Goal: Contribute content: Contribute content

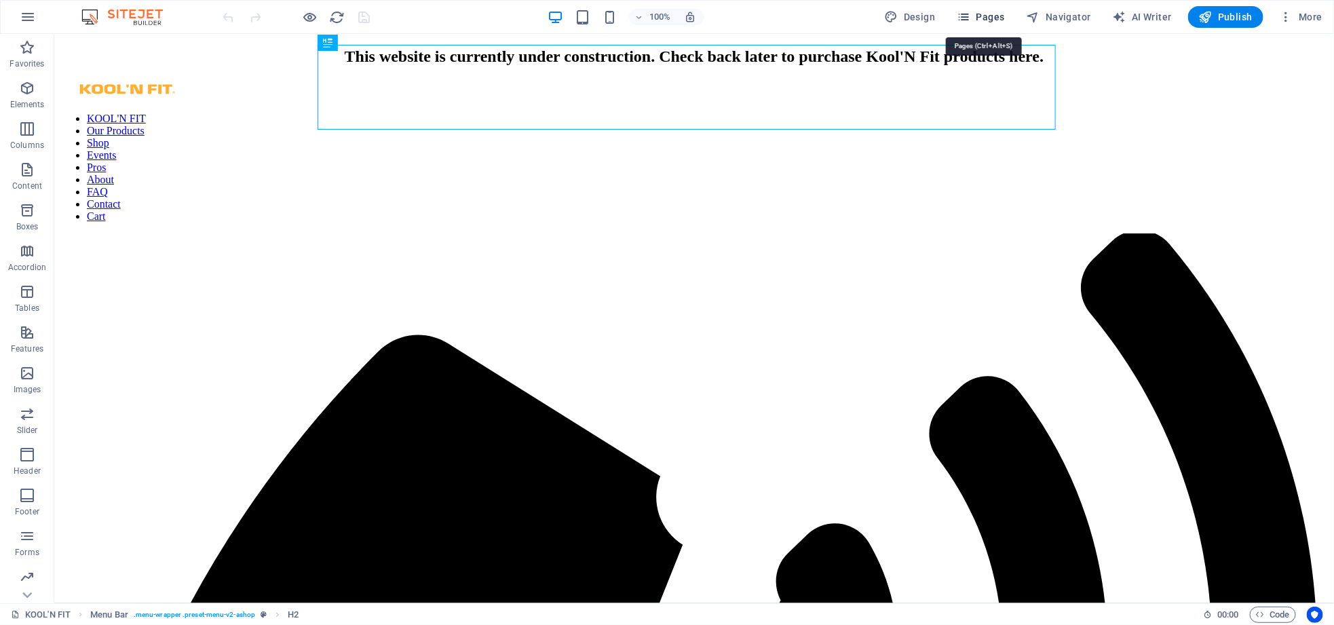
click at [970, 18] on icon "button" at bounding box center [964, 17] width 14 height 14
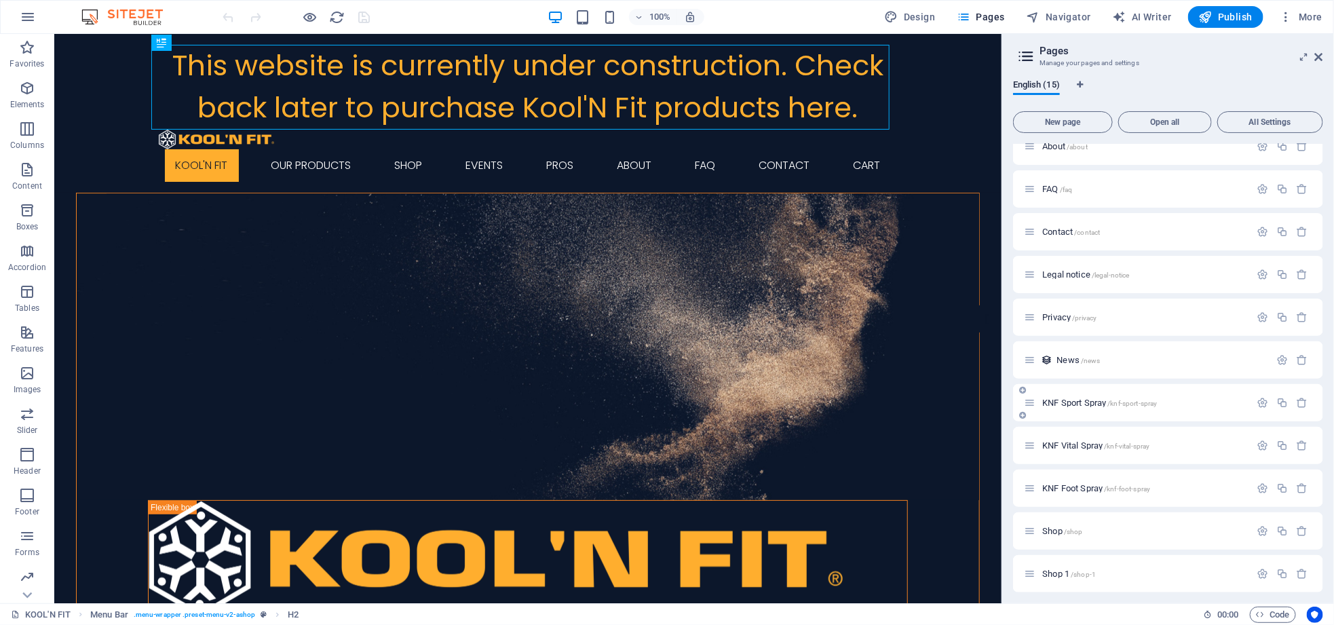
scroll to position [192, 0]
click at [1094, 482] on span "/shop-1" at bounding box center [1082, 483] width 25 height 7
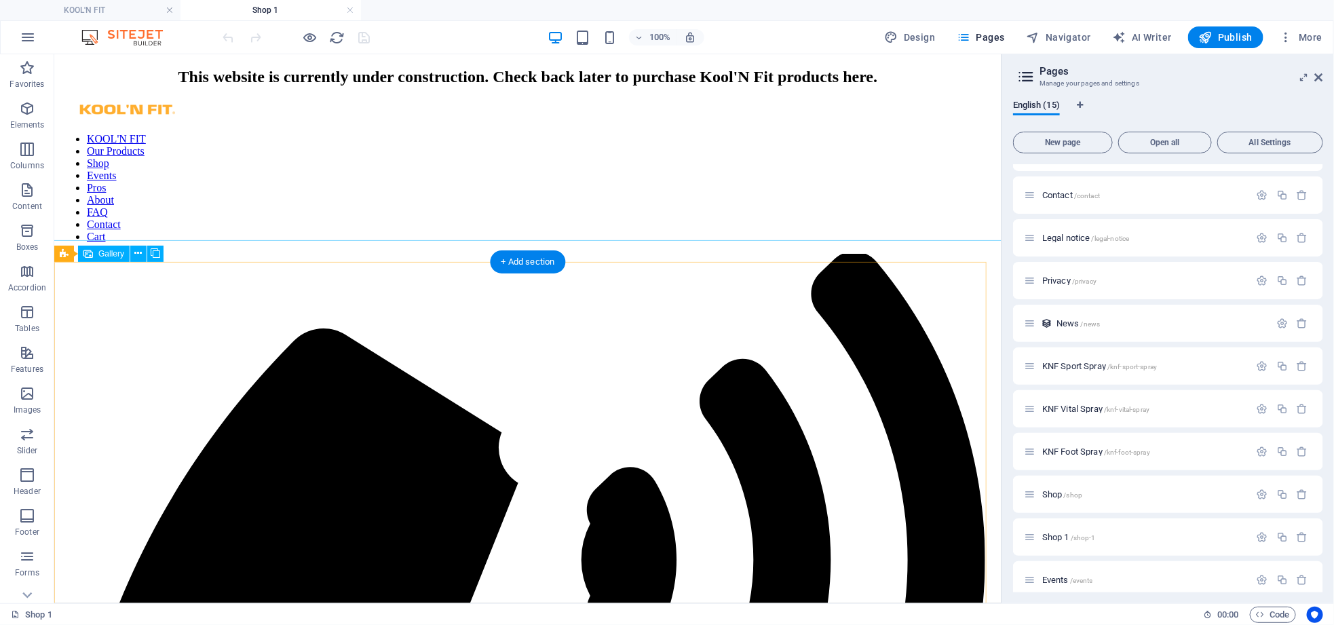
scroll to position [0, 0]
select select "4"
select select "px"
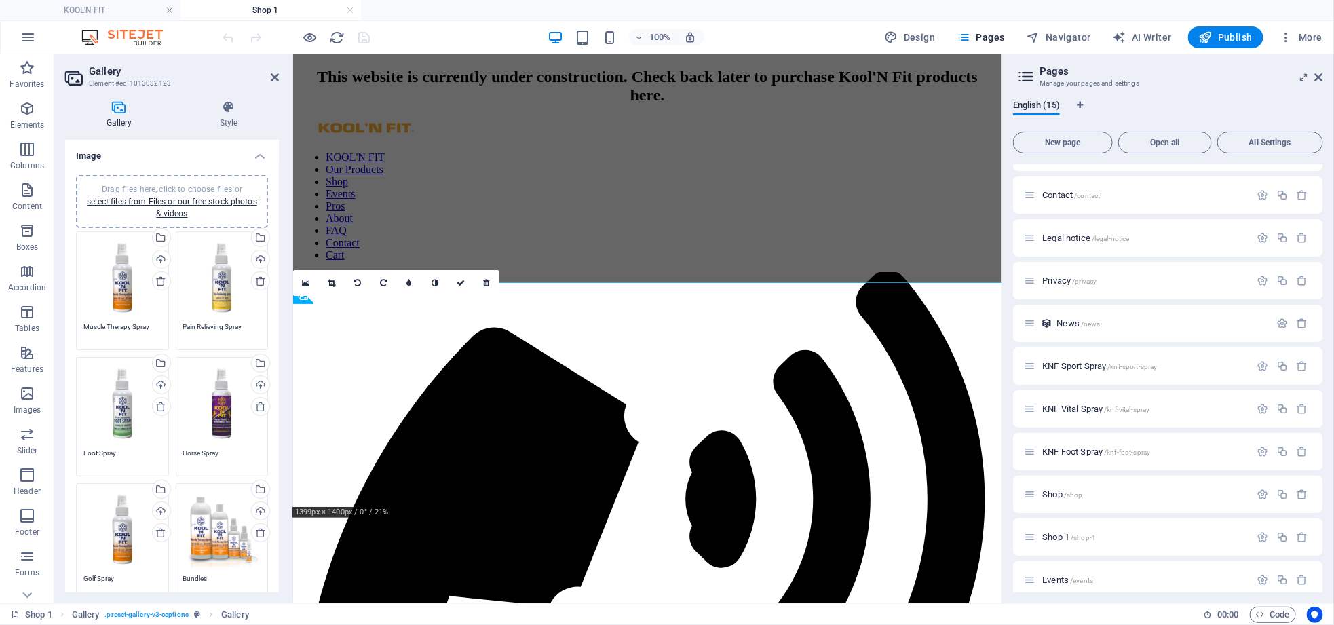
click at [306, 296] on div "0" at bounding box center [396, 283] width 206 height 26
click at [299, 296] on div "0" at bounding box center [396, 283] width 206 height 26
click at [303, 296] on div "0" at bounding box center [396, 283] width 206 height 26
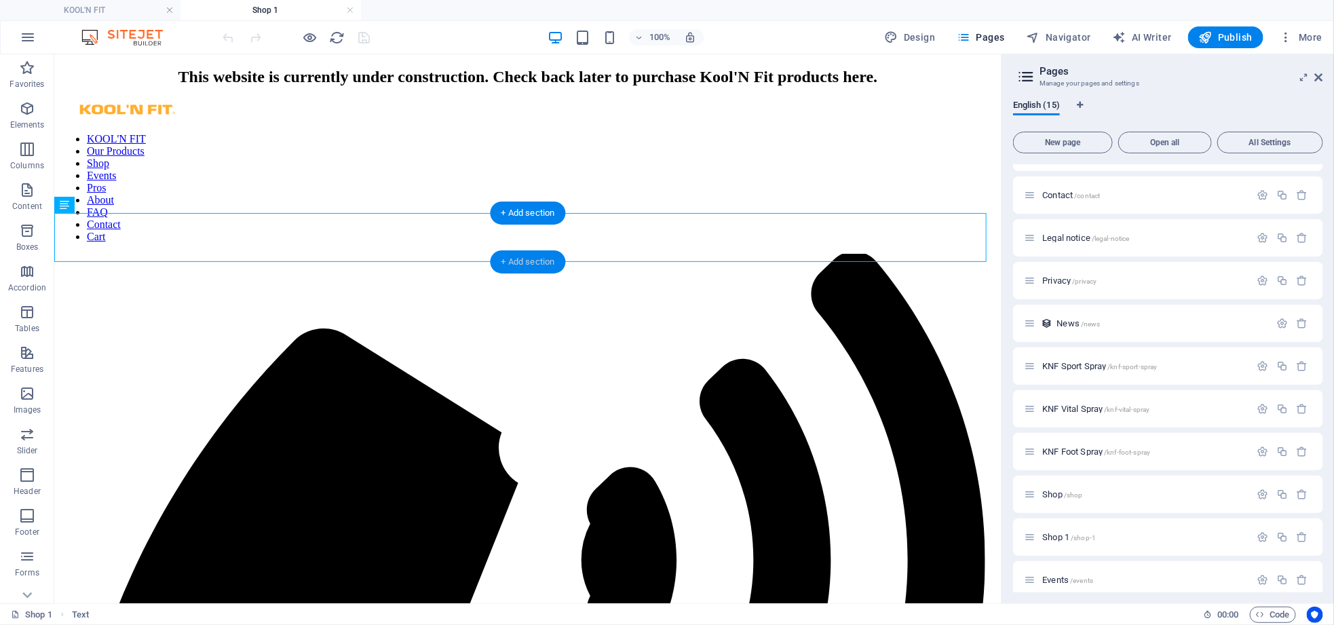
click at [550, 261] on div "+ Add section" at bounding box center [527, 261] width 75 height 23
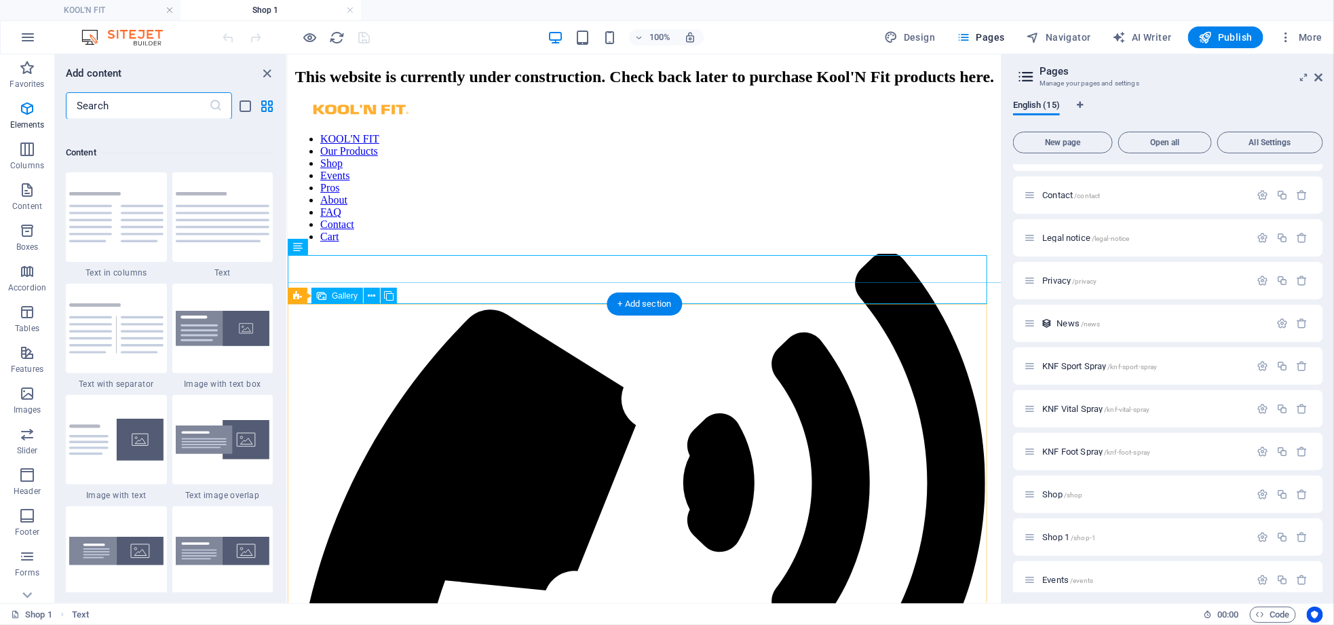
scroll to position [2374, 0]
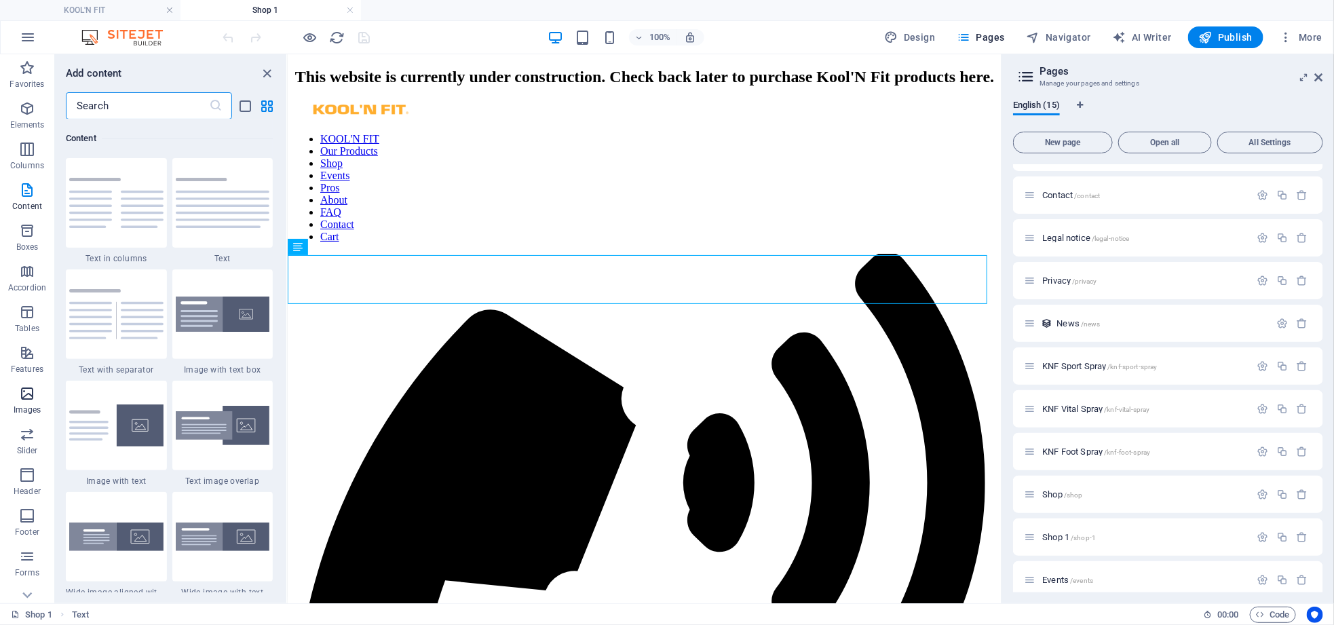
click at [28, 404] on p "Images" at bounding box center [28, 409] width 28 height 11
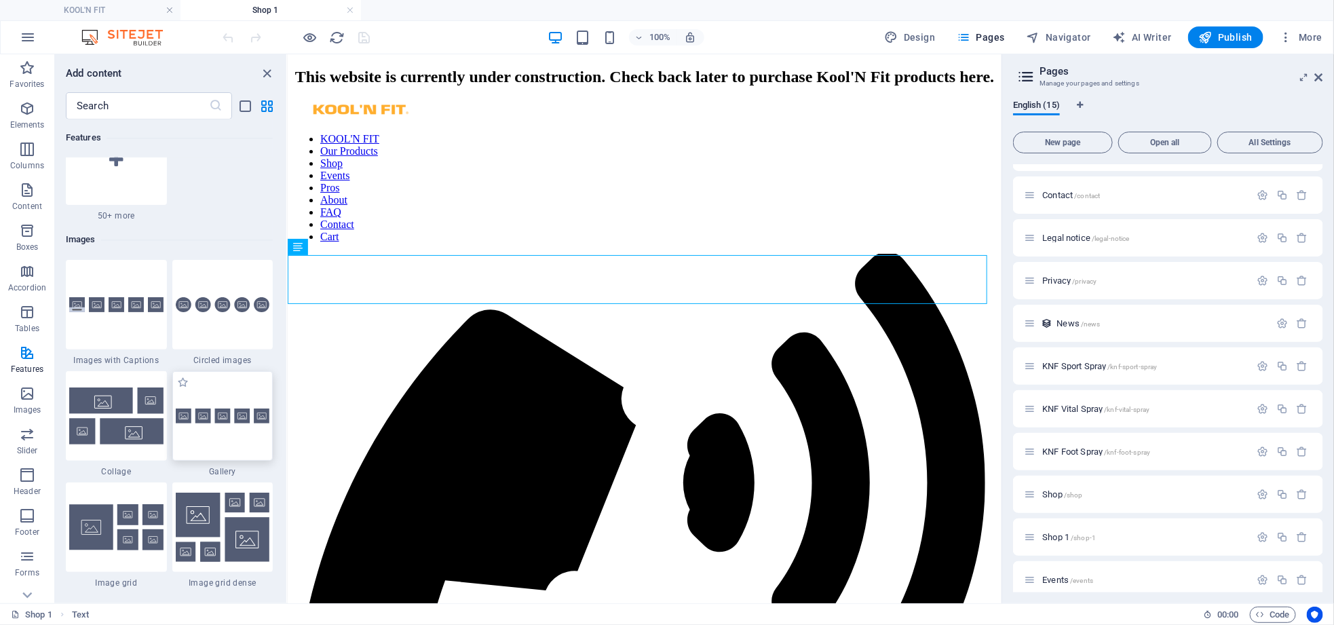
scroll to position [6879, 0]
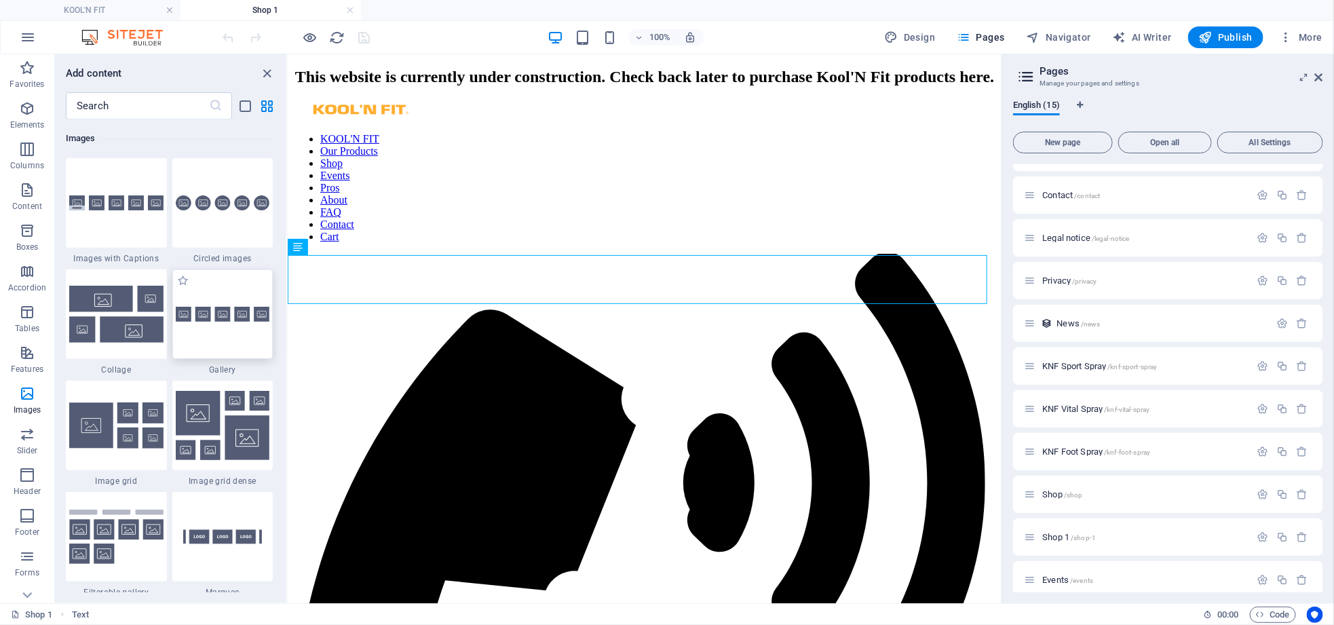
click at [224, 334] on div at bounding box center [222, 314] width 101 height 90
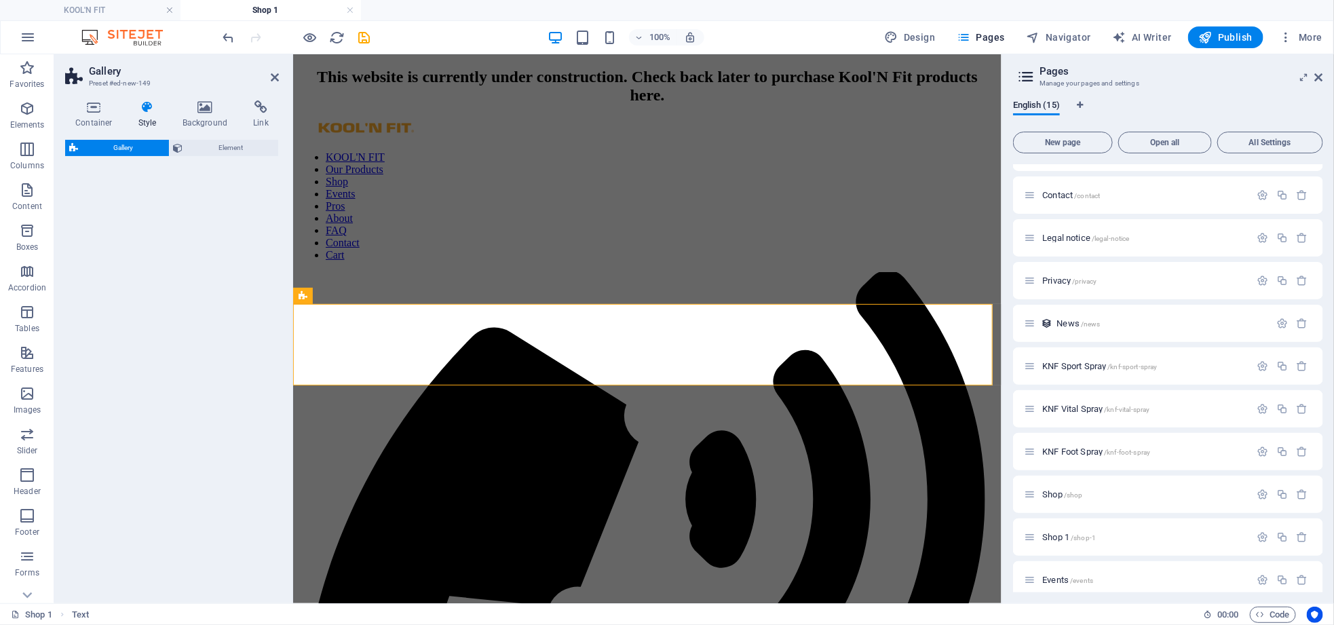
select select "rem"
select select "preset-gallery-v3-default"
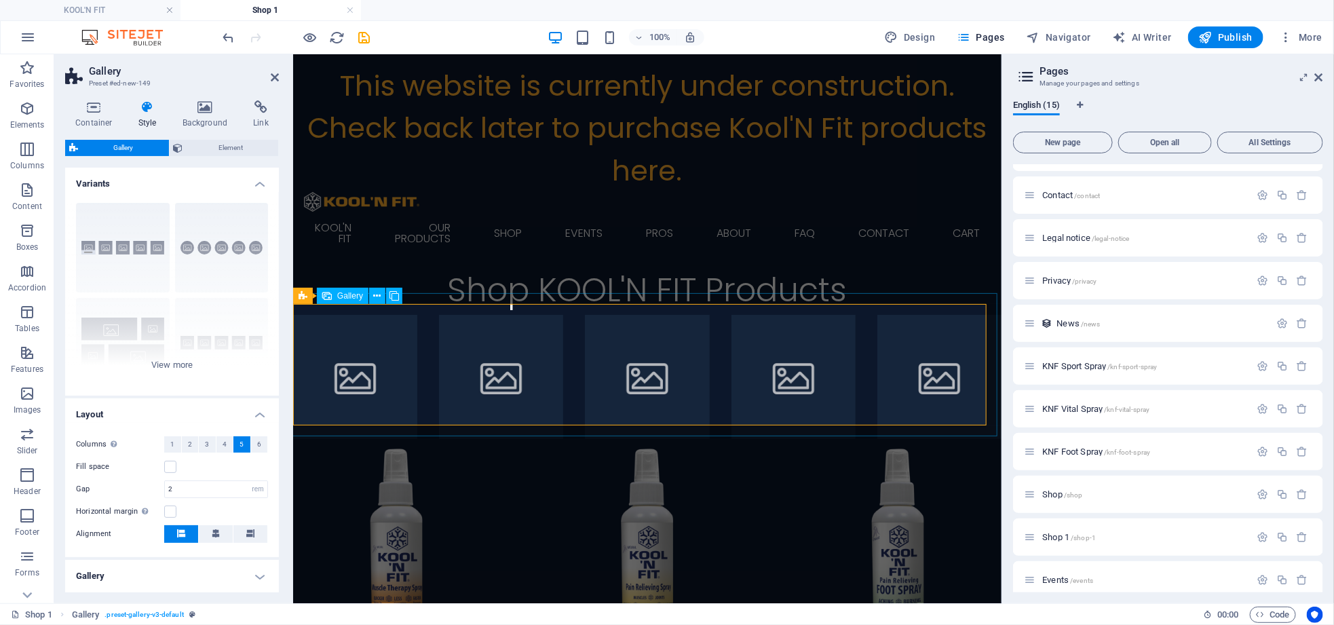
click at [362, 366] on li at bounding box center [354, 376] width 124 height 124
select select "4"
select select "px"
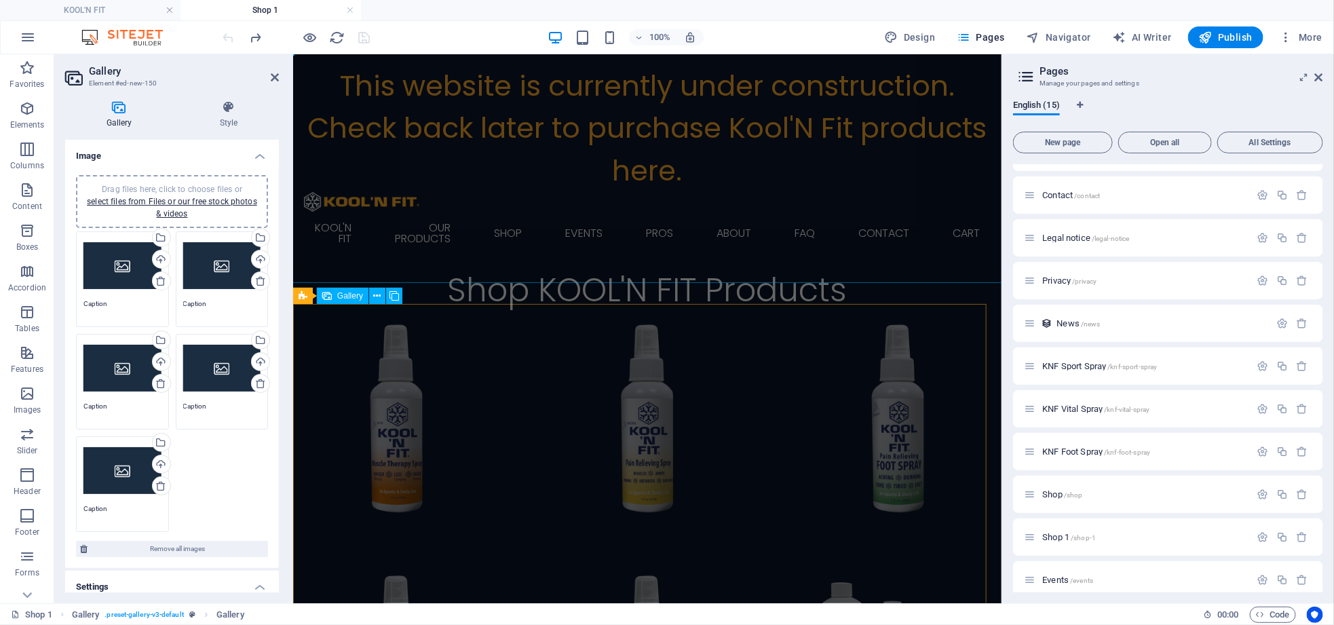
click at [376, 360] on li at bounding box center [395, 417] width 207 height 207
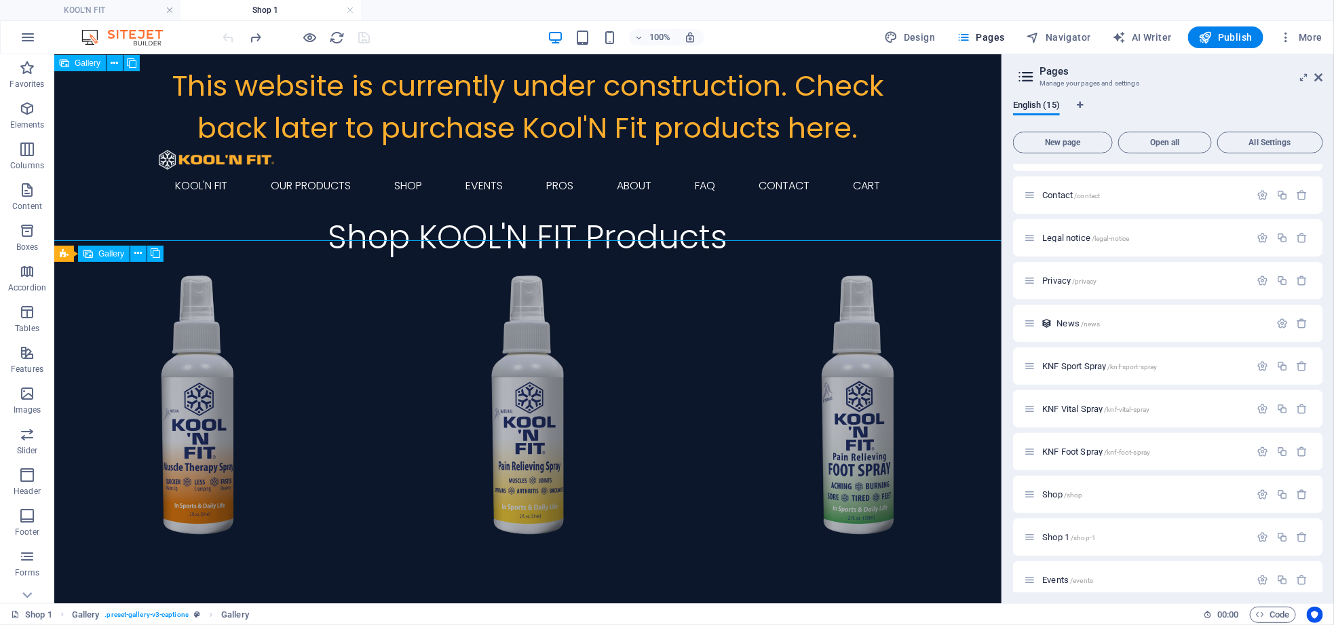
click at [216, 395] on li at bounding box center [197, 404] width 287 height 287
click at [215, 395] on li at bounding box center [197, 404] width 287 height 287
select select "4"
select select "px"
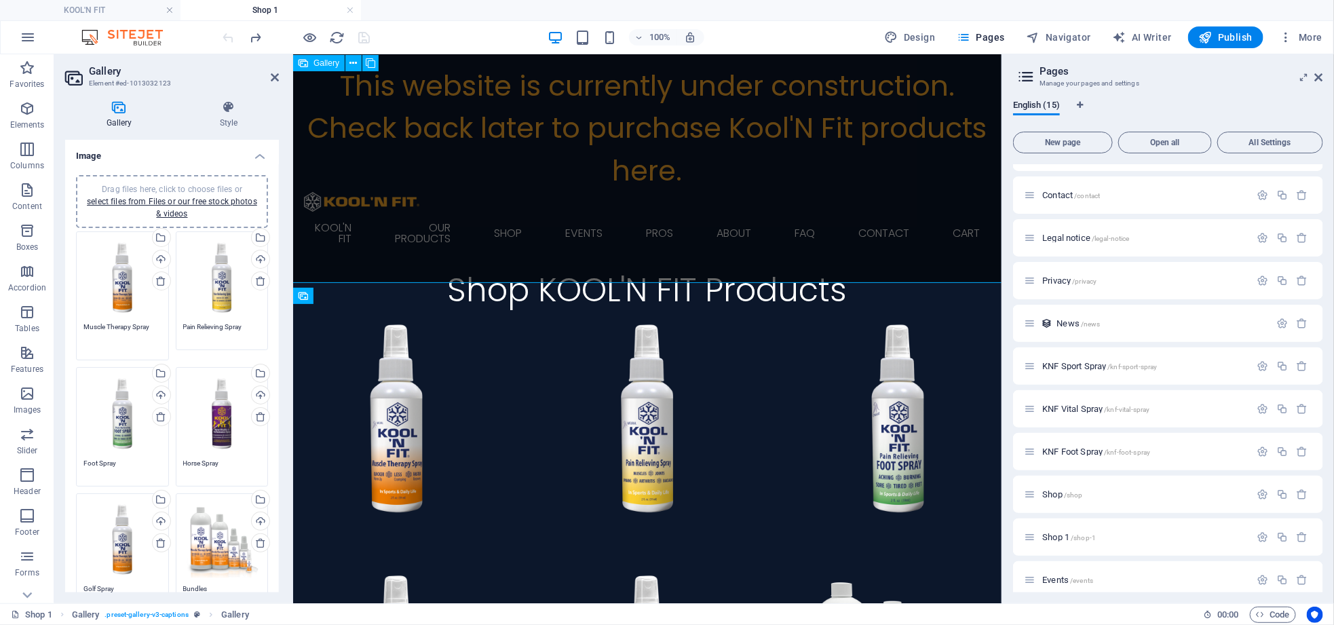
click at [121, 328] on textarea "Muscle Therapy Spray" at bounding box center [122, 337] width 78 height 31
drag, startPoint x: 155, startPoint y: 328, endPoint x: 72, endPoint y: 336, distance: 83.2
click at [73, 336] on div "Drag files here, click to choose files or select files from Files or our free s…" at bounding box center [123, 296] width 100 height 136
drag, startPoint x: 128, startPoint y: 326, endPoint x: 104, endPoint y: 328, distance: 23.8
click at [104, 328] on textarea "Muscle Therapy Spray" at bounding box center [122, 337] width 78 height 31
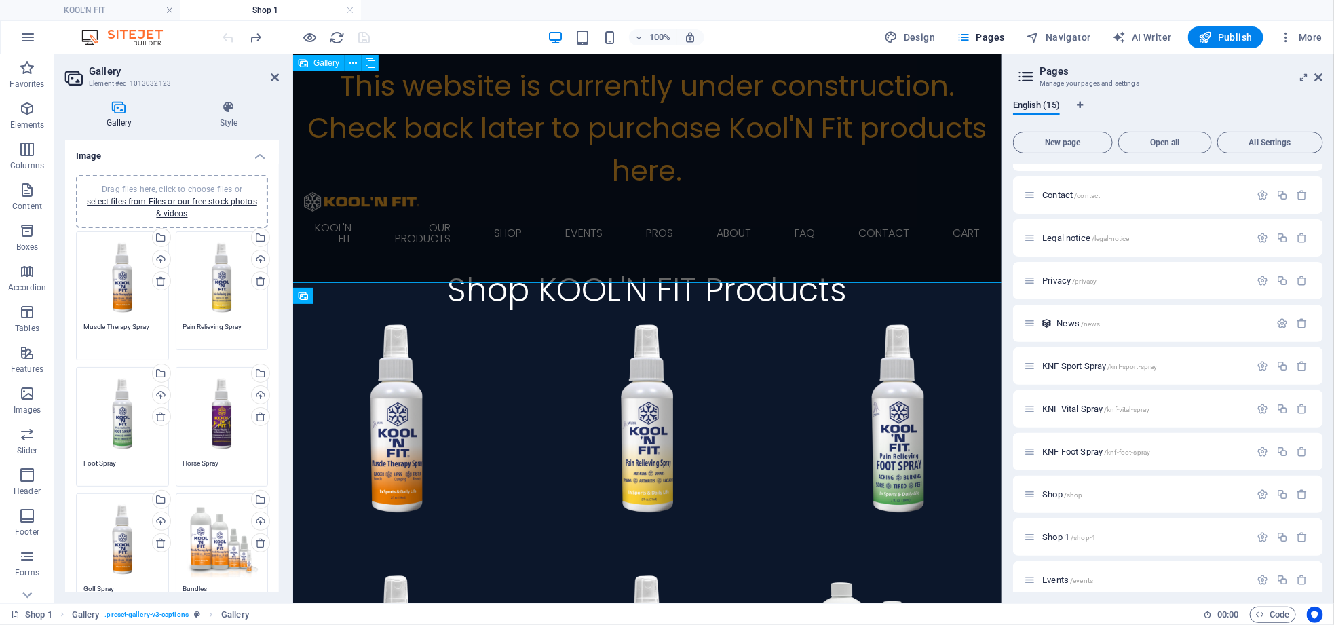
click at [124, 328] on textarea "Muscle Therapy Spray" at bounding box center [122, 337] width 78 height 31
click at [25, 117] on span "Elements" at bounding box center [27, 116] width 54 height 33
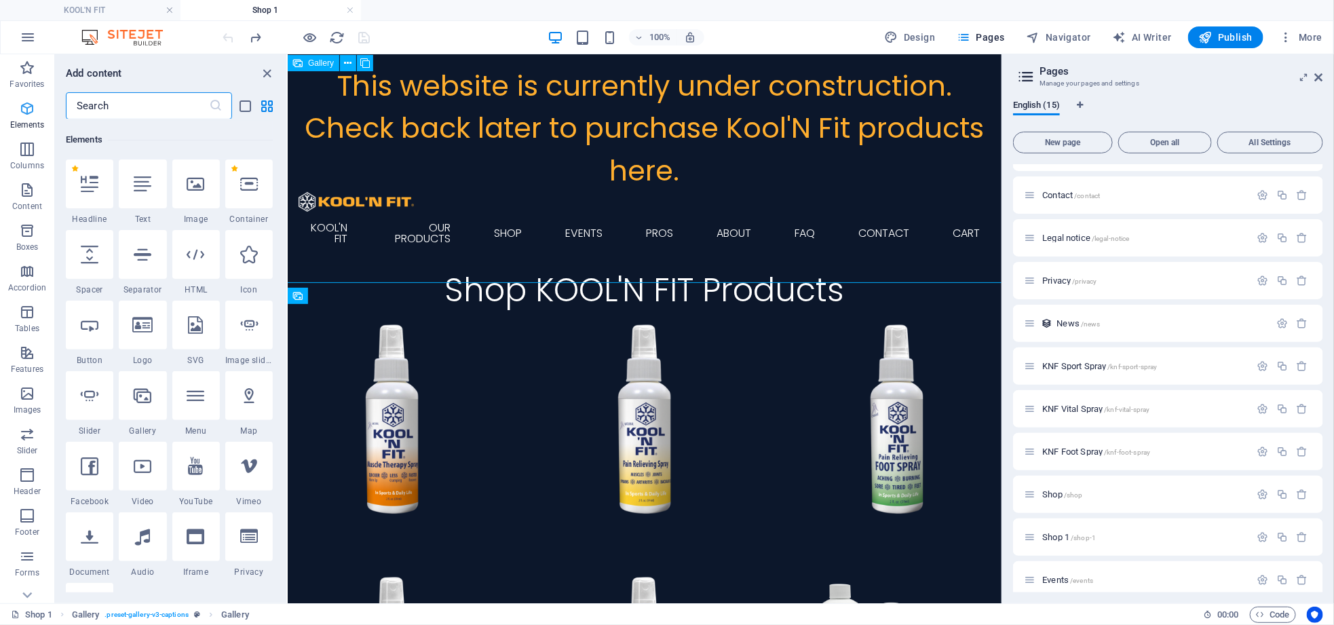
scroll to position [144, 0]
click at [201, 192] on div at bounding box center [195, 182] width 47 height 49
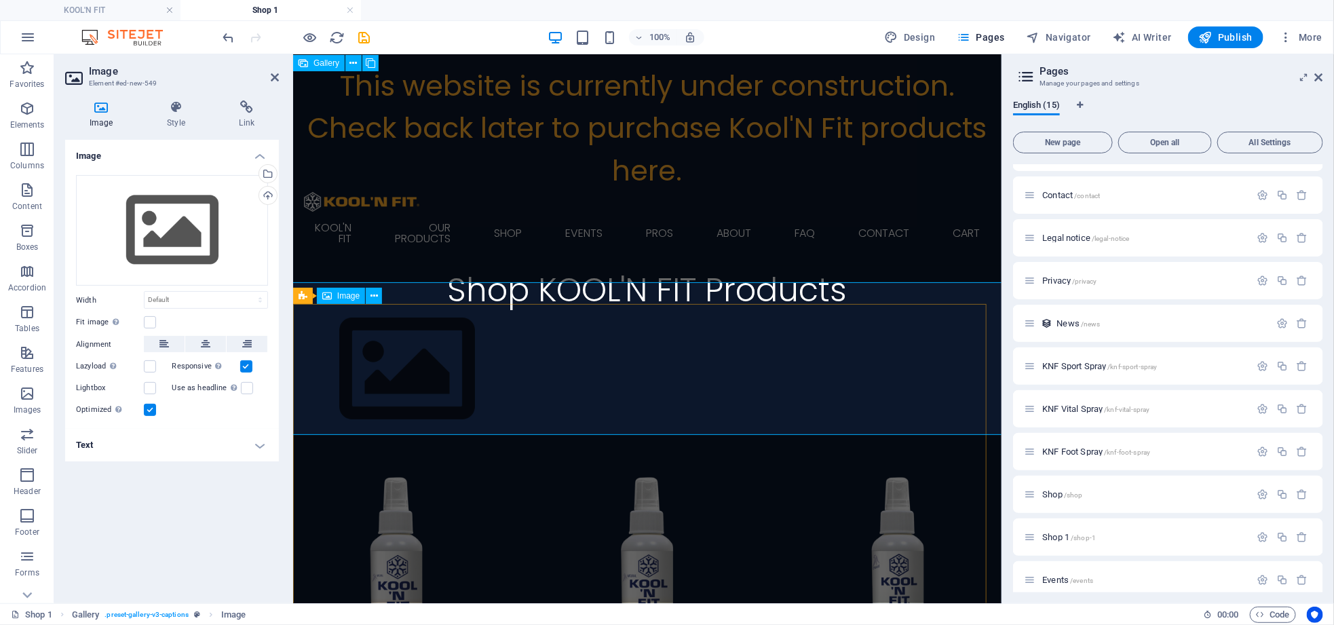
click at [402, 372] on figure at bounding box center [647, 368] width 752 height 153
click at [362, 354] on figure at bounding box center [647, 368] width 752 height 153
click at [267, 174] on div "Select files from the file manager, stock photos, or upload file(s)" at bounding box center [266, 175] width 20 height 20
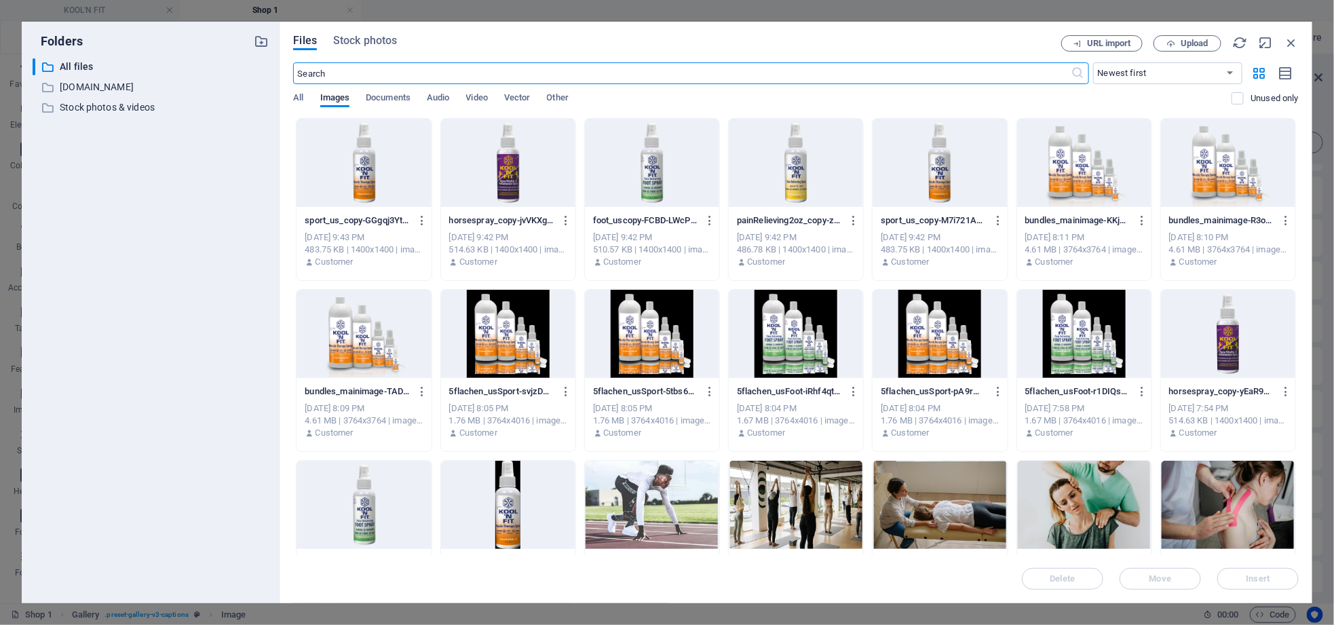
click at [347, 178] on div at bounding box center [363, 163] width 134 height 88
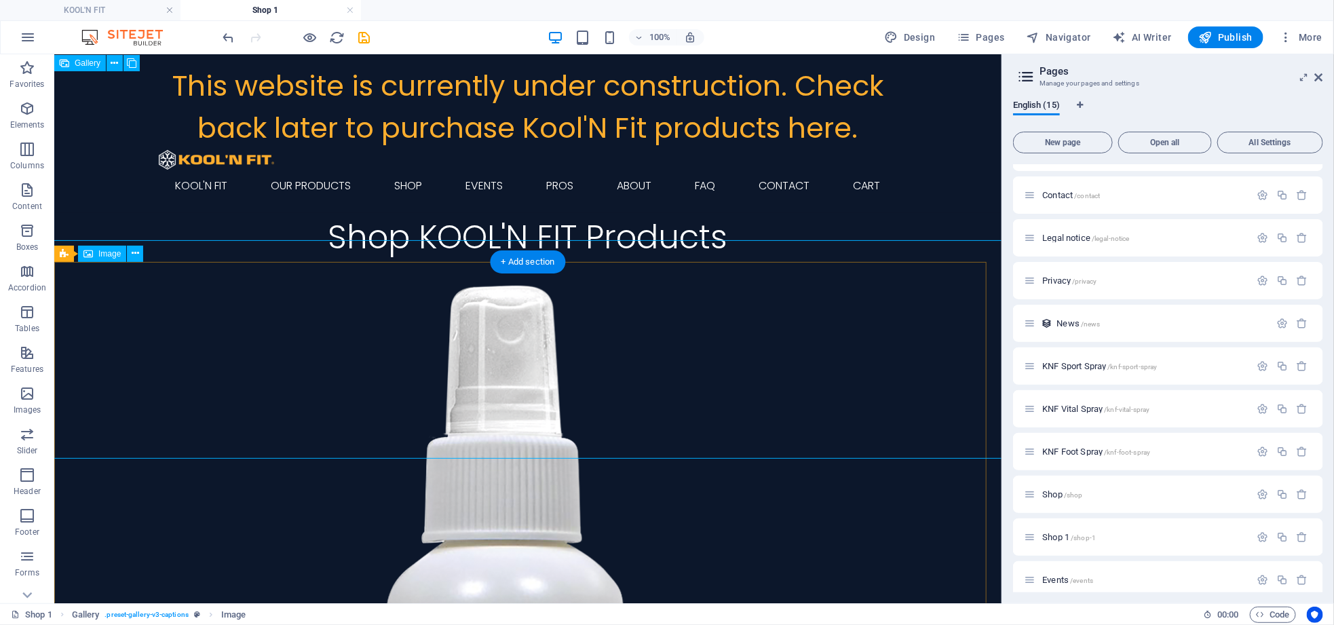
click at [367, 39] on icon "save" at bounding box center [365, 38] width 16 height 16
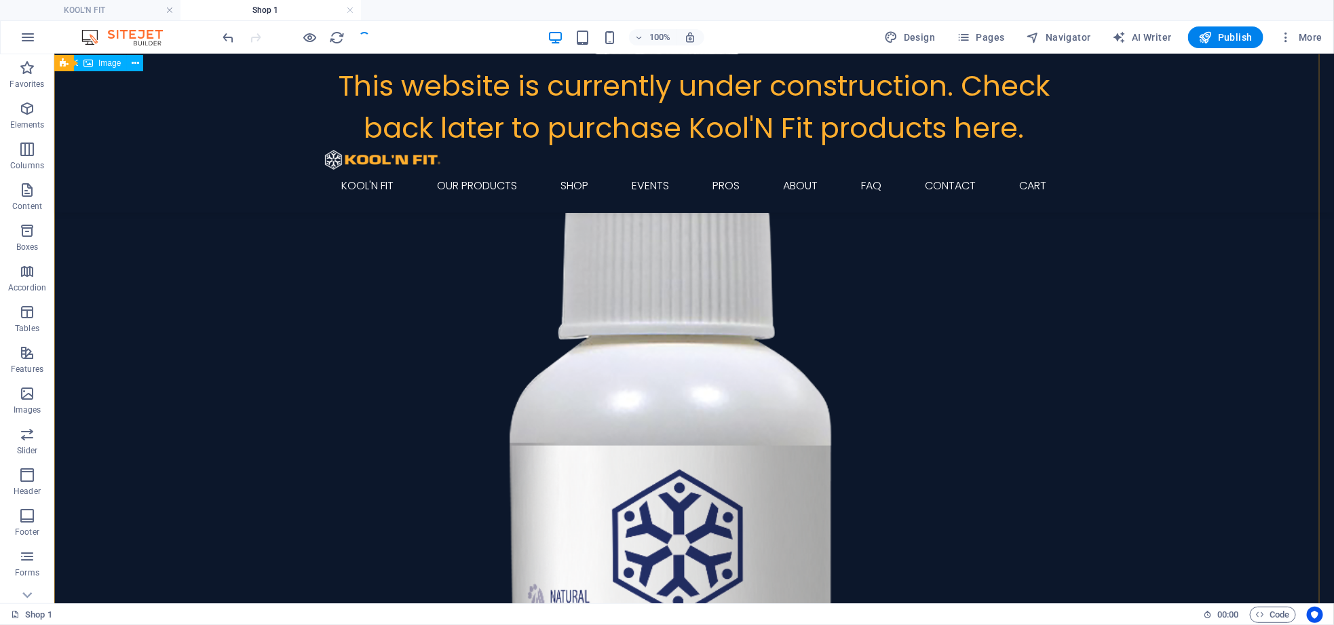
scroll to position [305, 0]
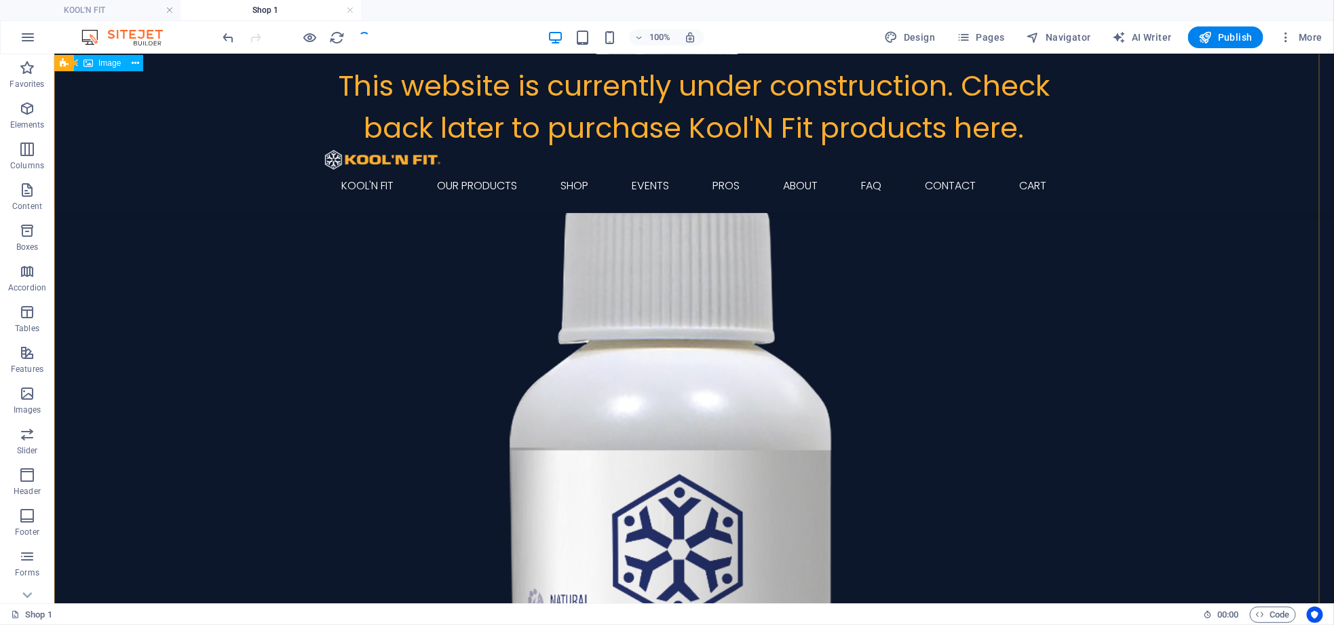
click at [644, 333] on figure at bounding box center [693, 573] width 1323 height 1279
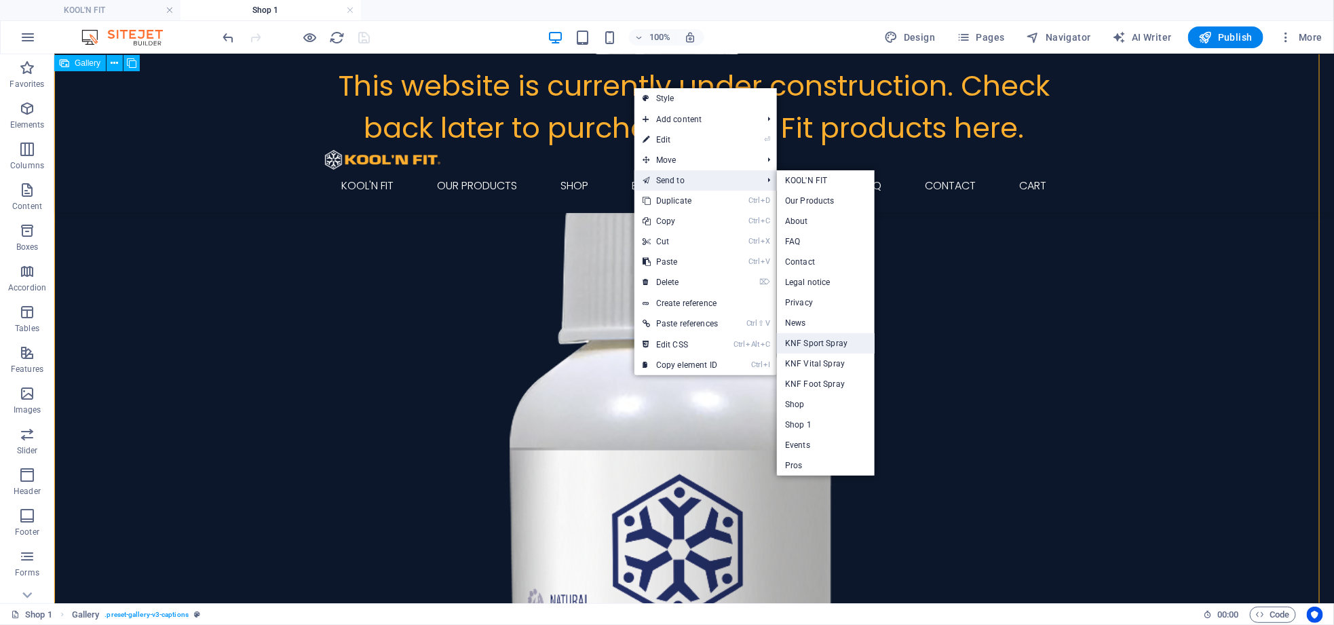
click at [822, 339] on link "KNF Sport Spray" at bounding box center [826, 343] width 98 height 20
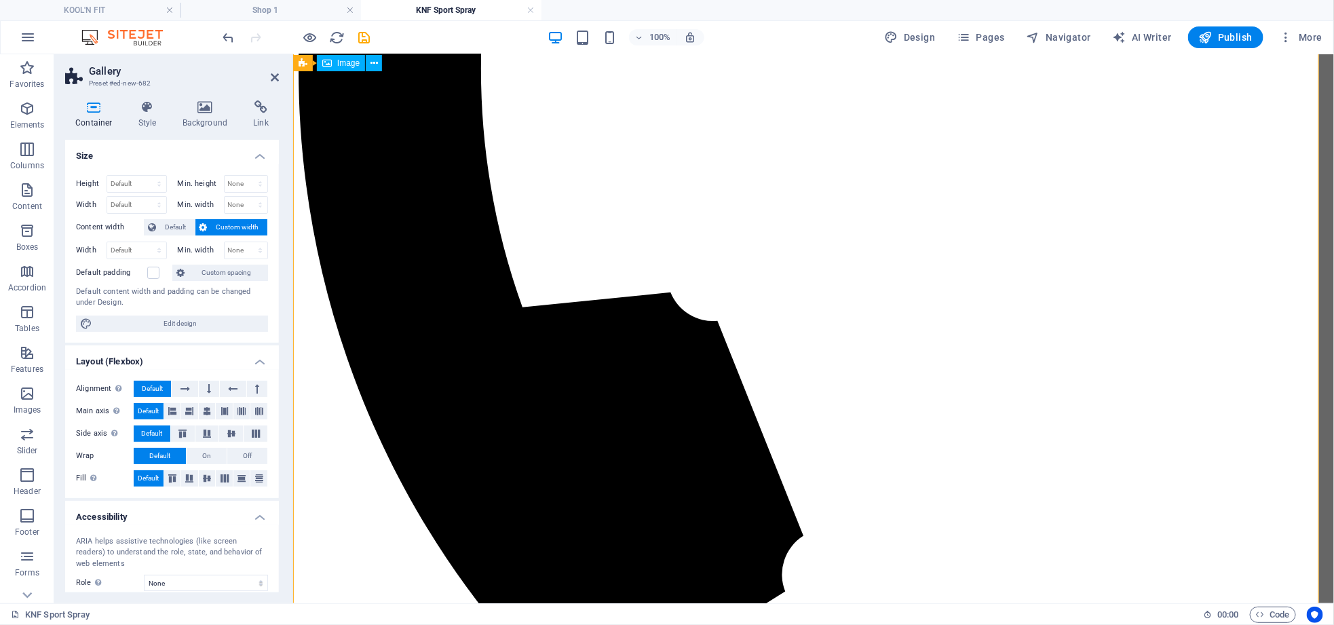
scroll to position [615, 0]
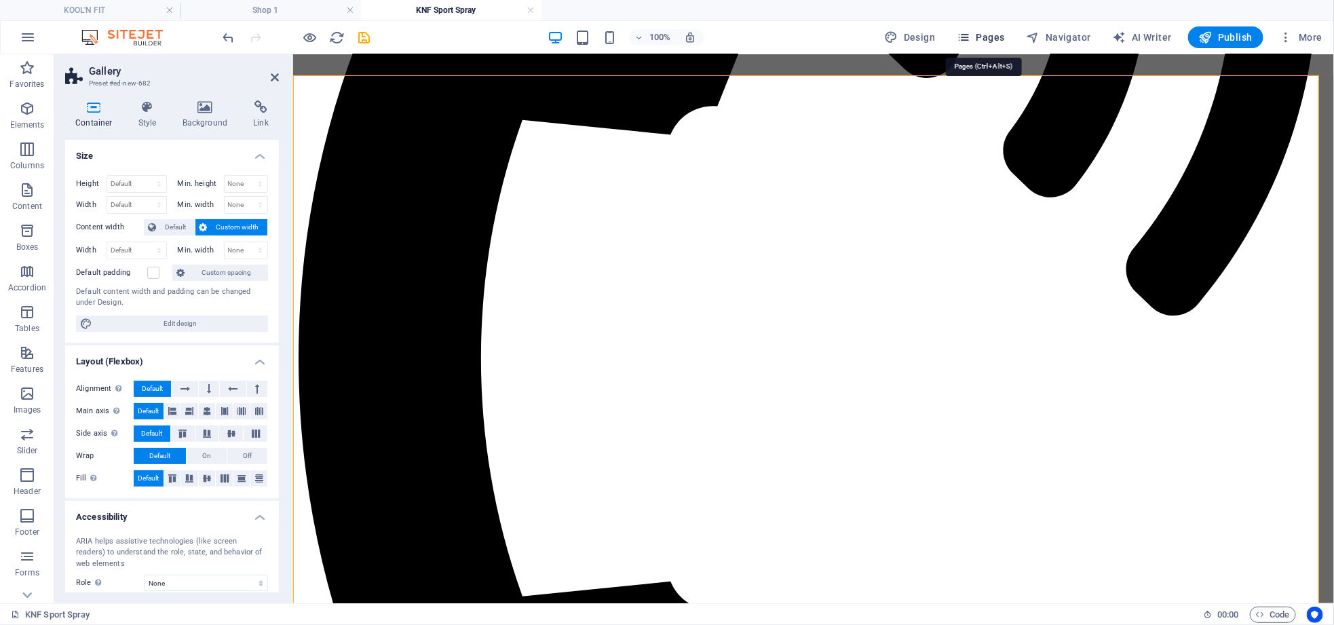
click at [992, 41] on span "Pages" at bounding box center [980, 38] width 47 height 14
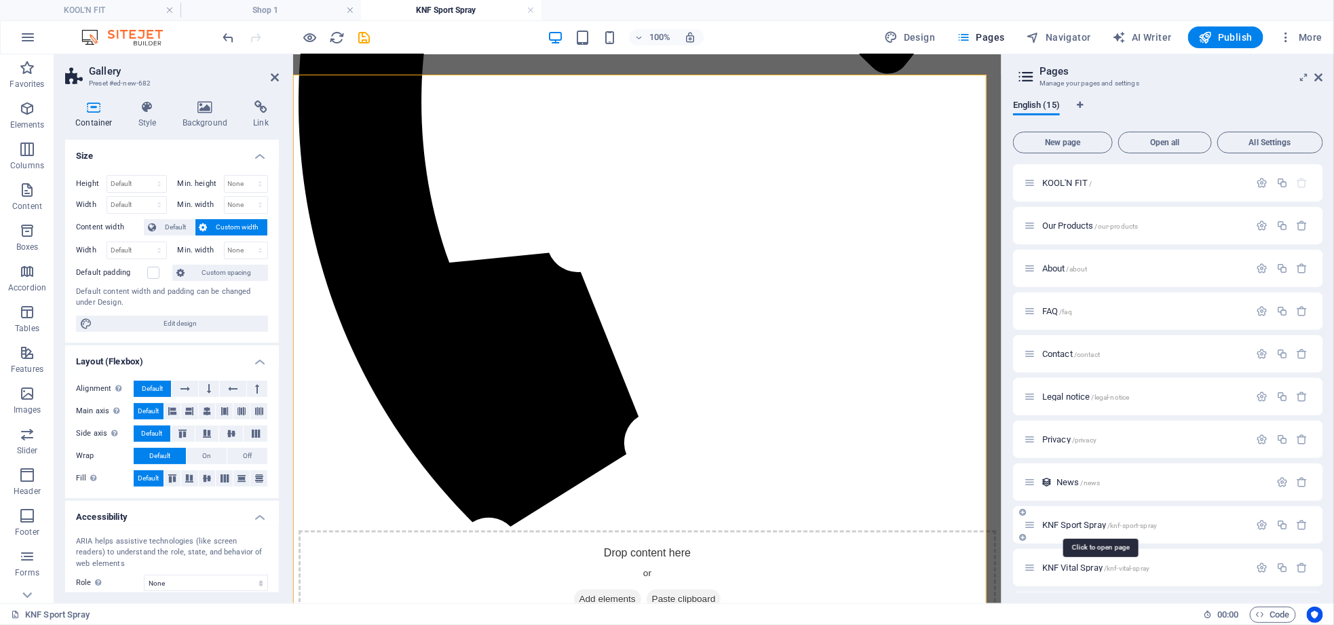
click at [1079, 521] on span "KNF Sport Spray /knf-sport-spray" at bounding box center [1099, 525] width 115 height 10
click at [275, 75] on icon at bounding box center [275, 77] width 8 height 11
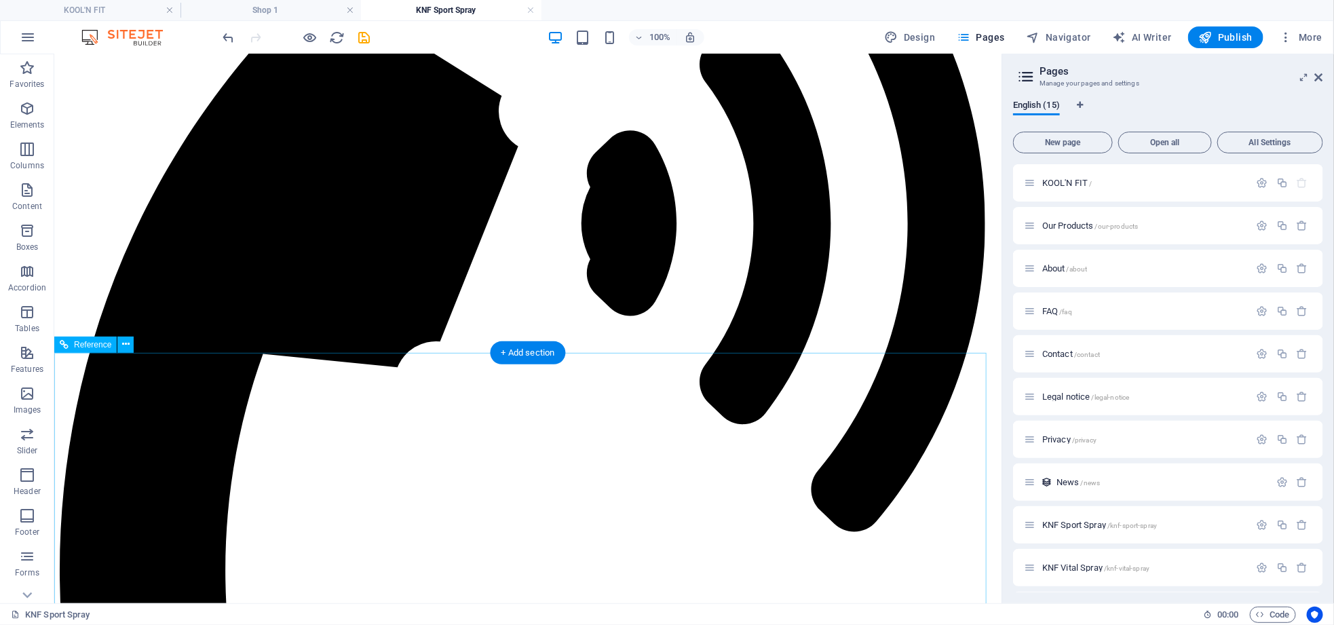
scroll to position [407, 0]
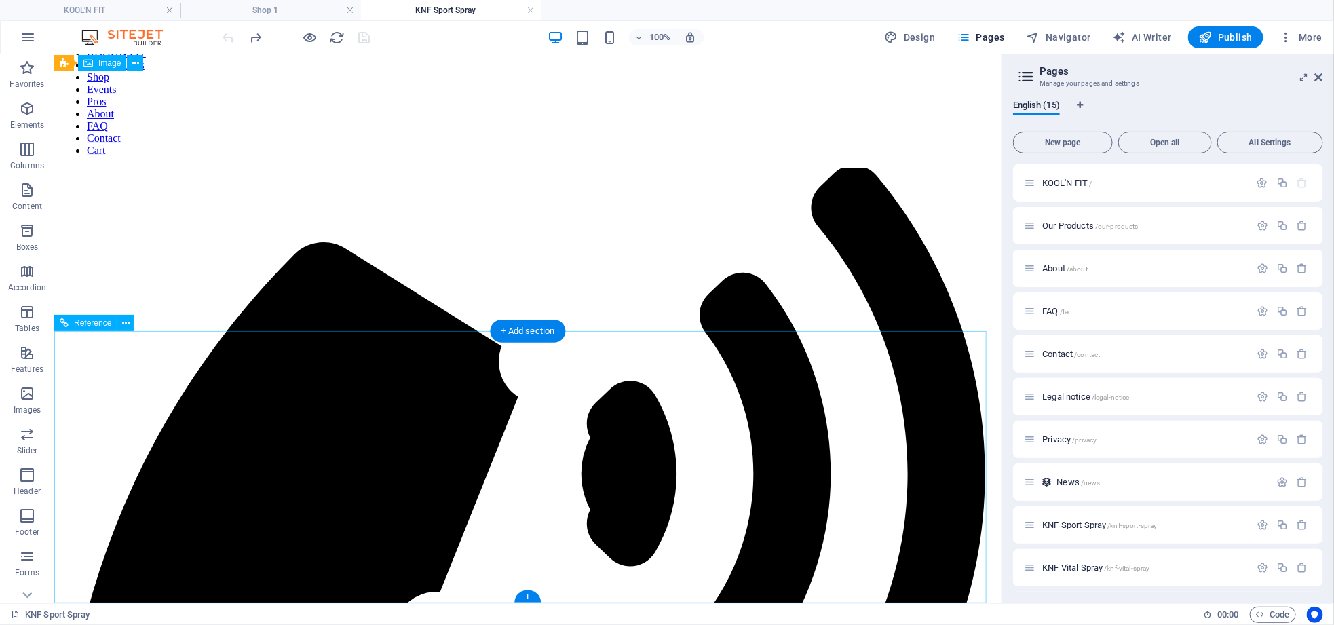
scroll to position [0, 0]
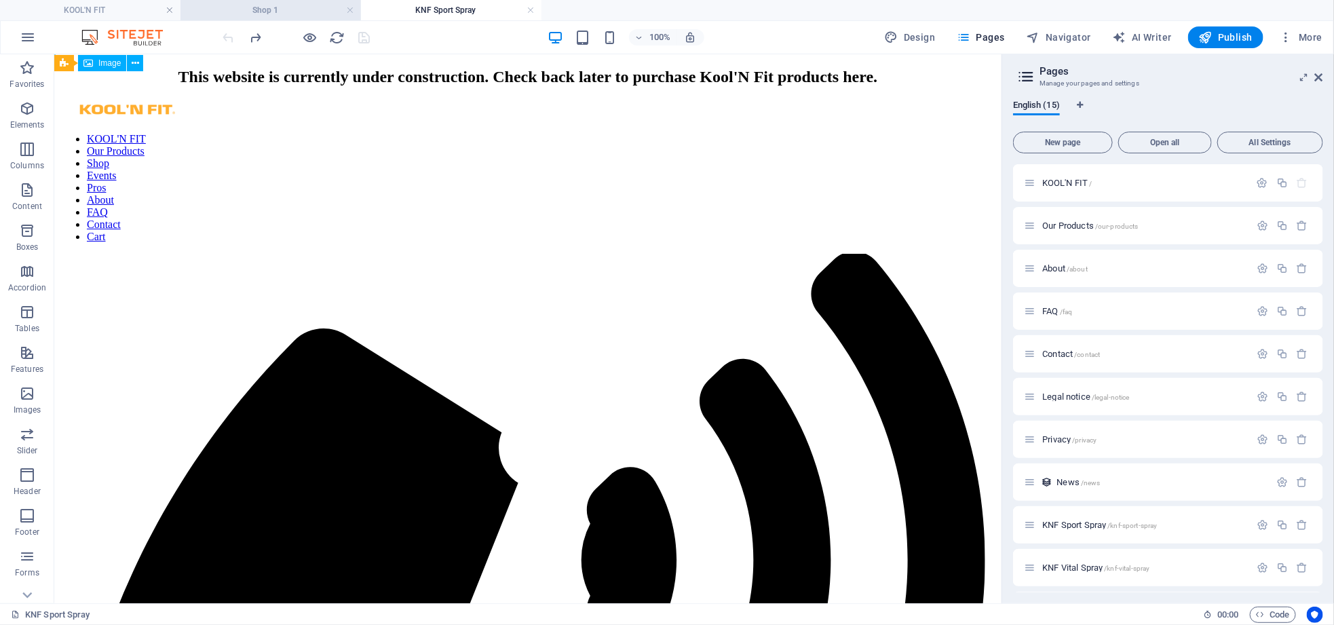
click at [289, 17] on h4 "Shop 1" at bounding box center [270, 10] width 180 height 15
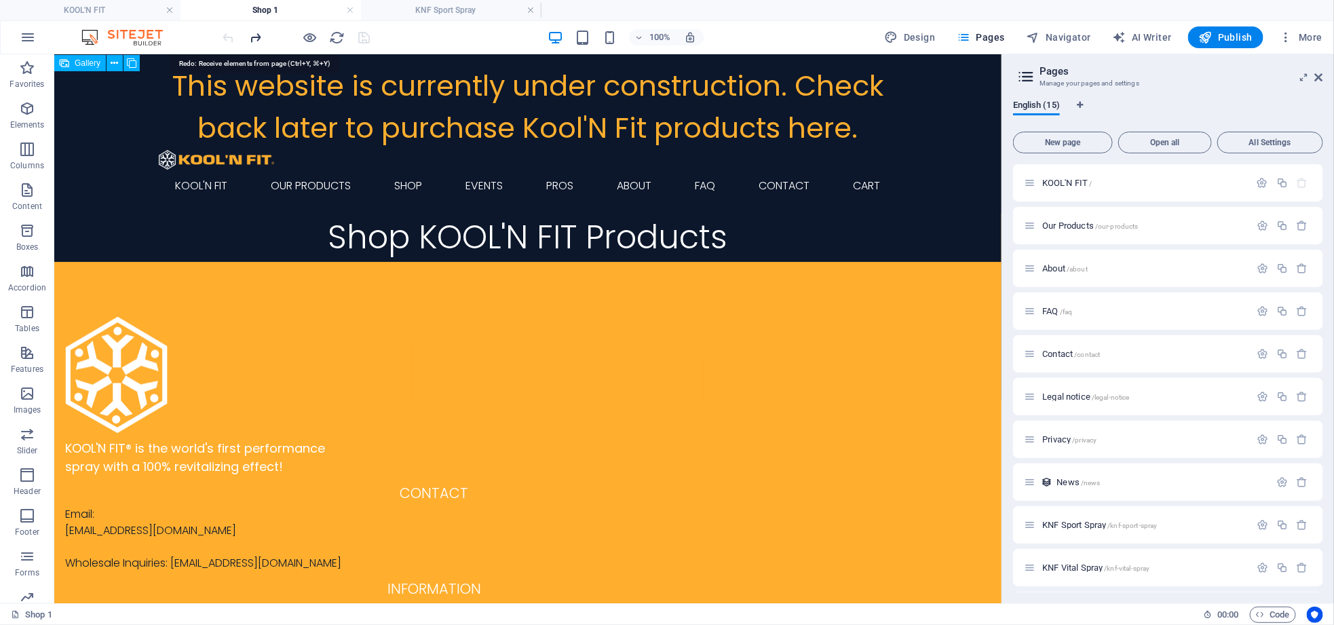
click at [256, 35] on icon "redo" at bounding box center [256, 38] width 16 height 16
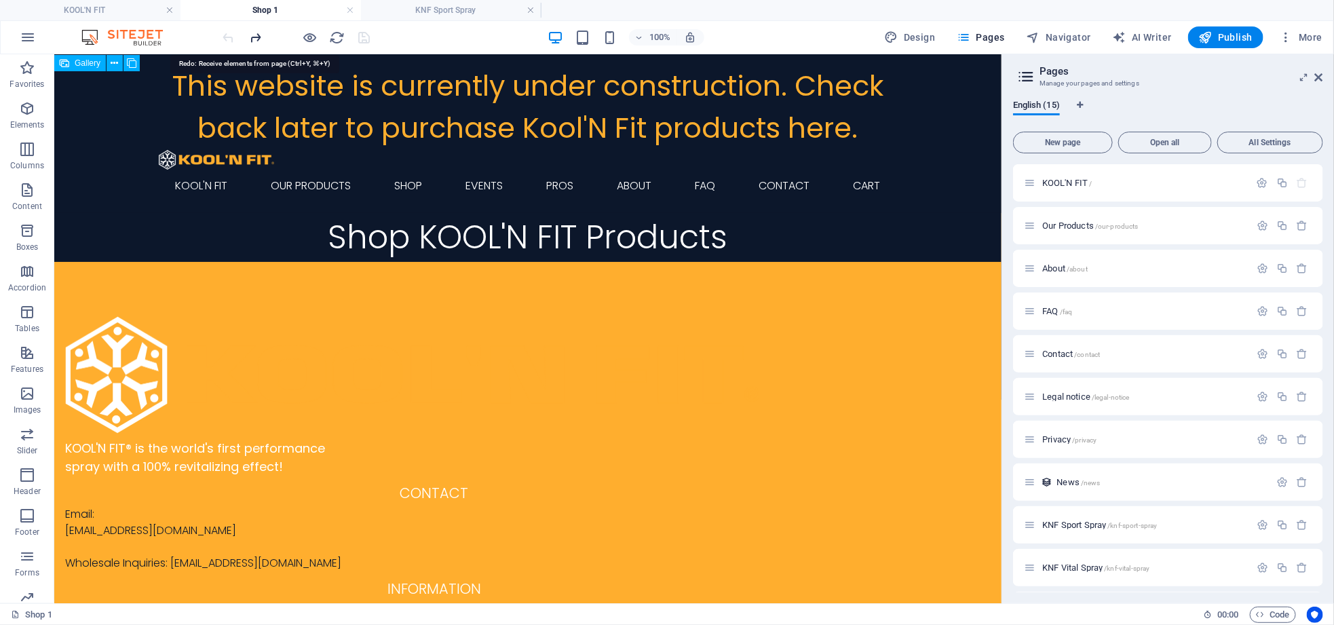
click at [257, 33] on icon "redo" at bounding box center [256, 38] width 16 height 16
click at [256, 37] on icon "redo" at bounding box center [256, 38] width 16 height 16
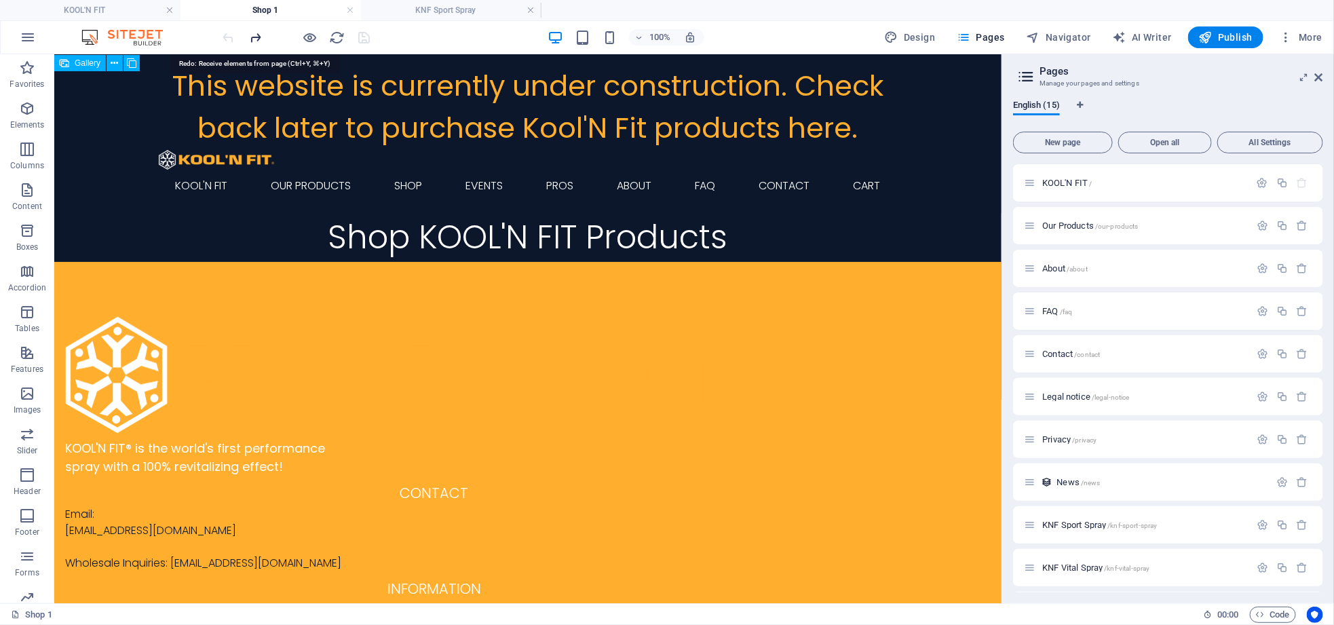
click at [256, 37] on icon "redo" at bounding box center [256, 38] width 16 height 16
click at [255, 37] on icon "redo" at bounding box center [256, 38] width 16 height 16
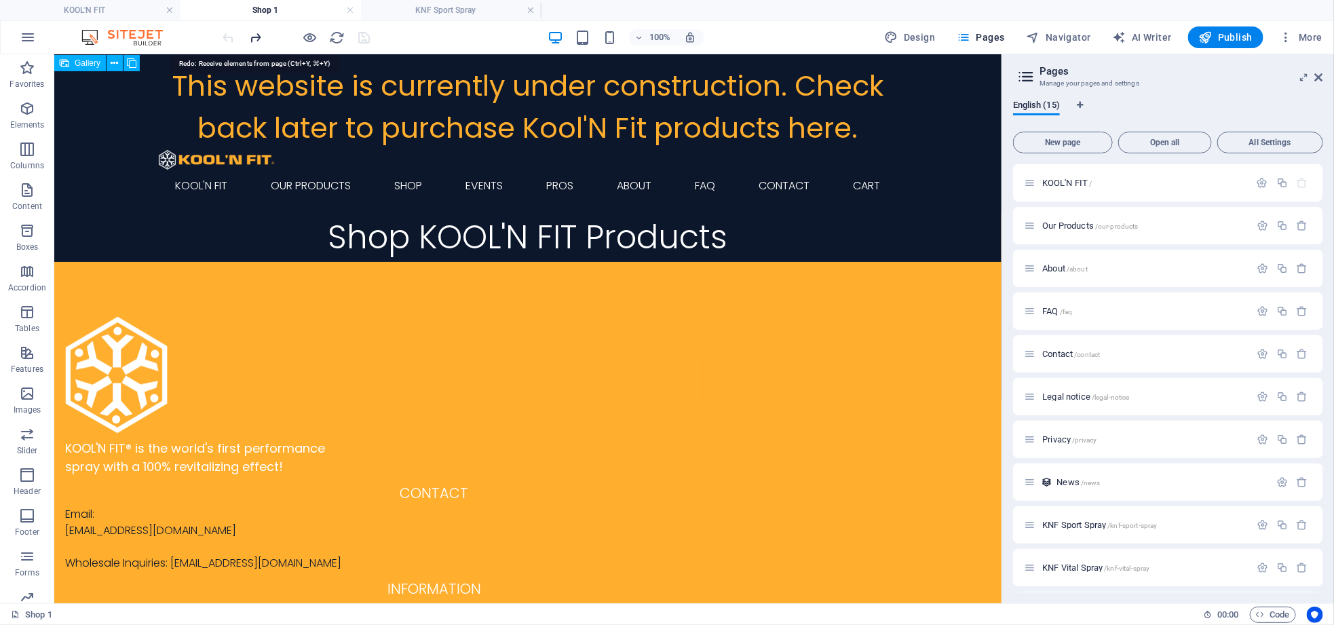
click at [255, 37] on icon "redo" at bounding box center [256, 38] width 16 height 16
click at [419, 13] on h4 "KNF Sport Spray" at bounding box center [451, 10] width 180 height 15
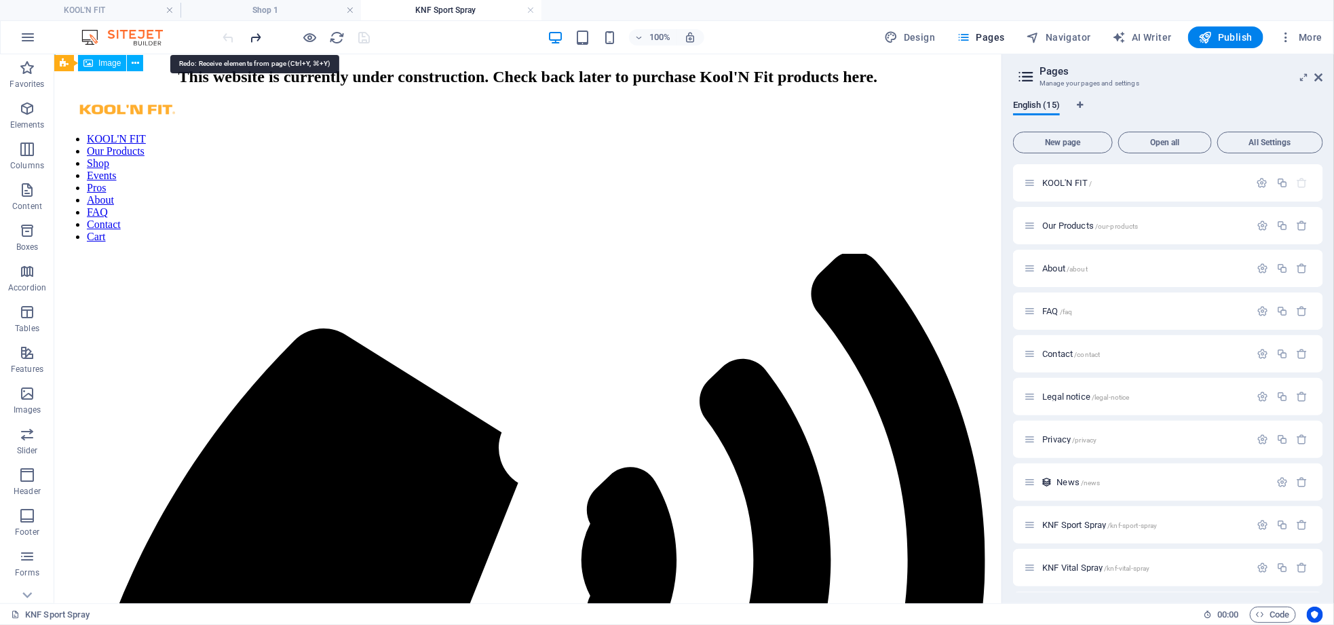
click at [257, 37] on icon "redo" at bounding box center [256, 38] width 16 height 16
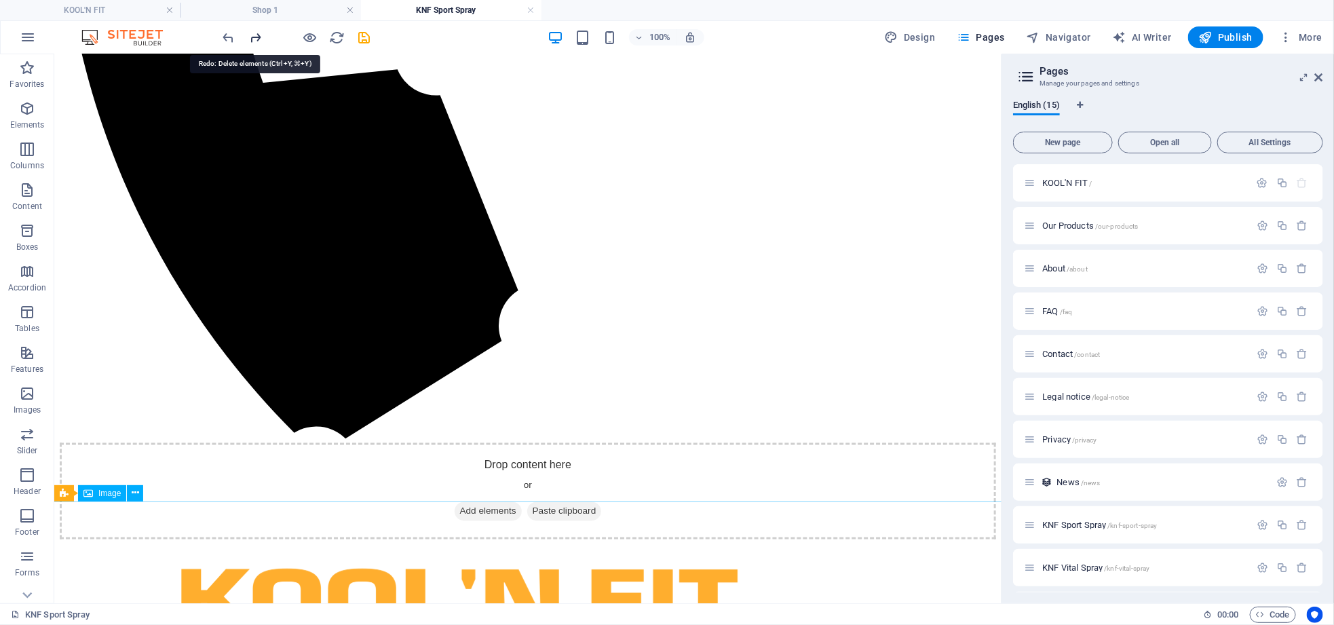
scroll to position [1138, 0]
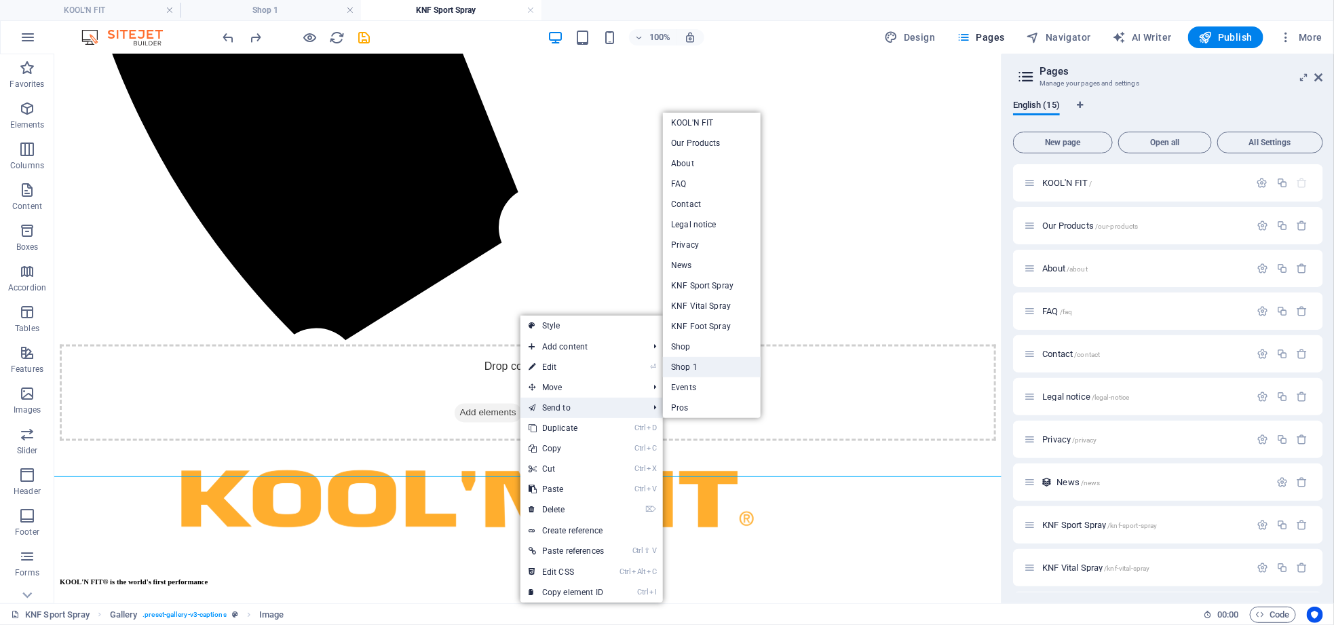
click at [682, 363] on link "Shop 1" at bounding box center [712, 367] width 98 height 20
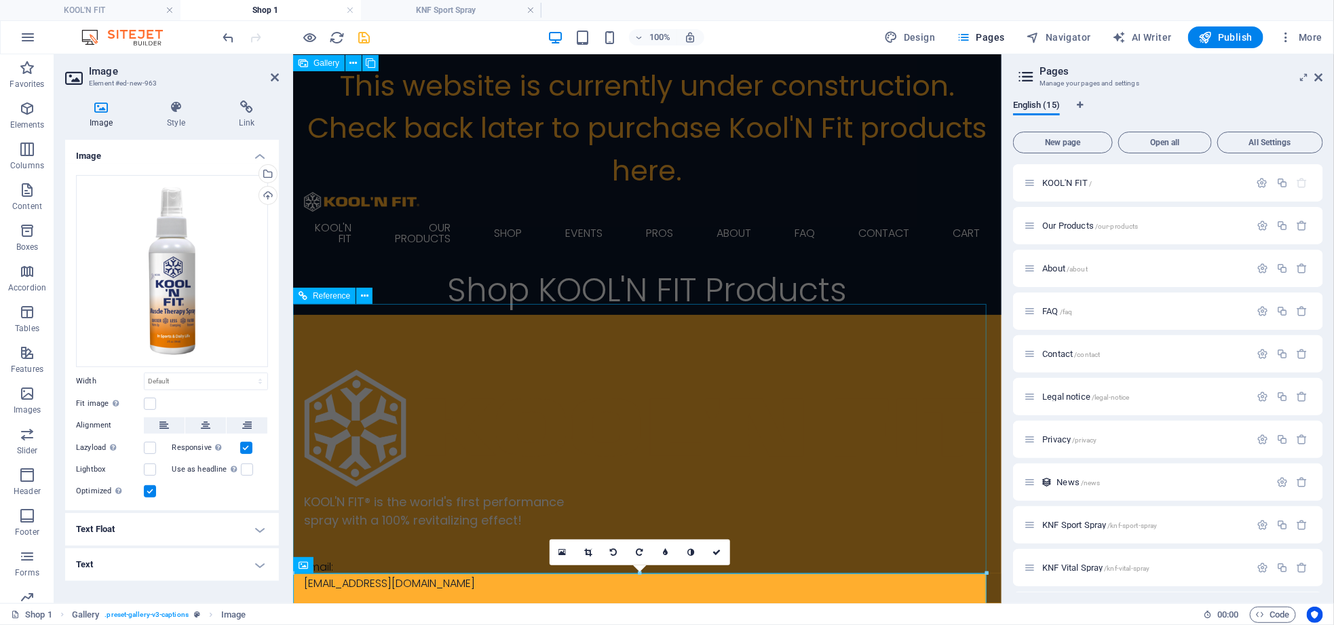
scroll to position [0, 0]
click at [417, 12] on h4 "KNF Sport Spray" at bounding box center [451, 10] width 180 height 15
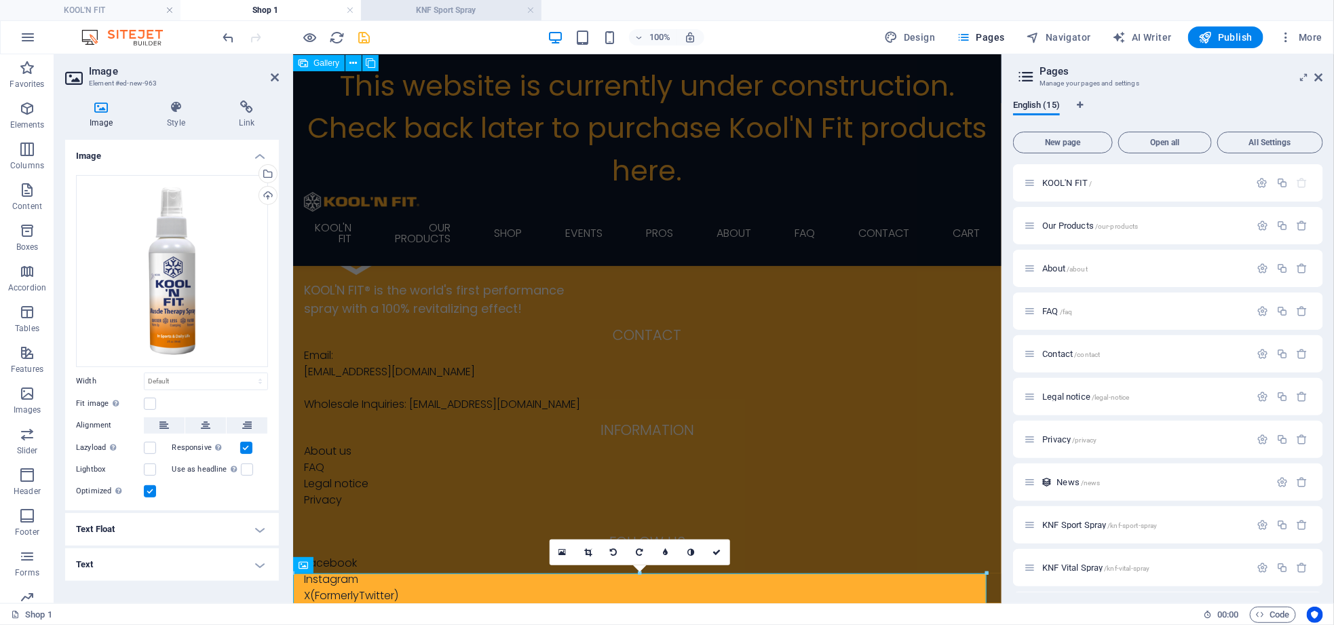
scroll to position [694, 0]
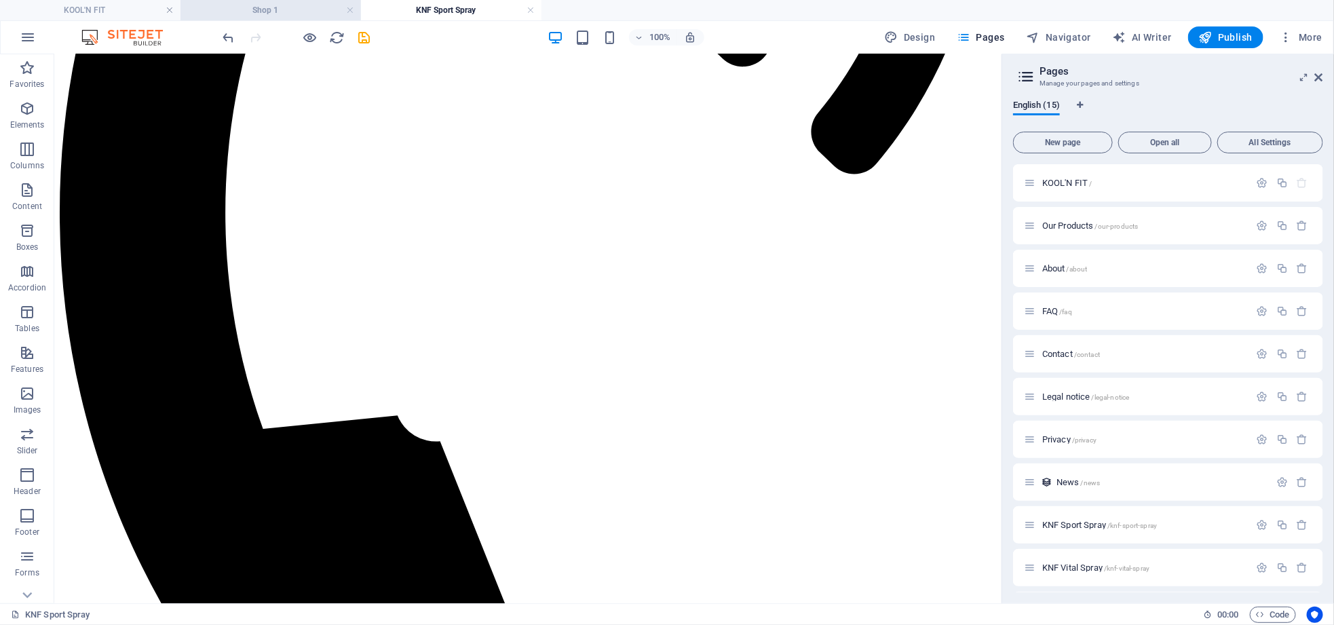
click at [294, 10] on h4 "Shop 1" at bounding box center [270, 10] width 180 height 15
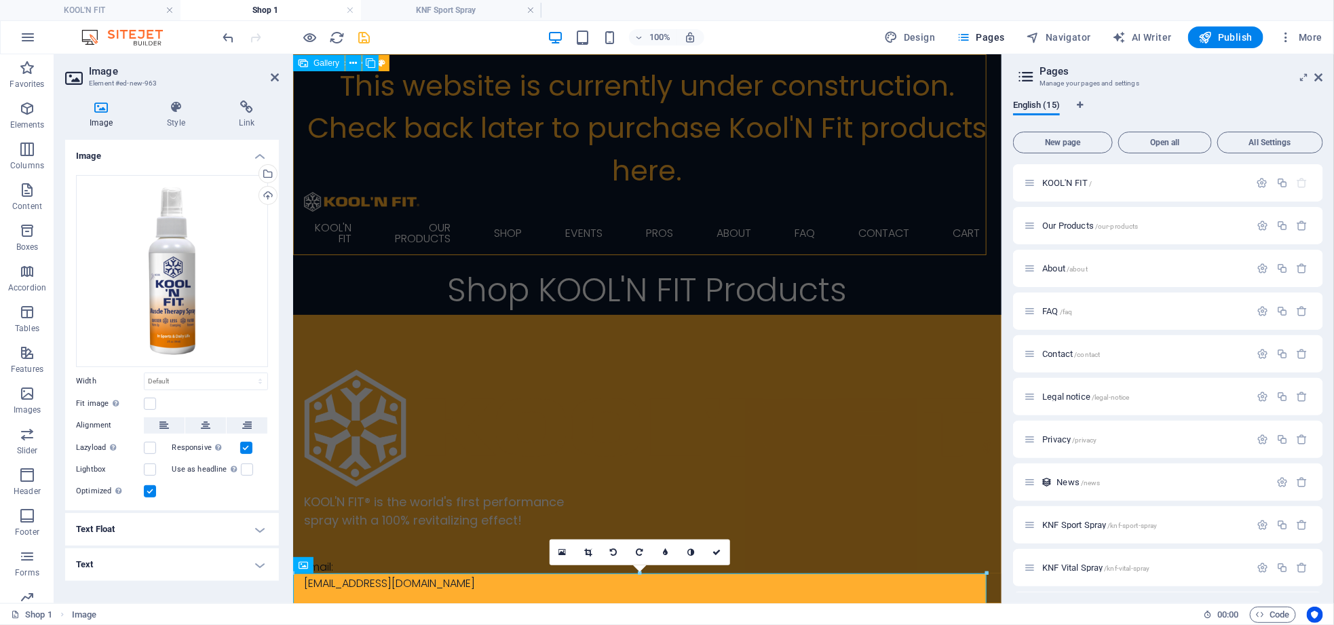
click at [385, 157] on div "This website is currently under construction. Check back later to purchase Kool…" at bounding box center [646, 127] width 687 height 127
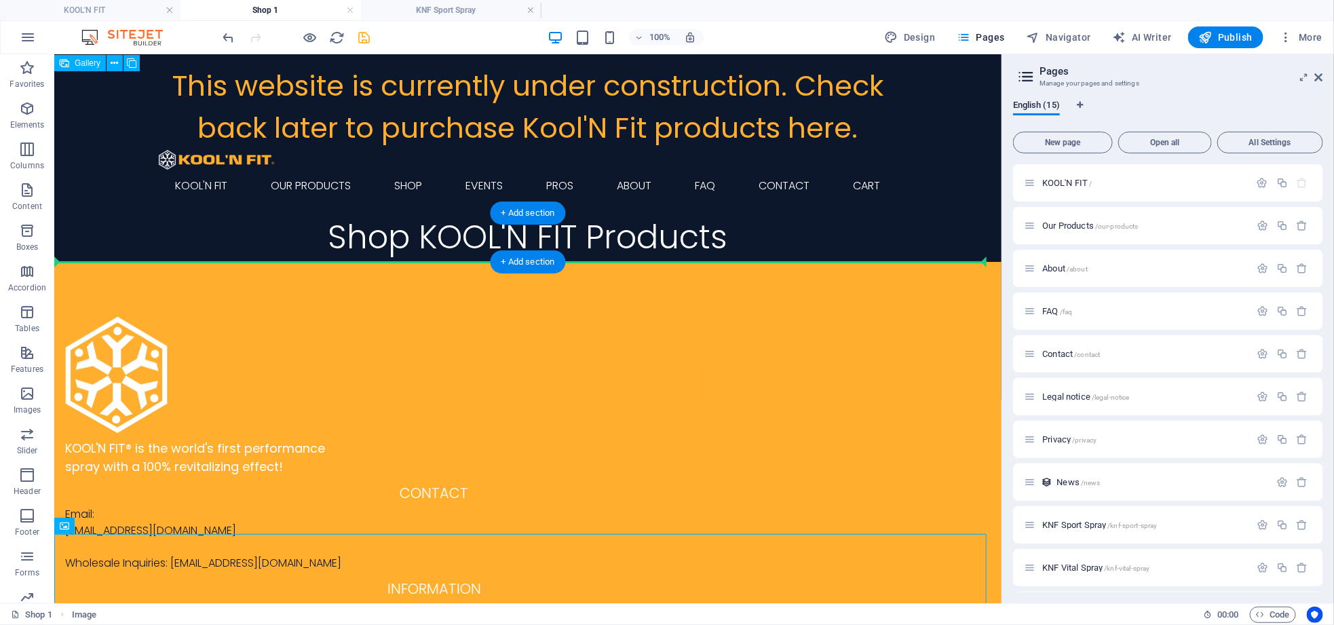
drag, startPoint x: 468, startPoint y: 554, endPoint x: 449, endPoint y: 254, distance: 299.8
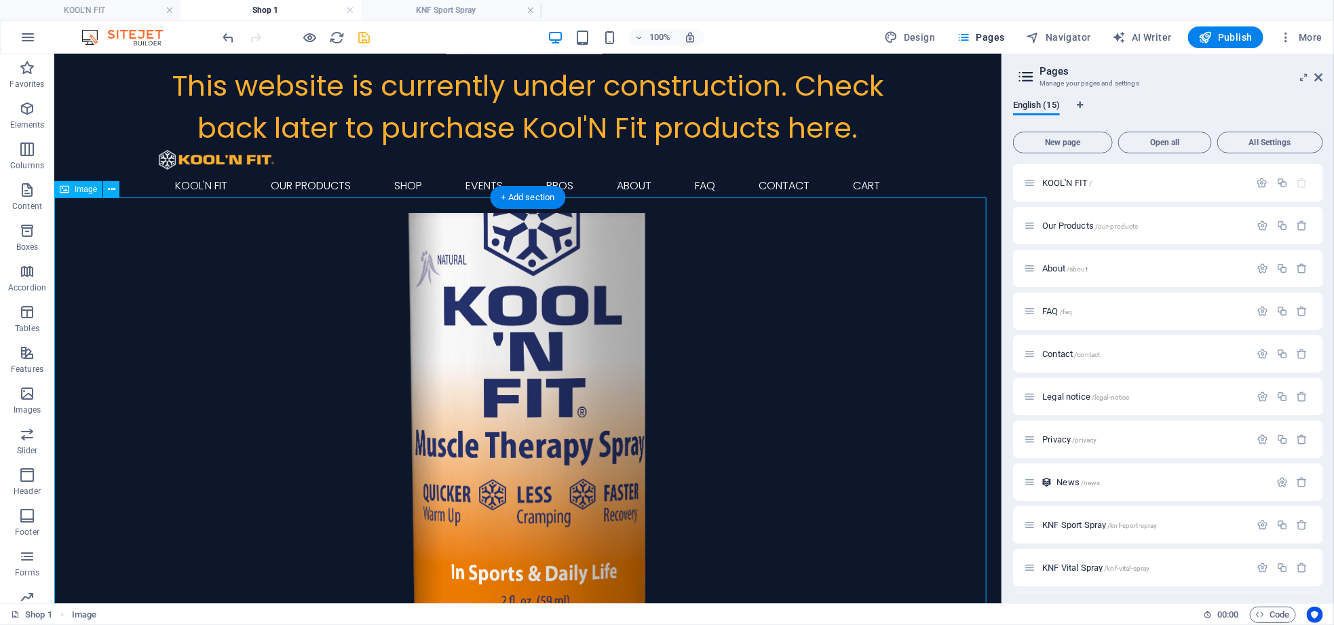
scroll to position [509, 0]
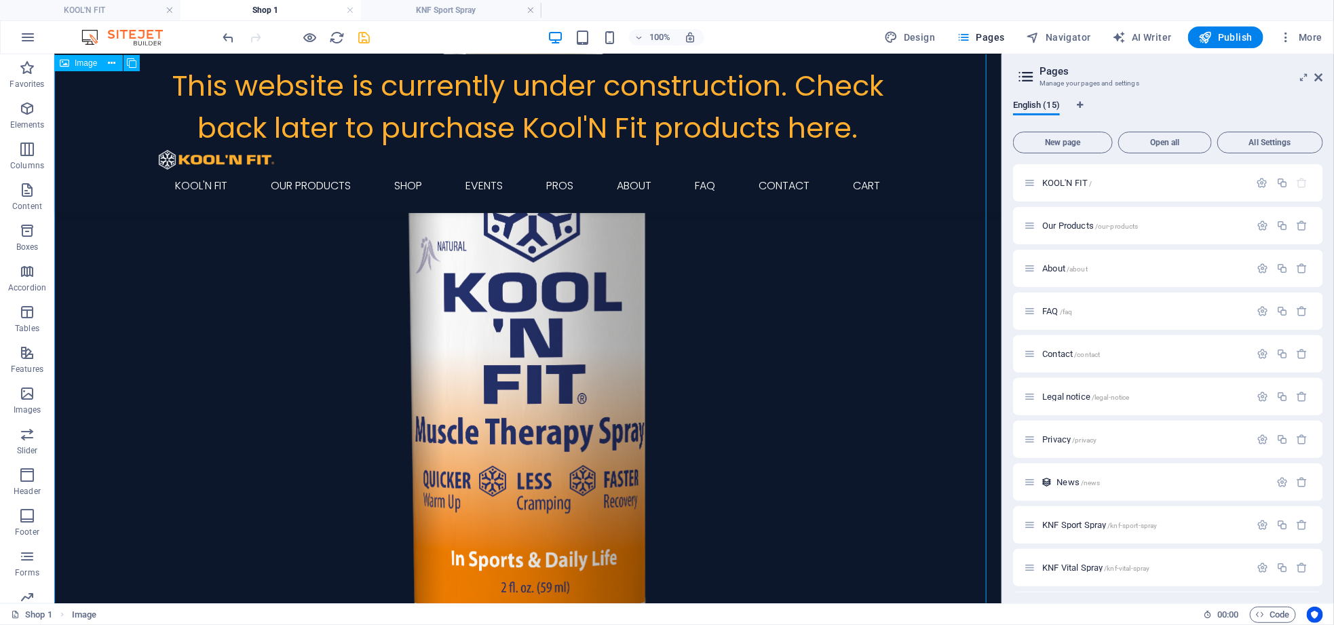
click at [384, 368] on figure at bounding box center [527, 225] width 947 height 947
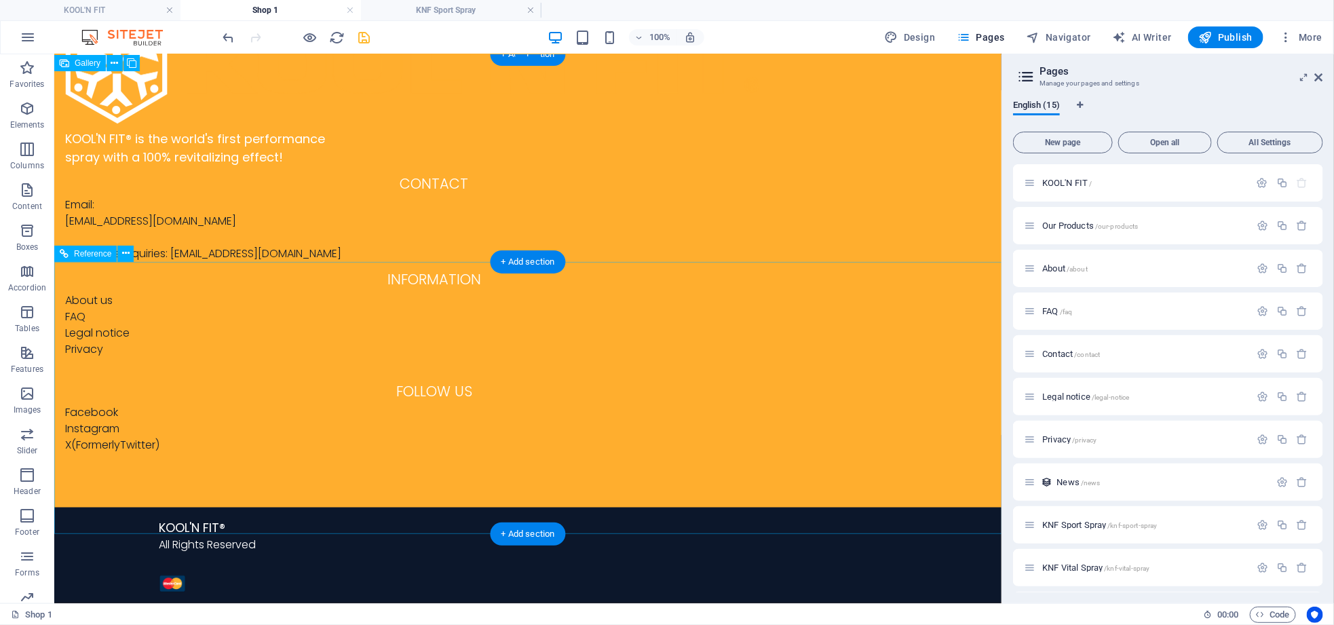
scroll to position [0, 0]
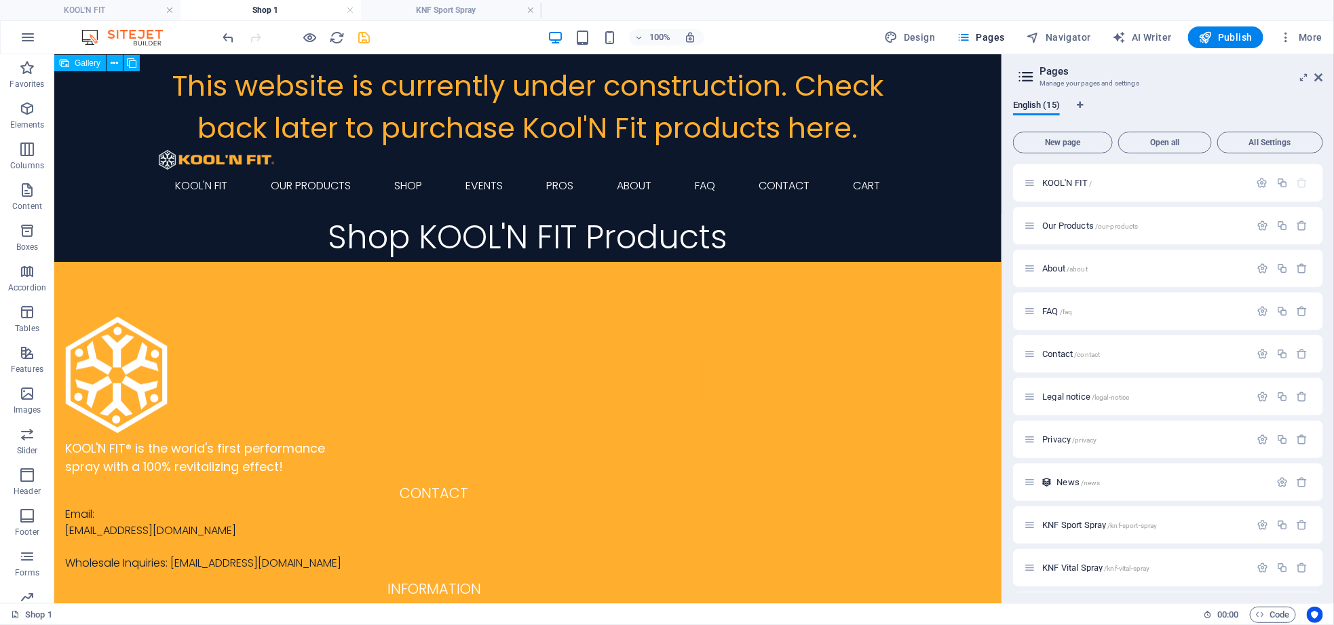
click at [463, 565] on html "This website is currently under construction. Check back later to purchase Kool…" at bounding box center [527, 483] width 947 height 858
click at [416, 8] on h4 "KNF Sport Spray" at bounding box center [451, 10] width 180 height 15
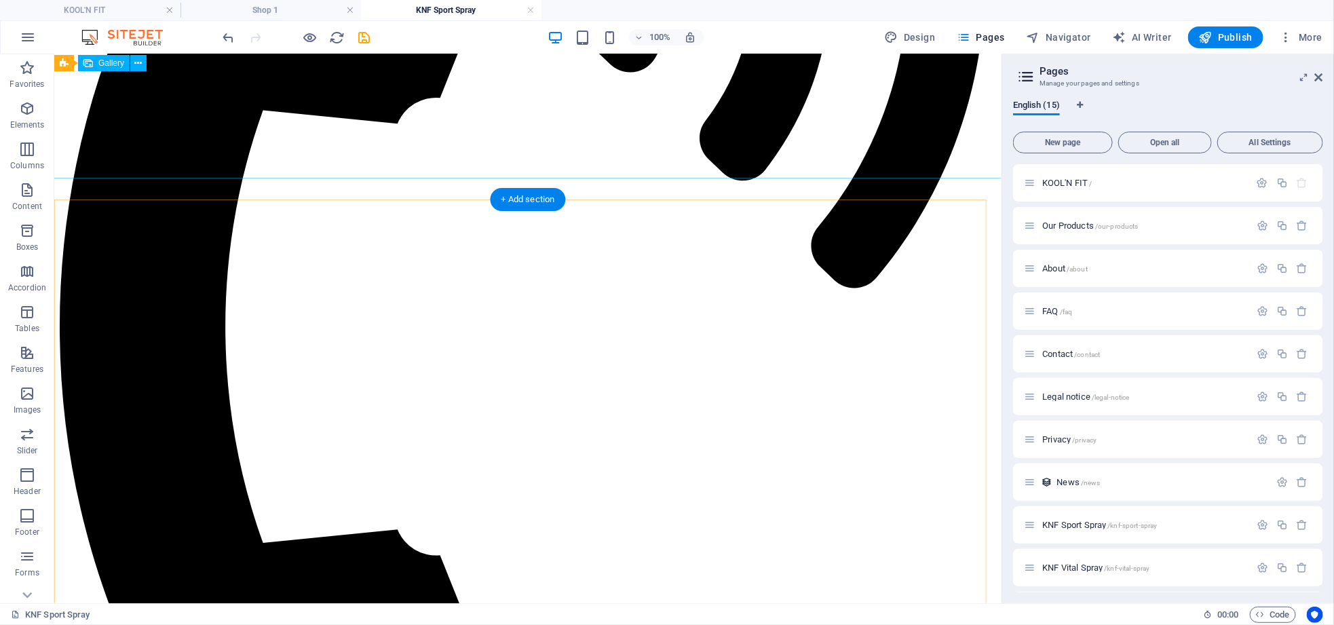
scroll to position [490, 0]
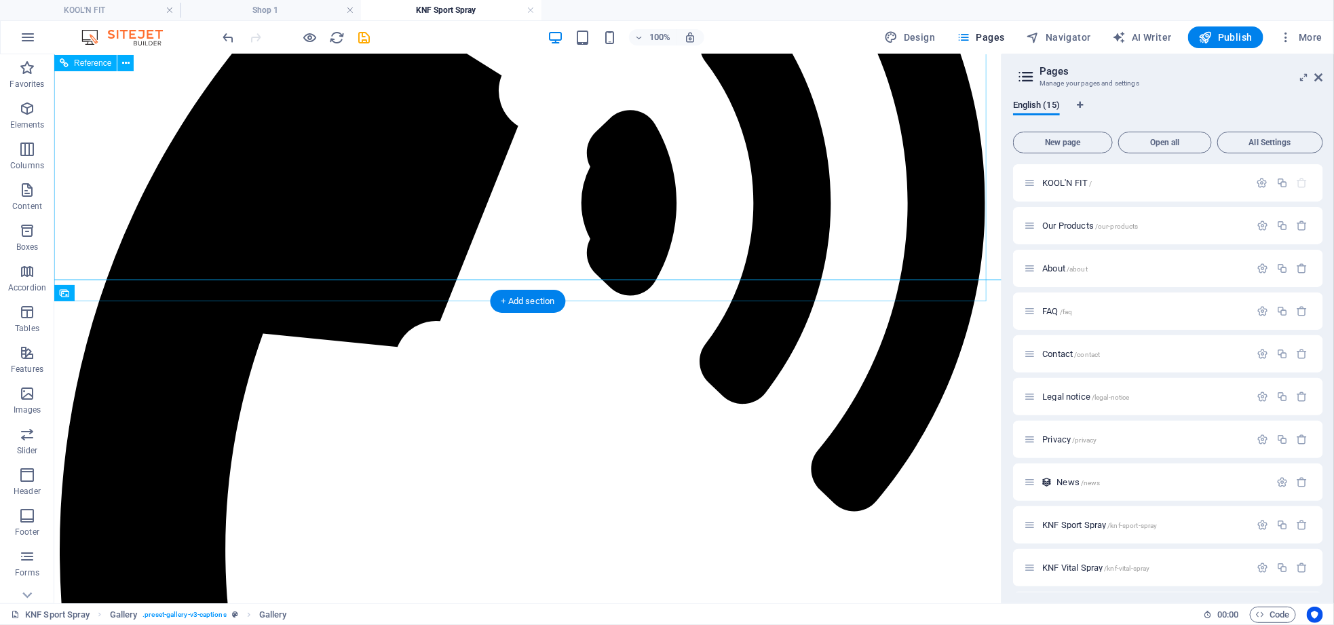
scroll to position [389, 0]
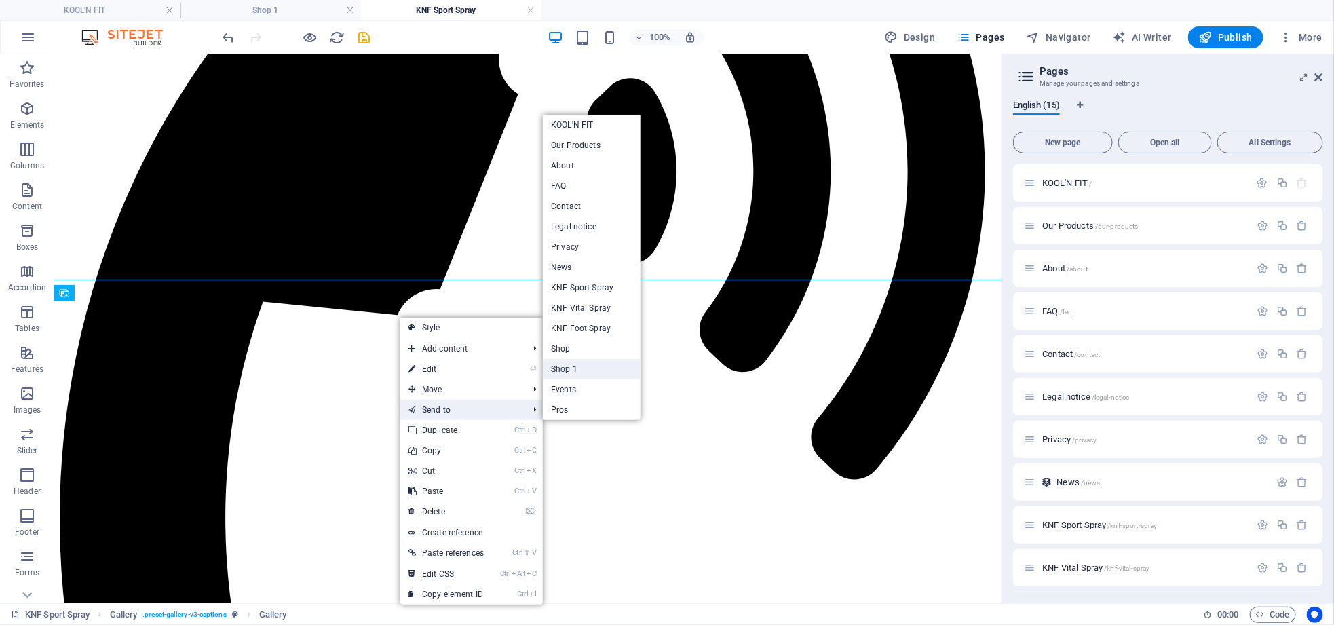
click at [568, 372] on link "Shop 1" at bounding box center [592, 369] width 98 height 20
select select "4"
select select "px"
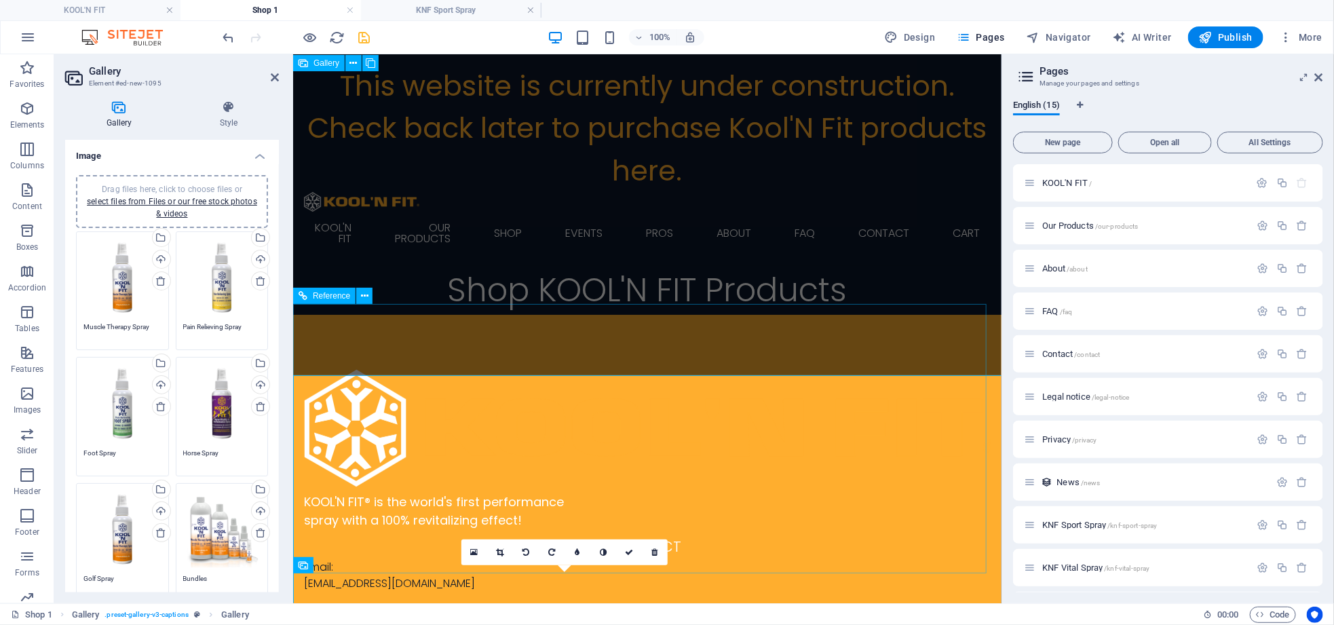
scroll to position [0, 0]
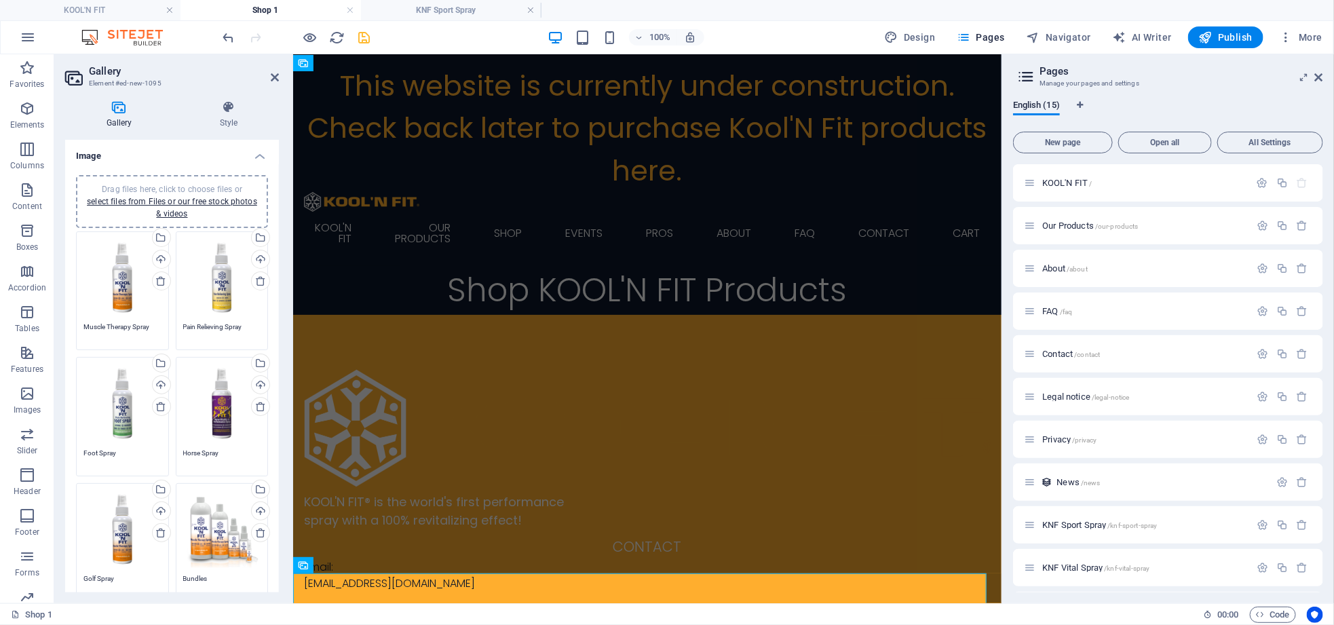
click at [271, 11] on h4 "Shop 1" at bounding box center [270, 10] width 180 height 15
click at [271, 81] on icon at bounding box center [275, 77] width 8 height 11
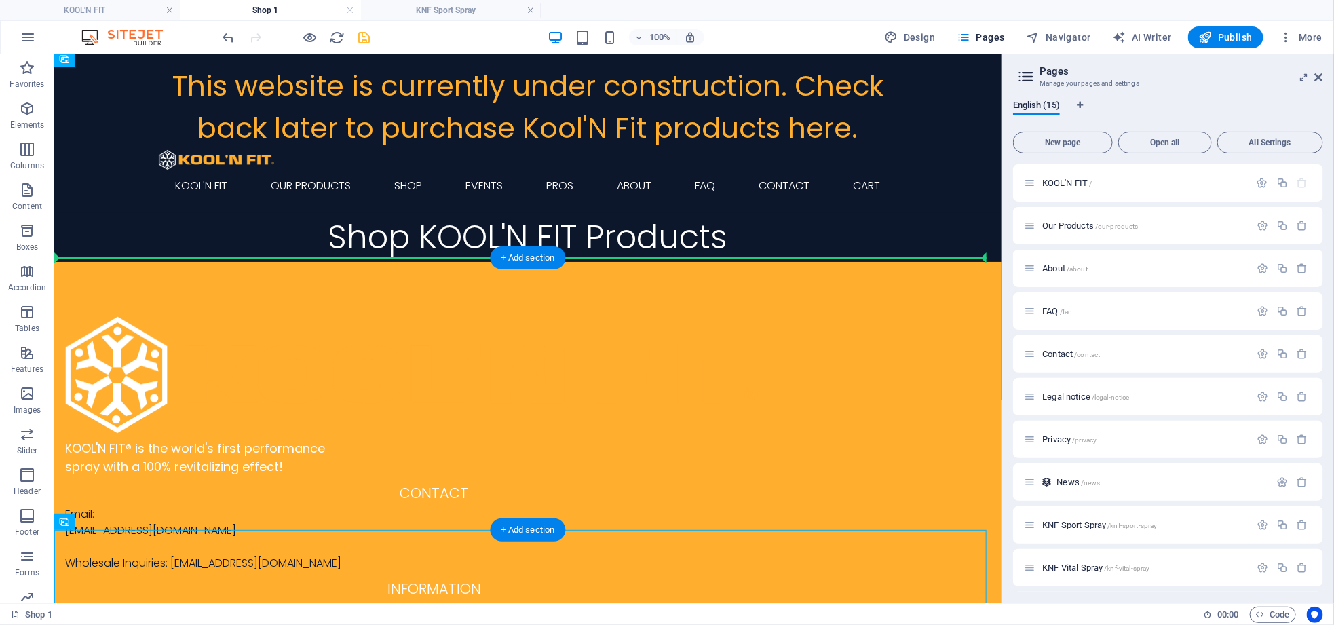
scroll to position [4, 0]
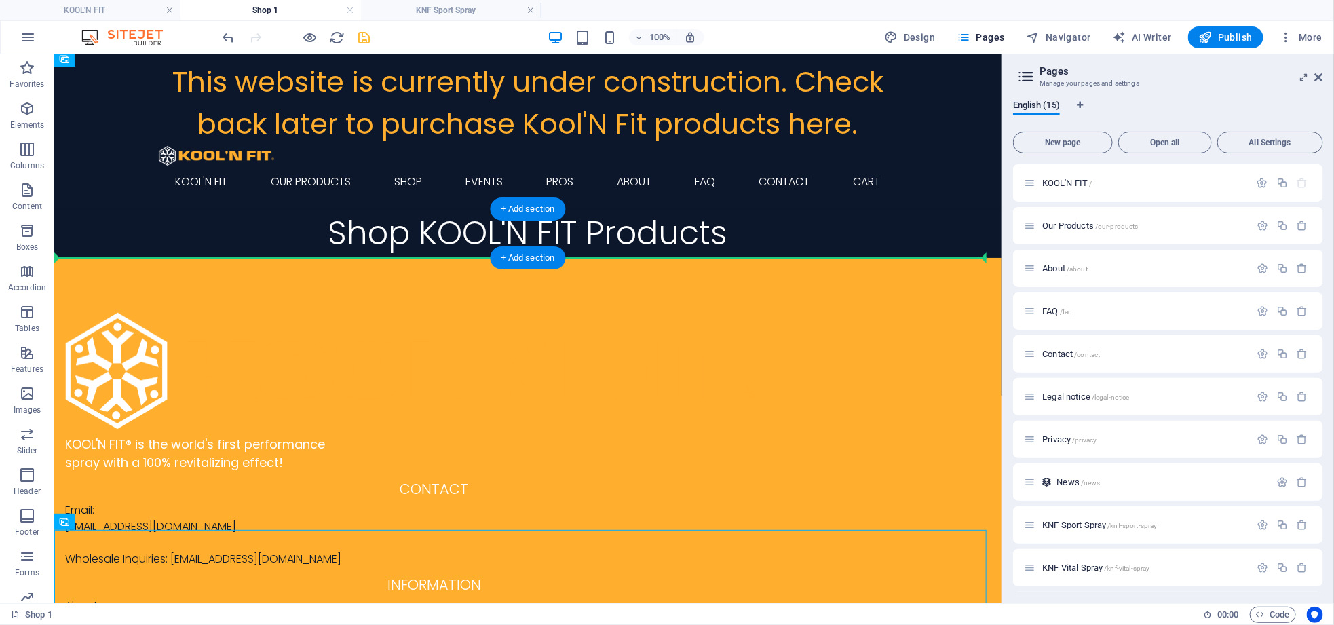
drag, startPoint x: 480, startPoint y: 565, endPoint x: 439, endPoint y: 254, distance: 313.4
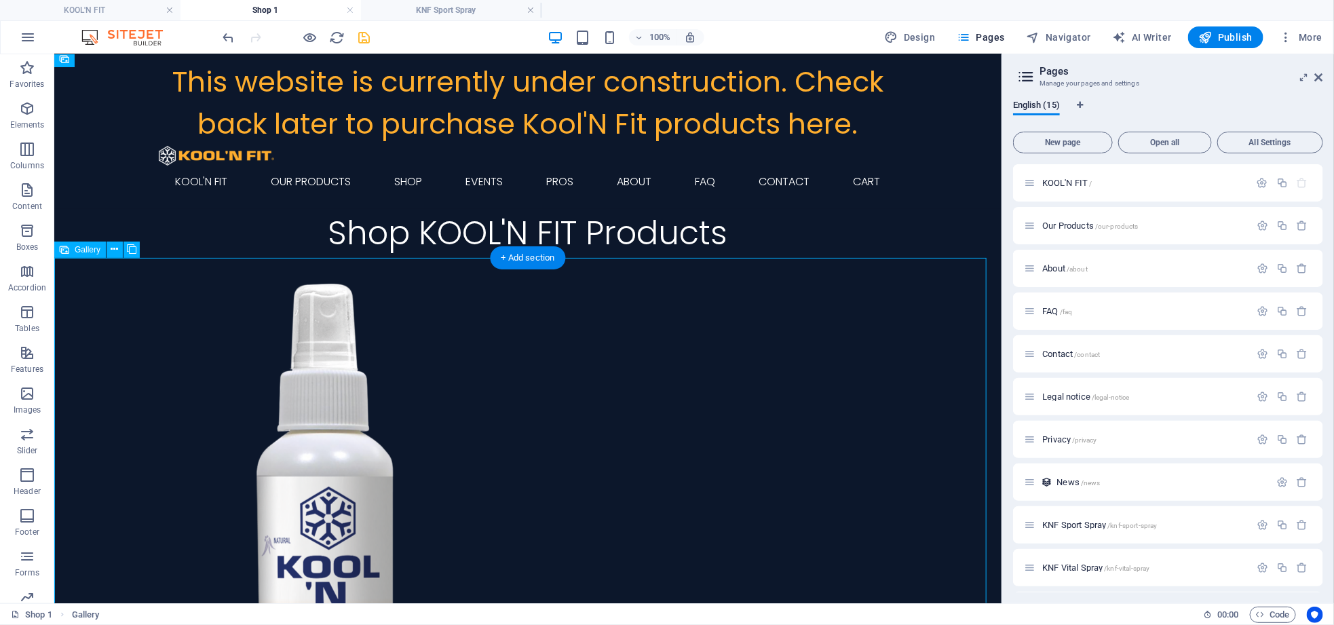
scroll to position [0, 0]
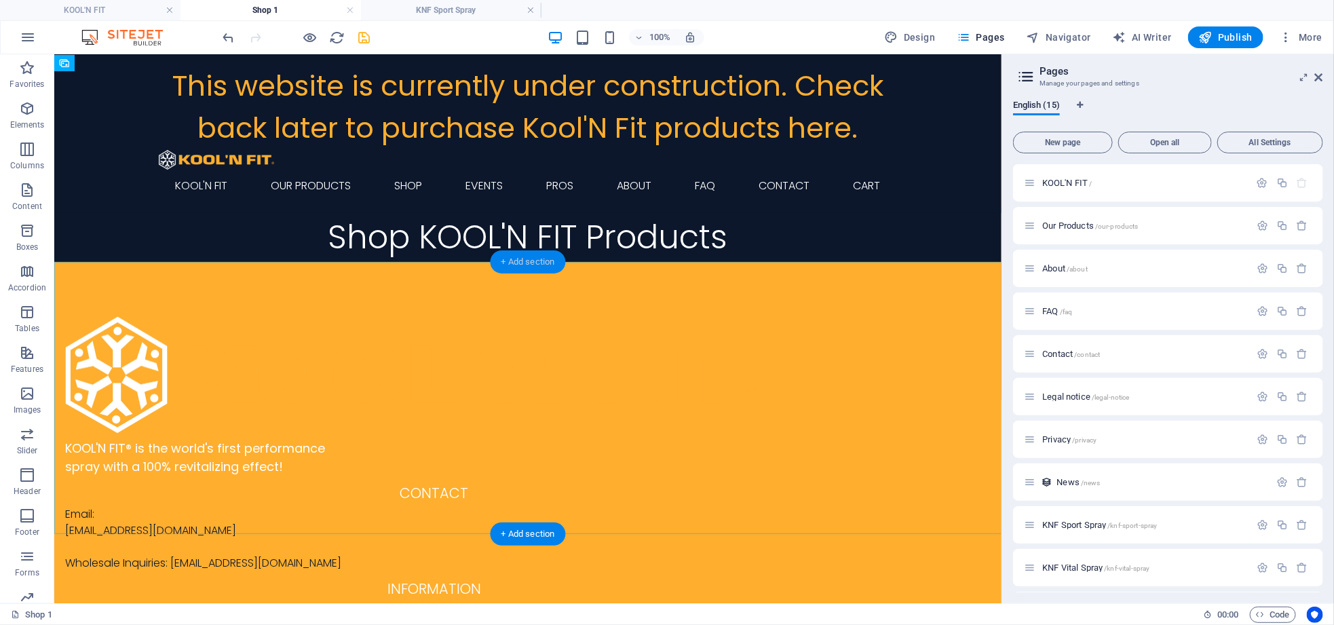
click at [533, 260] on div "+ Add section" at bounding box center [527, 261] width 75 height 23
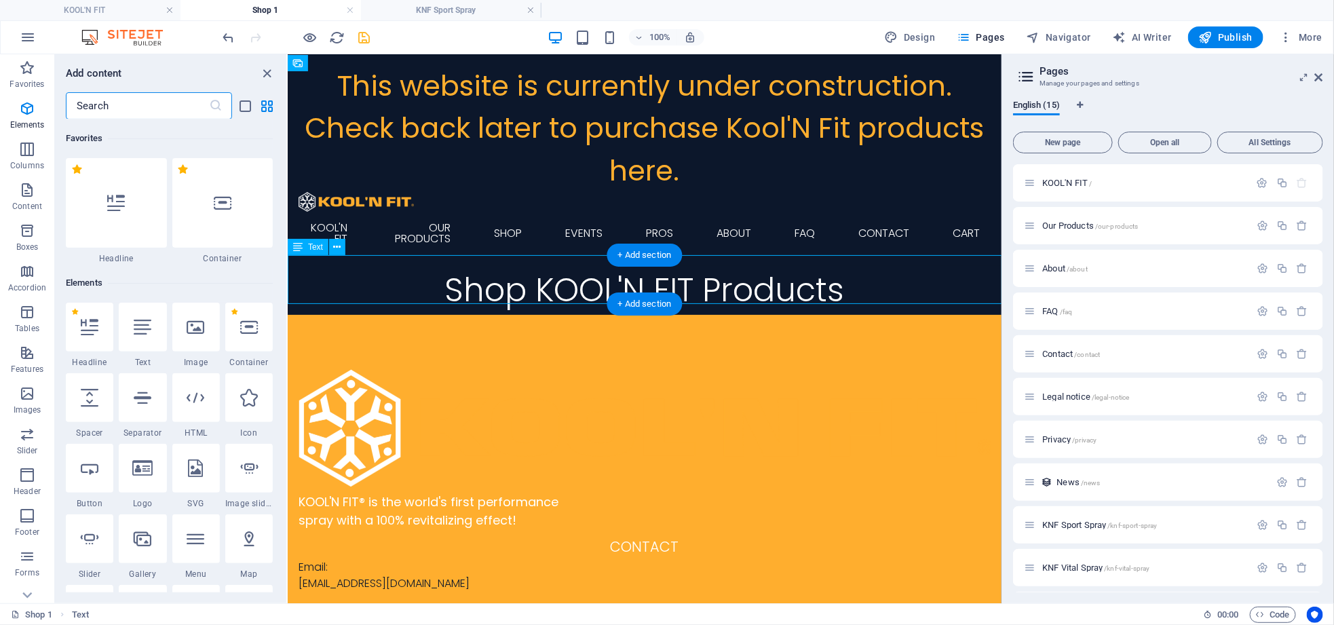
scroll to position [2374, 0]
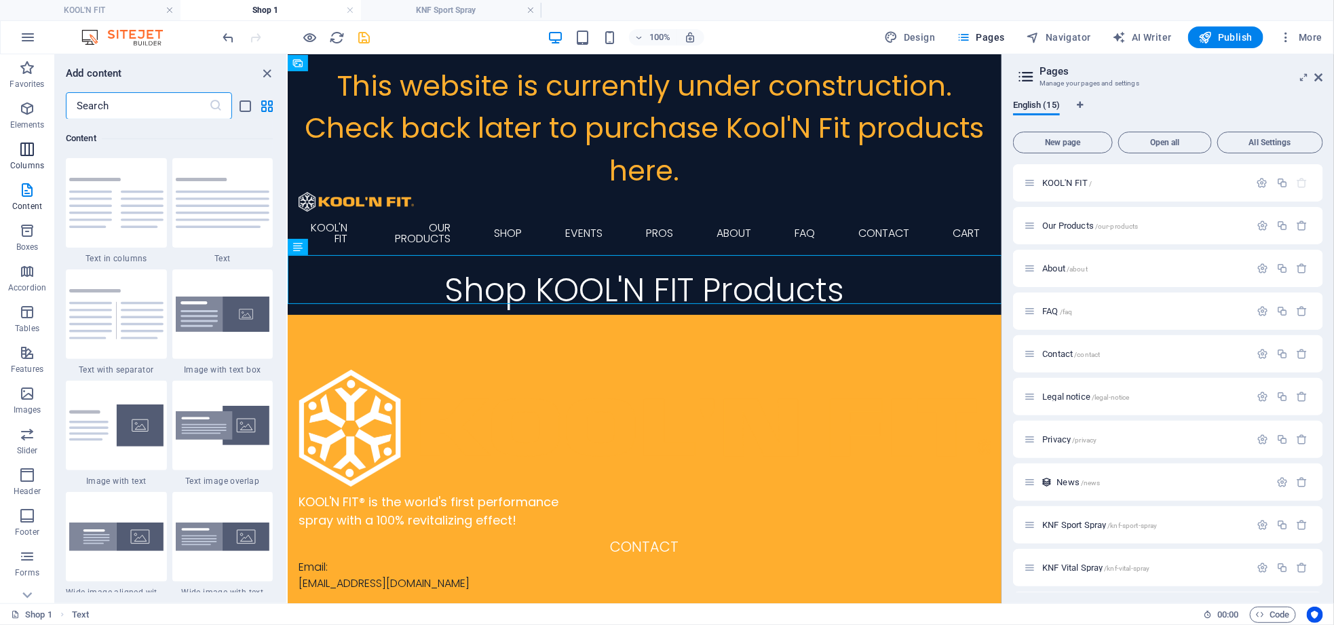
click at [25, 149] on icon "button" at bounding box center [27, 149] width 16 height 16
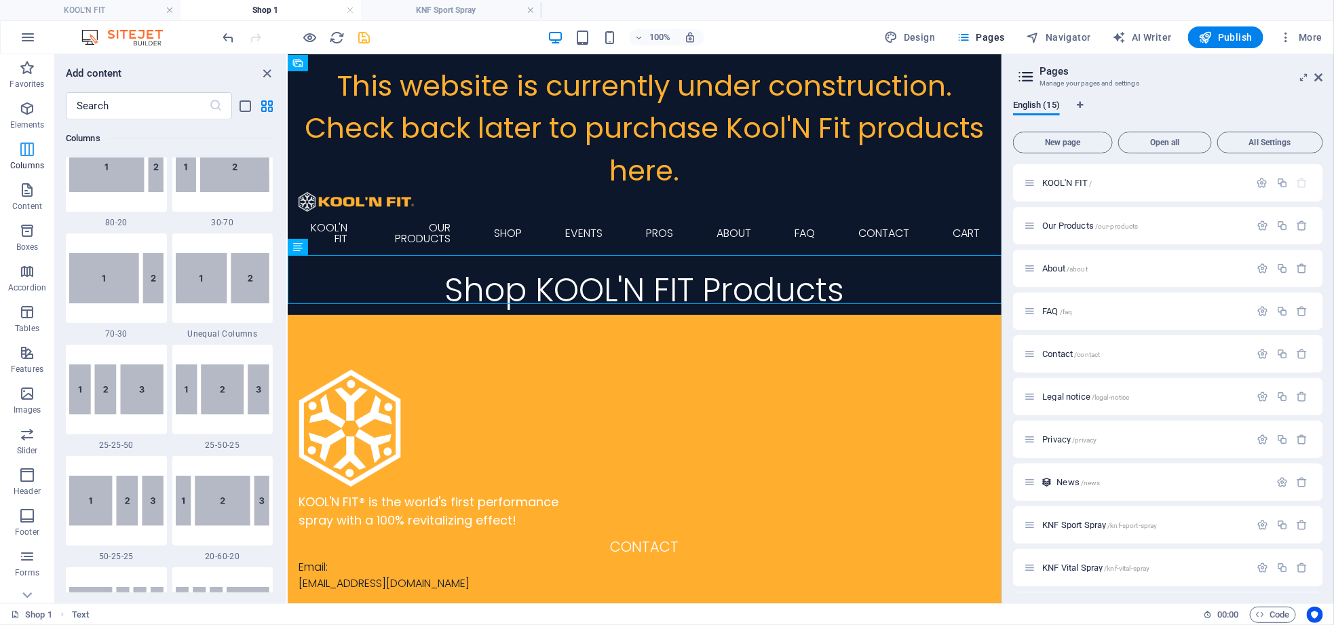
scroll to position [672, 0]
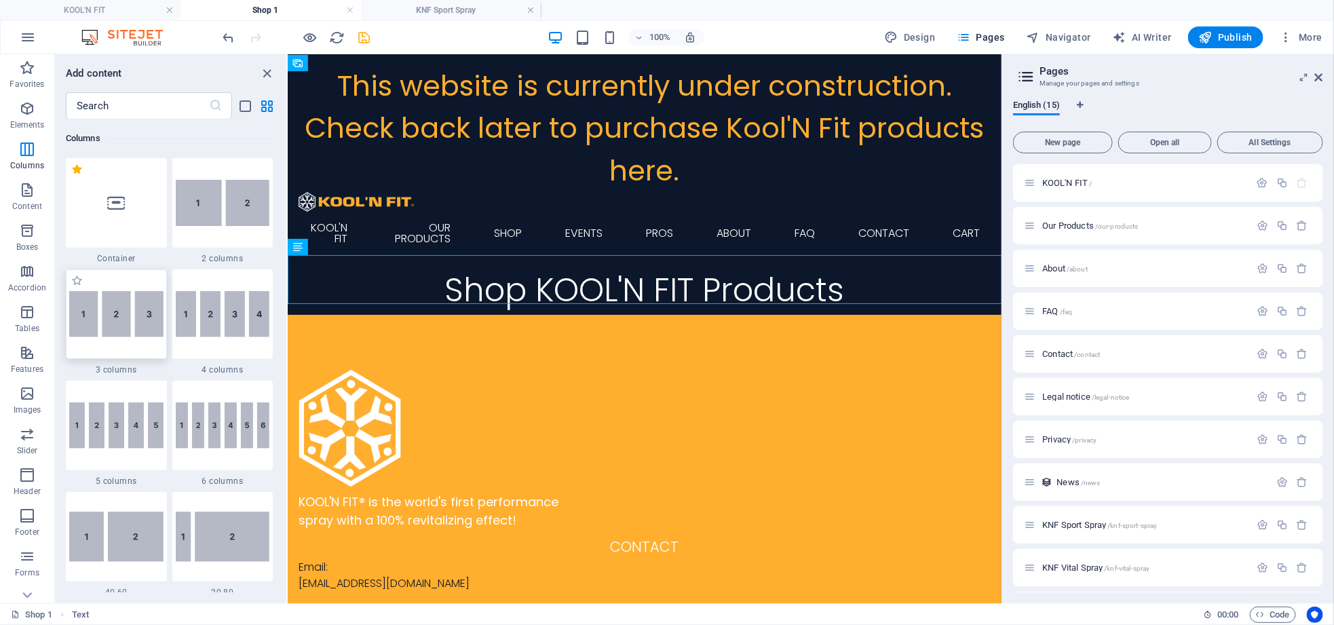
click at [131, 326] on img at bounding box center [116, 314] width 94 height 46
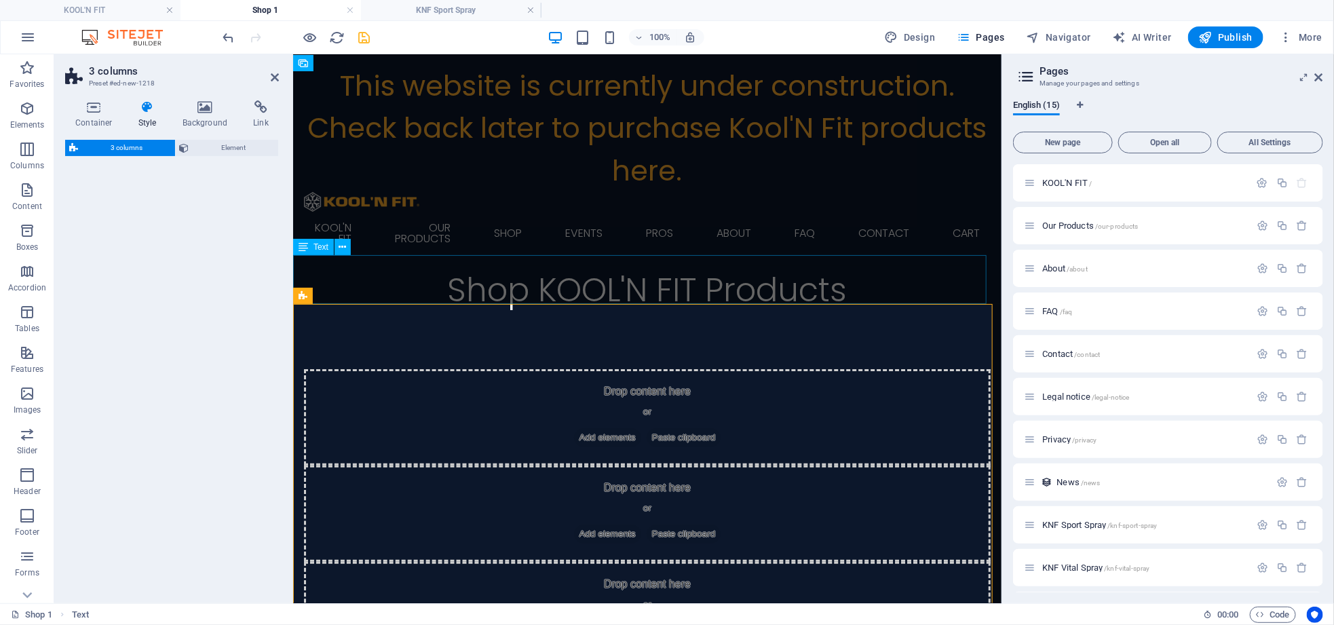
select select "rem"
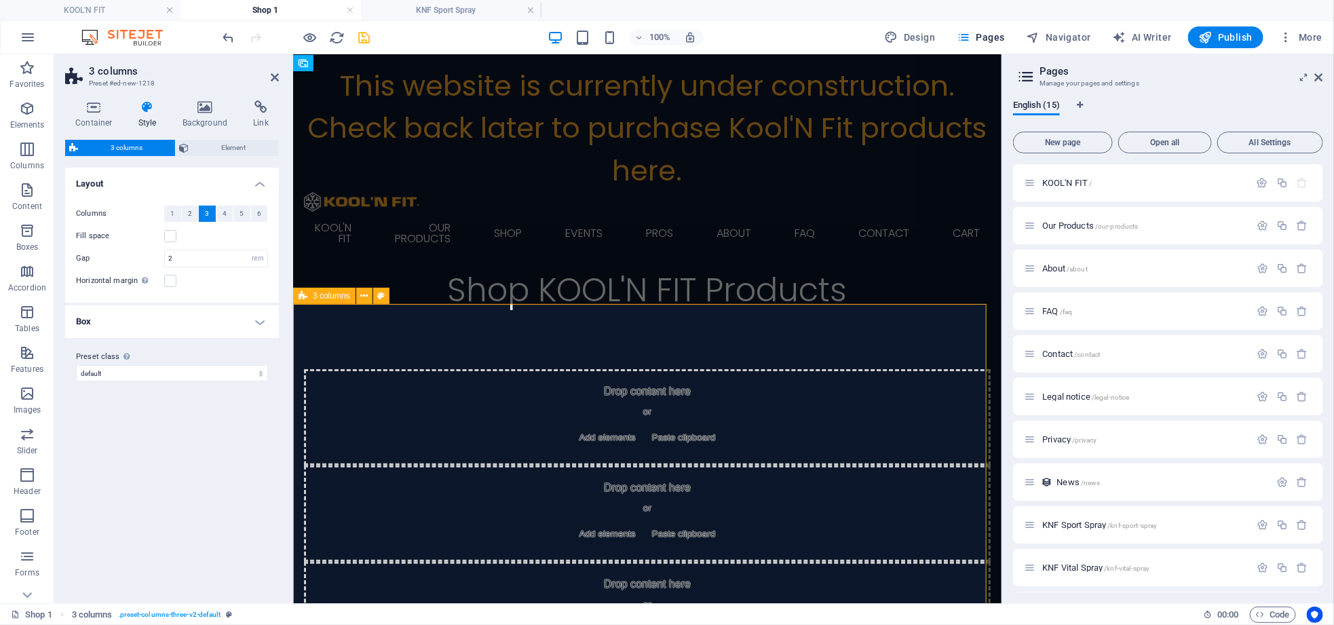
drag, startPoint x: 463, startPoint y: 362, endPoint x: 433, endPoint y: 309, distance: 60.8
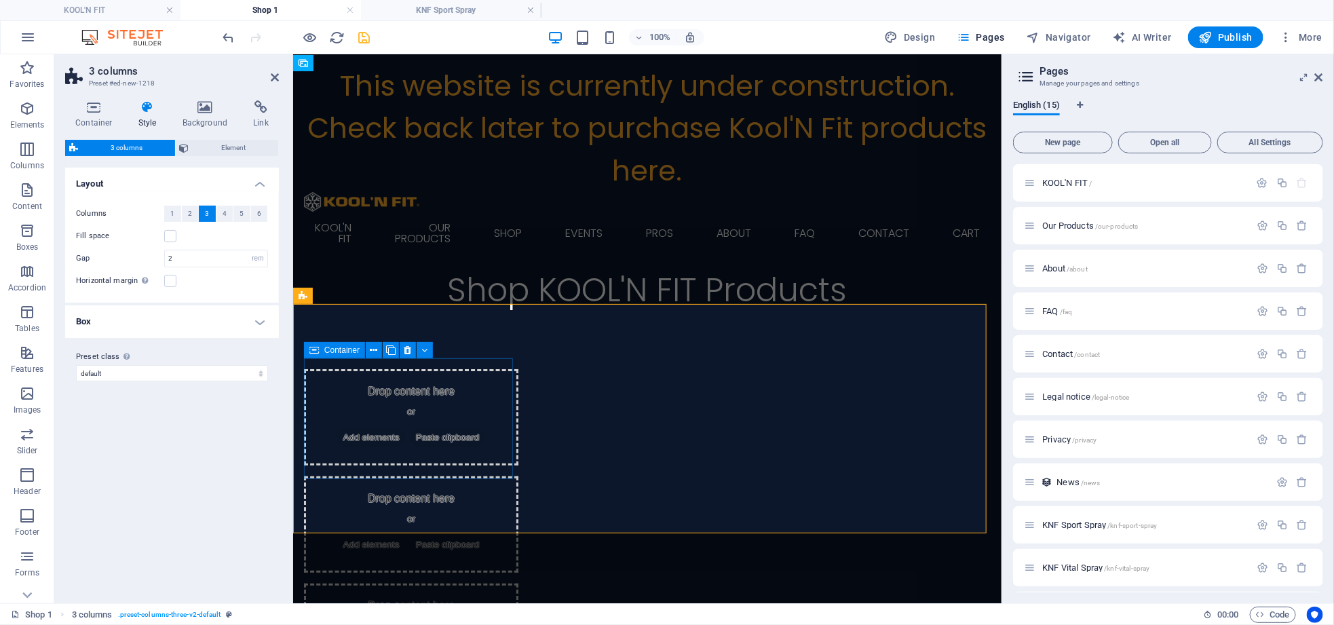
click at [404, 427] on span "Add elements" at bounding box center [370, 436] width 67 height 19
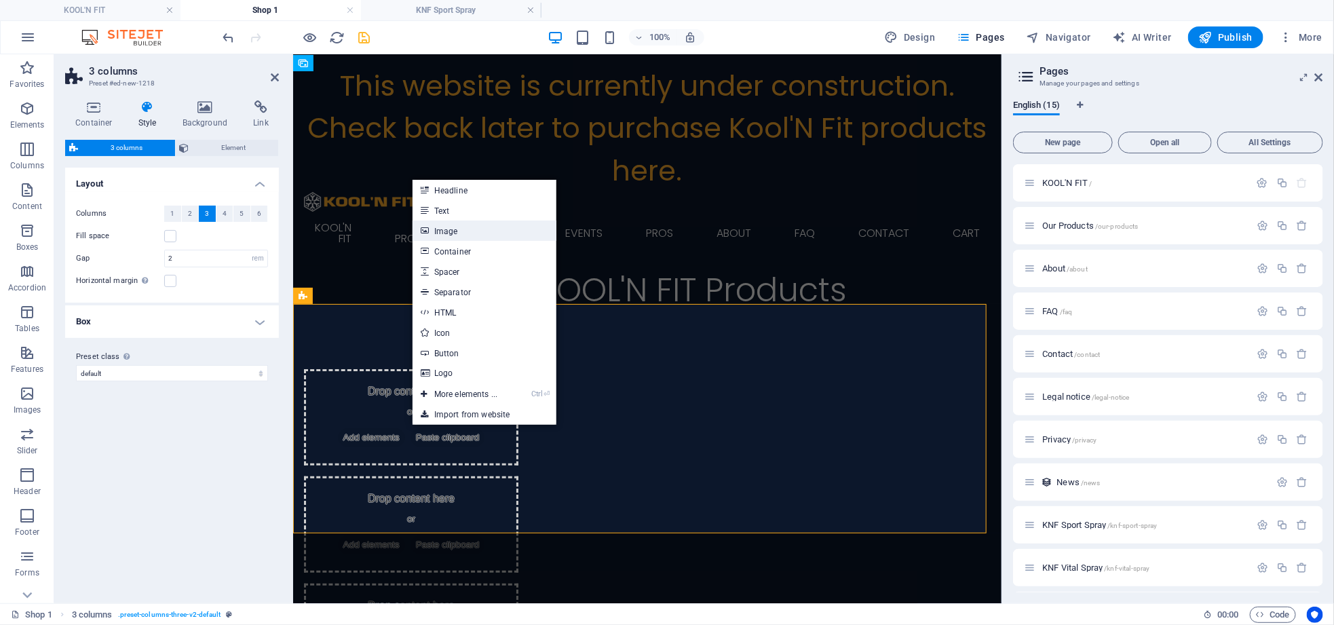
click at [446, 232] on link "Image" at bounding box center [484, 230] width 144 height 20
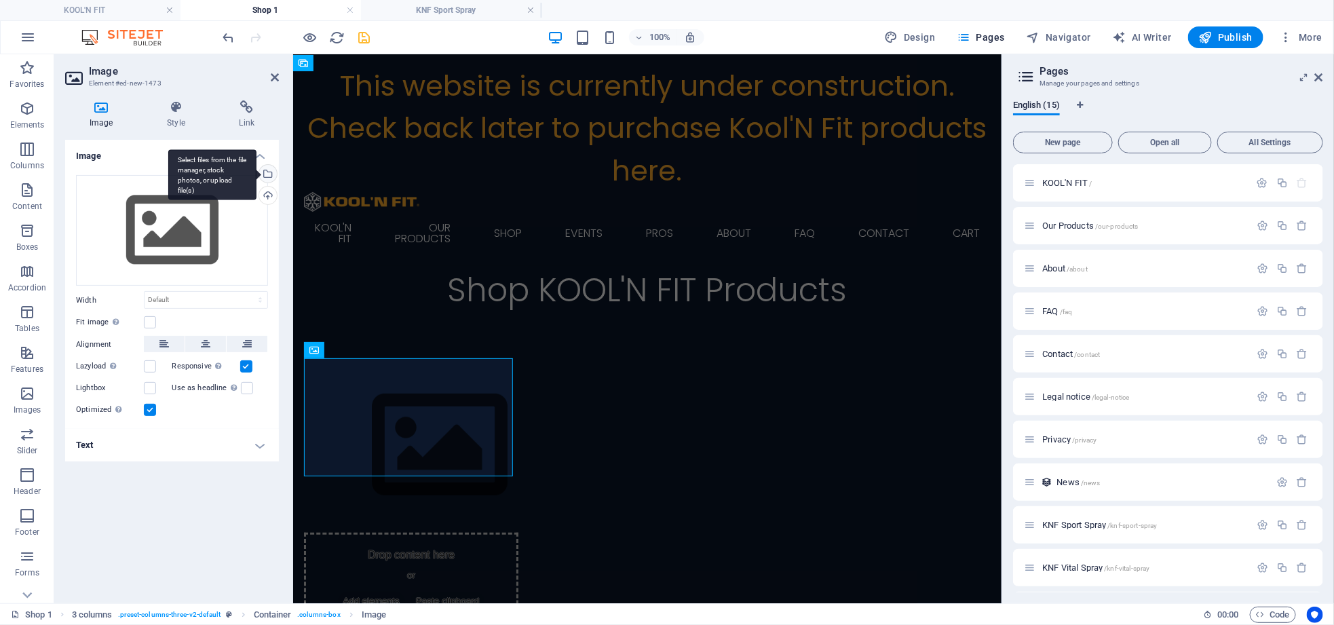
click at [271, 173] on div "Select files from the file manager, stock photos, or upload file(s)" at bounding box center [266, 175] width 20 height 20
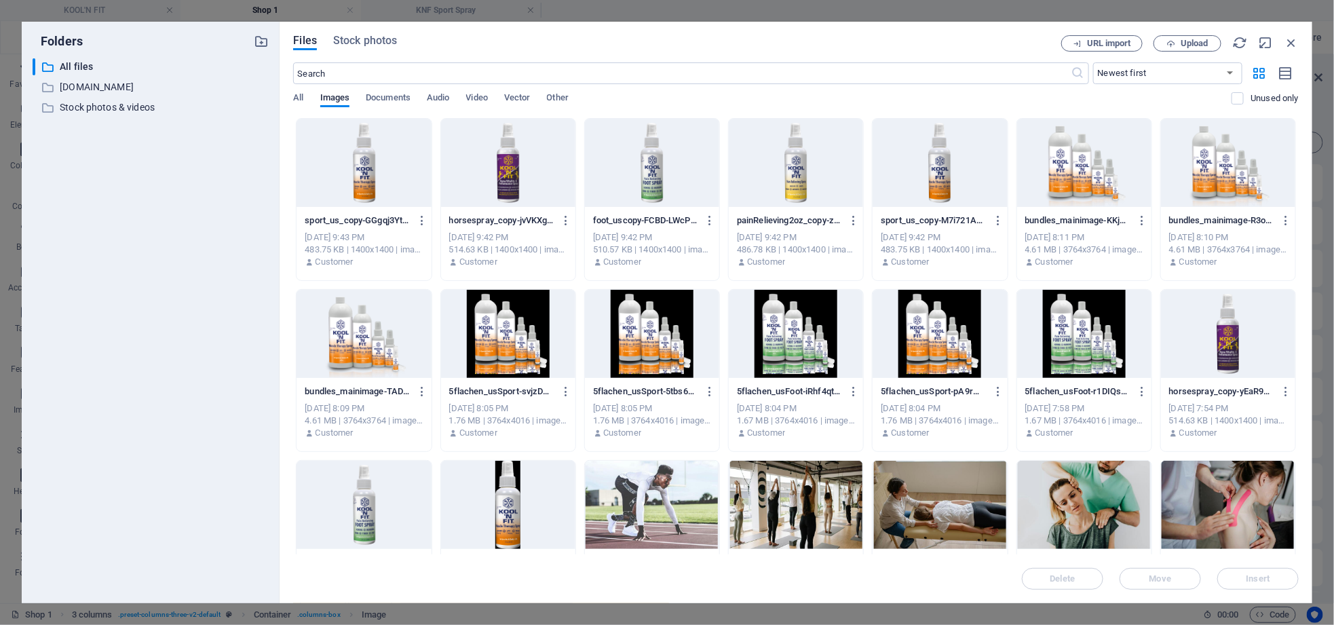
click at [385, 194] on div at bounding box center [363, 163] width 134 height 88
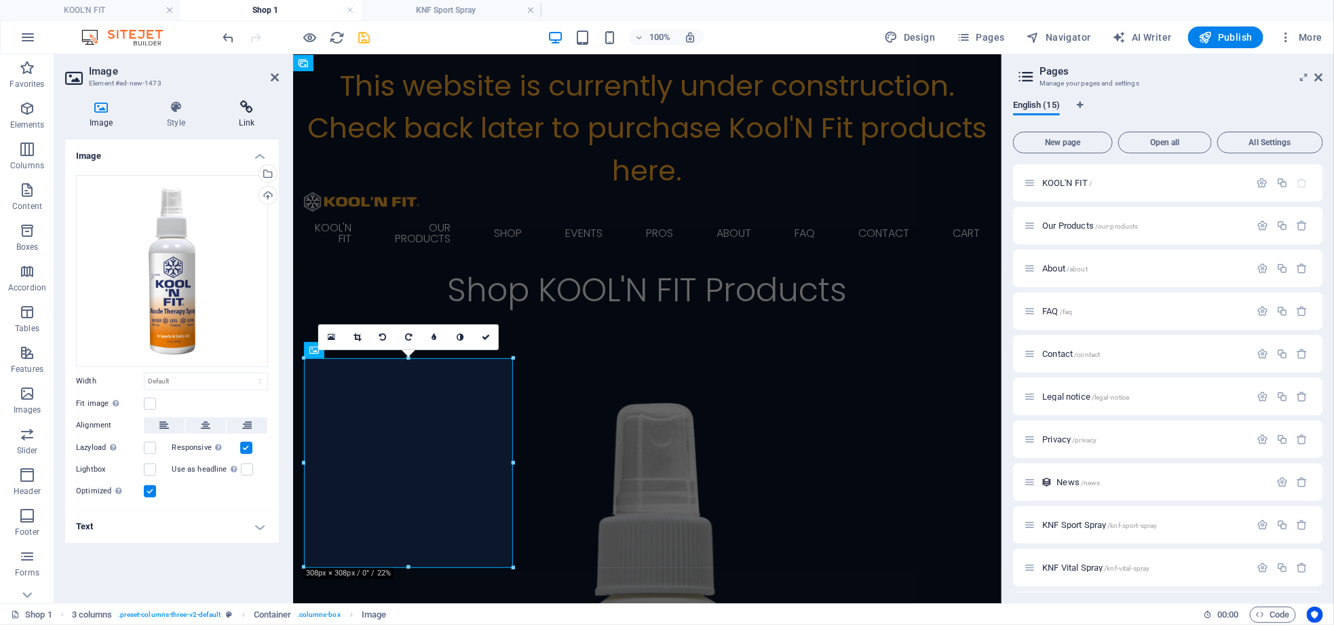
click at [247, 116] on h4 "Link" at bounding box center [247, 114] width 64 height 28
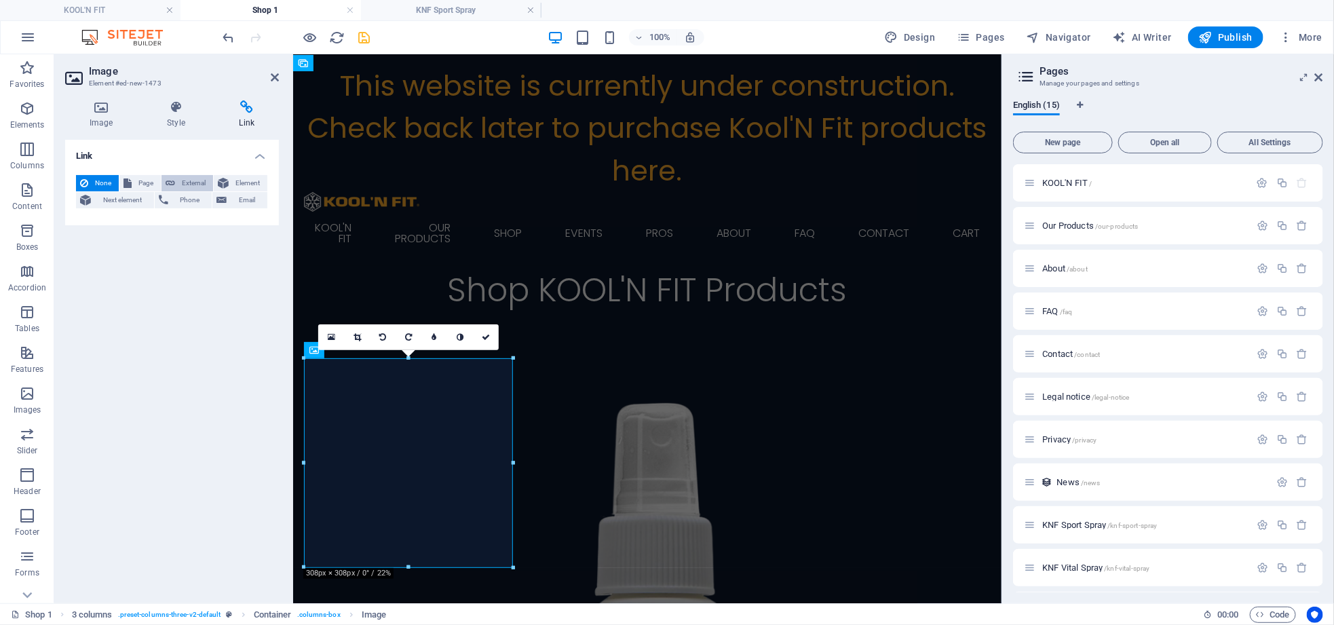
click at [179, 182] on span "External" at bounding box center [194, 183] width 30 height 16
select select "blank"
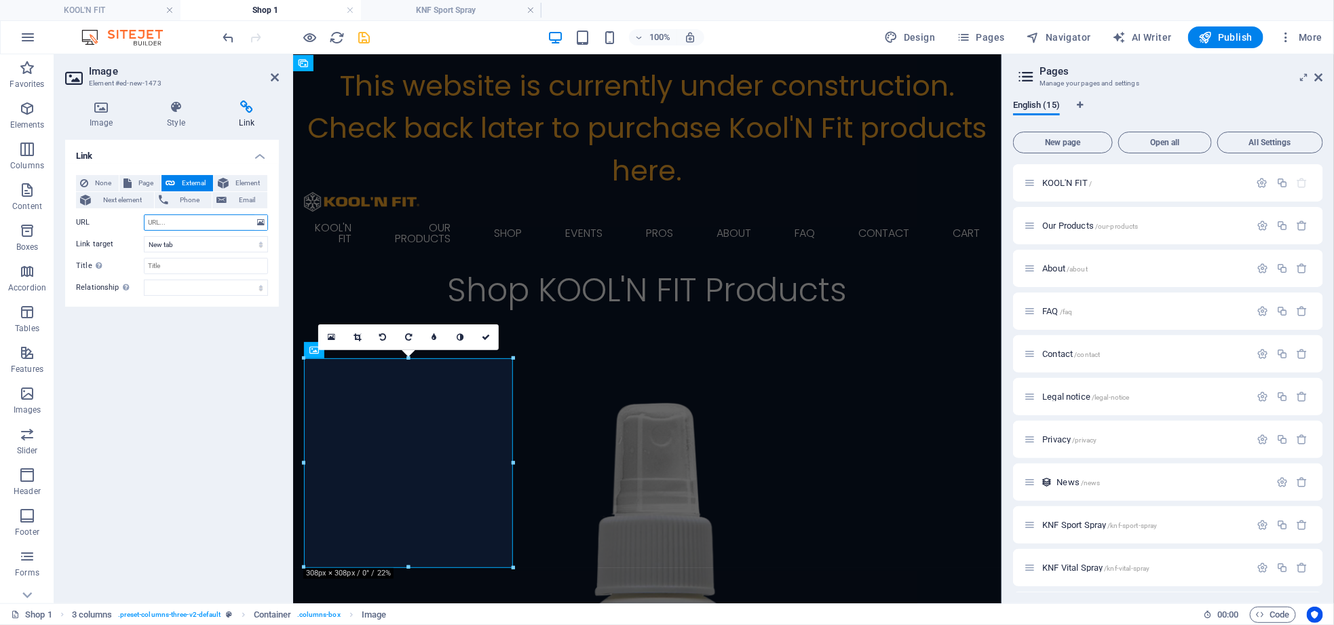
click at [173, 216] on input "URL" at bounding box center [206, 222] width 124 height 16
click at [212, 224] on input "URL" at bounding box center [206, 222] width 124 height 16
paste input "[URL][DOMAIN_NAME]"
type input "[URL][DOMAIN_NAME]"
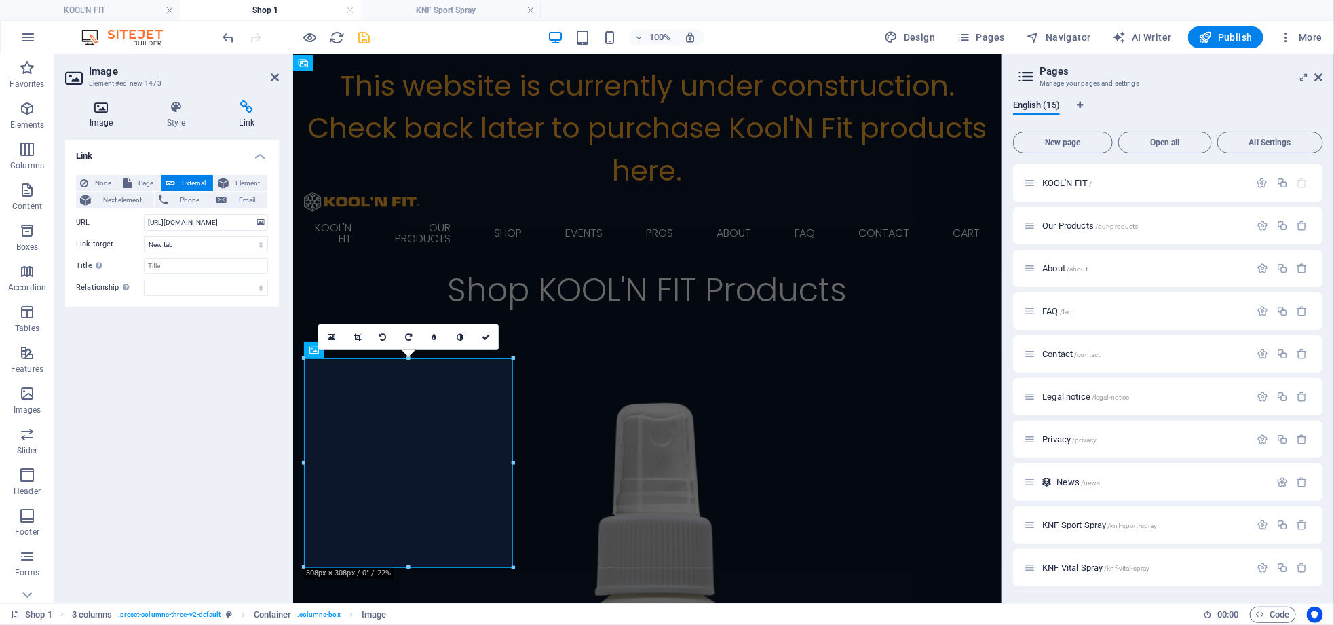
scroll to position [0, 0]
click at [102, 115] on h4 "Image" at bounding box center [103, 114] width 77 height 28
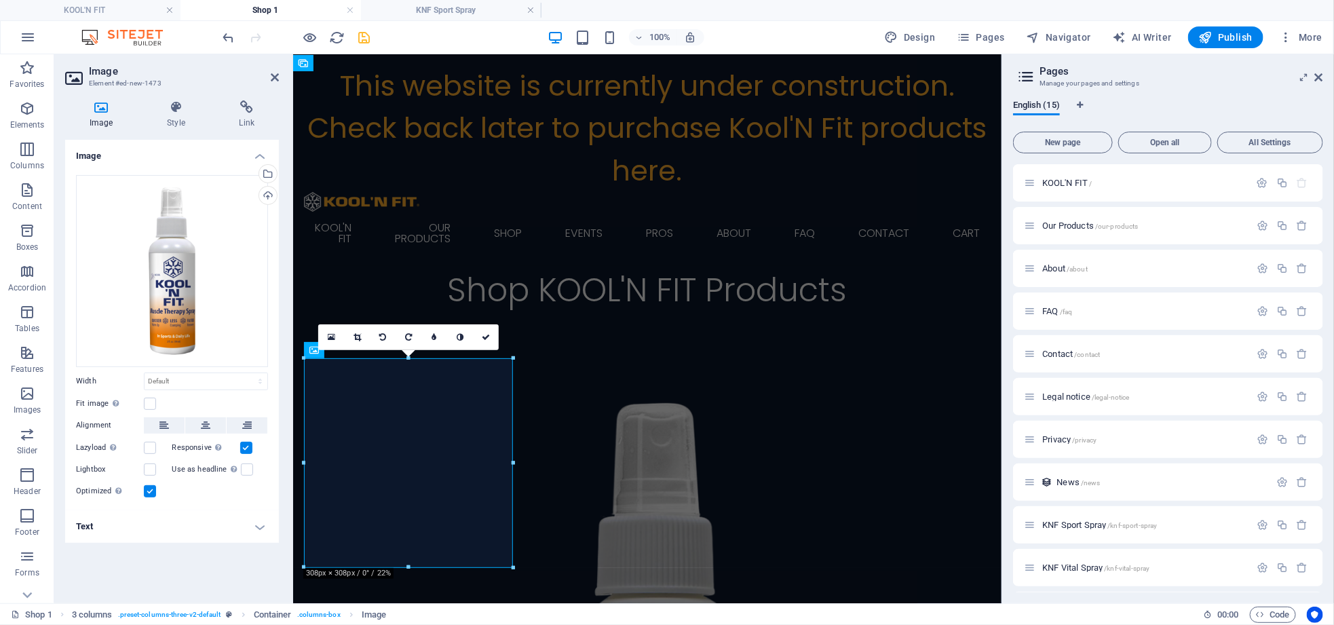
click at [167, 530] on h4 "Text" at bounding box center [172, 526] width 214 height 33
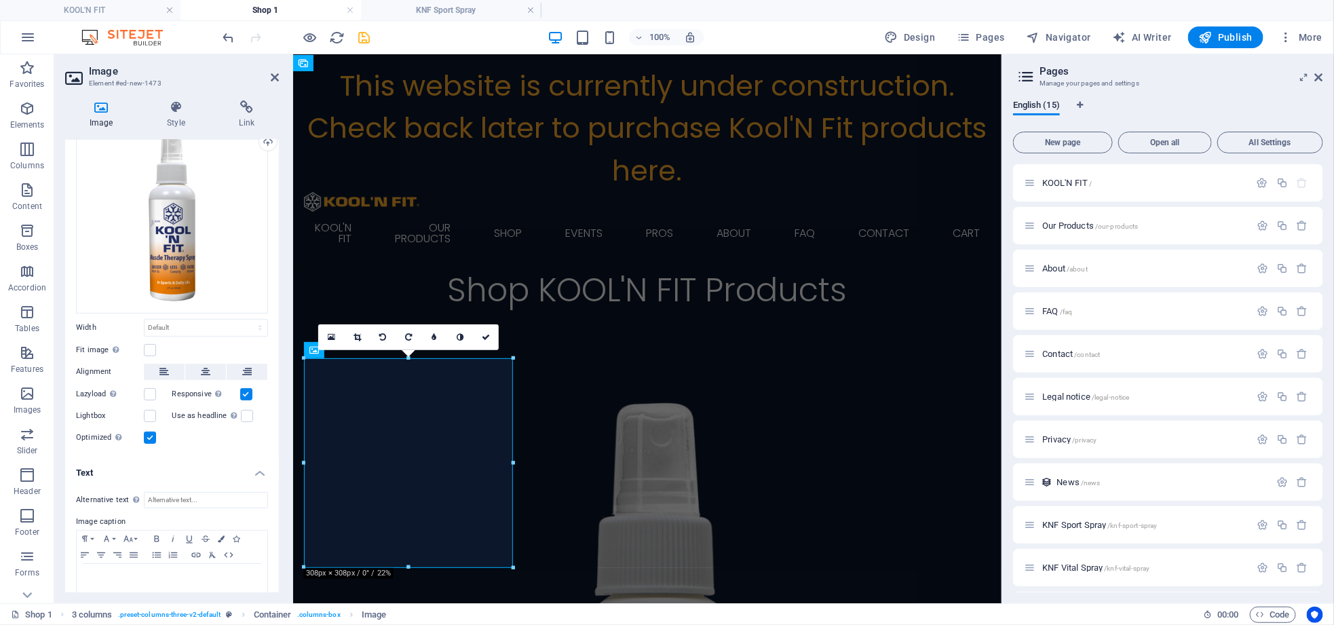
scroll to position [76, 0]
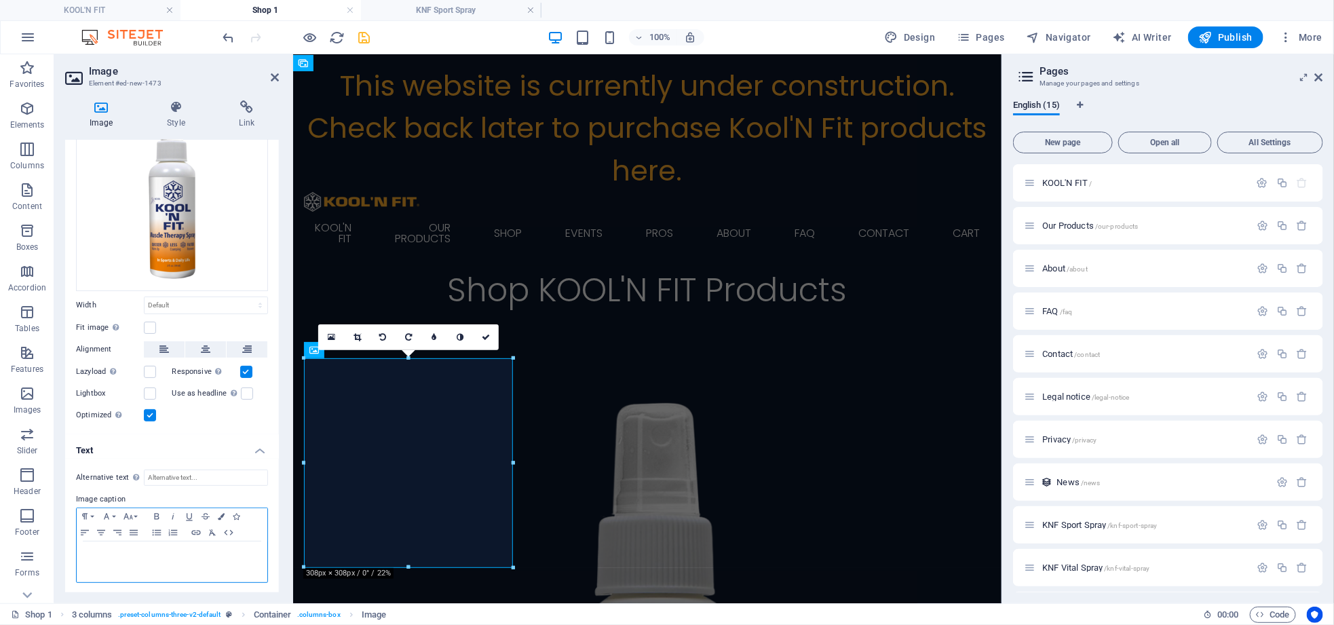
click at [173, 548] on p at bounding box center [171, 554] width 177 height 12
click at [104, 527] on icon "button" at bounding box center [101, 532] width 16 height 11
drag, startPoint x: 206, startPoint y: 554, endPoint x: 98, endPoint y: 552, distance: 107.2
click at [98, 554] on p "Muscle Therapy Spray" at bounding box center [171, 554] width 177 height 12
click at [109, 517] on icon "button" at bounding box center [106, 516] width 5 height 6
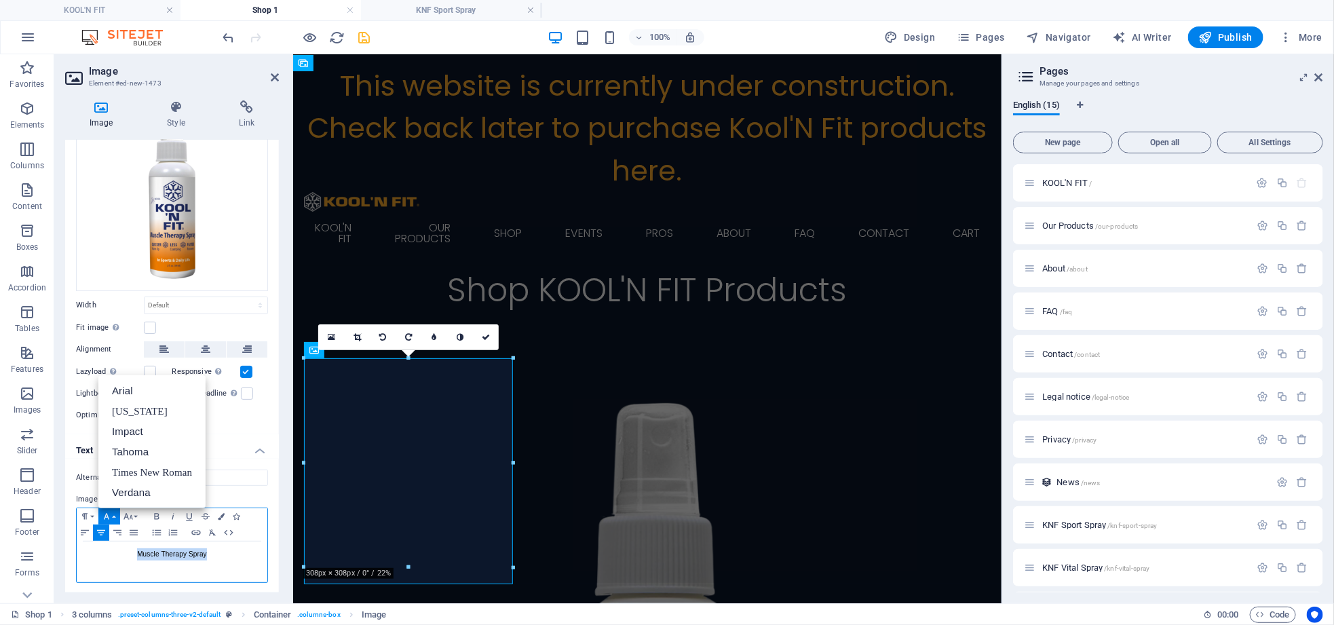
click at [111, 564] on div "Muscle Therapy Spray" at bounding box center [172, 561] width 191 height 41
click at [138, 511] on button "Font Size" at bounding box center [131, 516] width 22 height 16
click at [139, 404] on link "18" at bounding box center [144, 403] width 49 height 20
drag, startPoint x: 208, startPoint y: 550, endPoint x: 107, endPoint y: 531, distance: 103.5
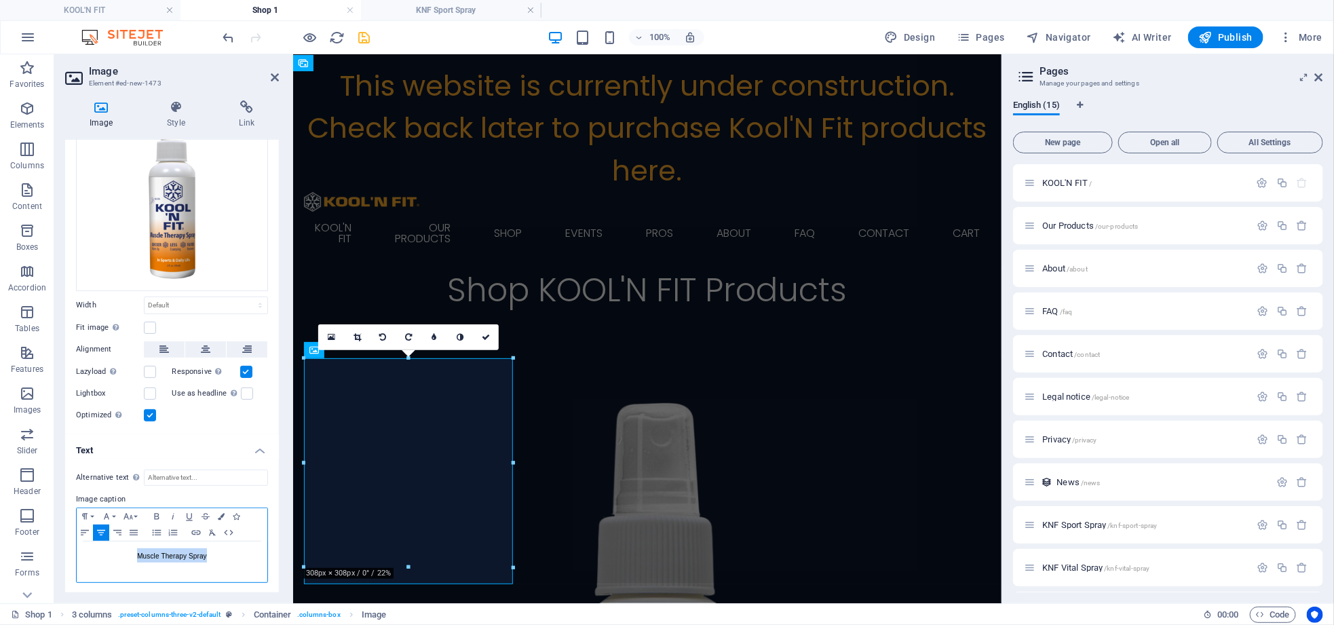
click at [104, 543] on div "​ Muscle Therapy Spray" at bounding box center [172, 561] width 191 height 41
click at [127, 511] on icon "button" at bounding box center [128, 516] width 16 height 11
click at [140, 375] on link "24" at bounding box center [144, 370] width 49 height 20
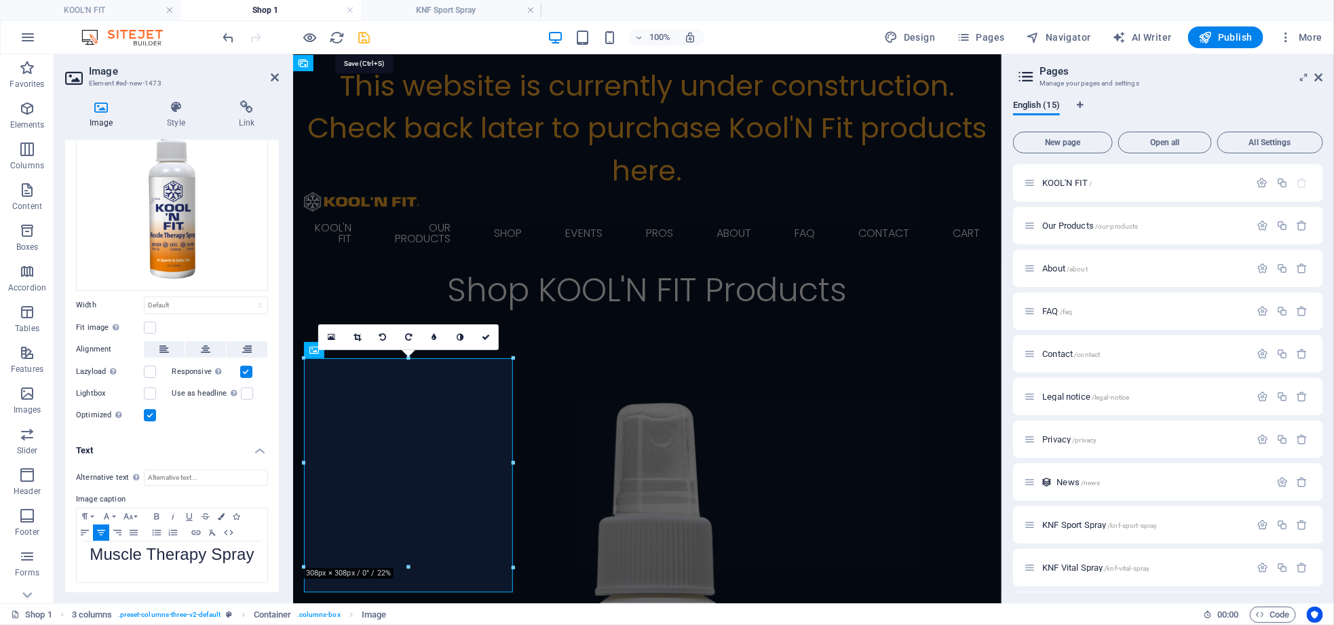
click at [363, 39] on icon "save" at bounding box center [365, 38] width 16 height 16
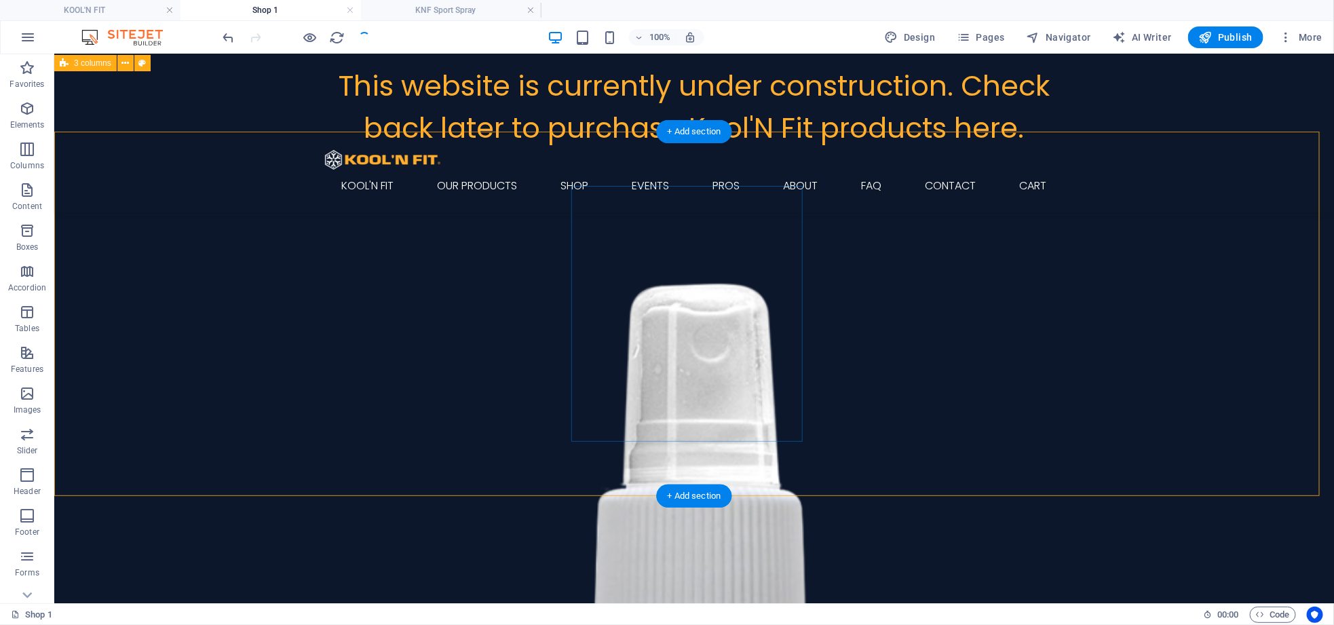
scroll to position [92, 0]
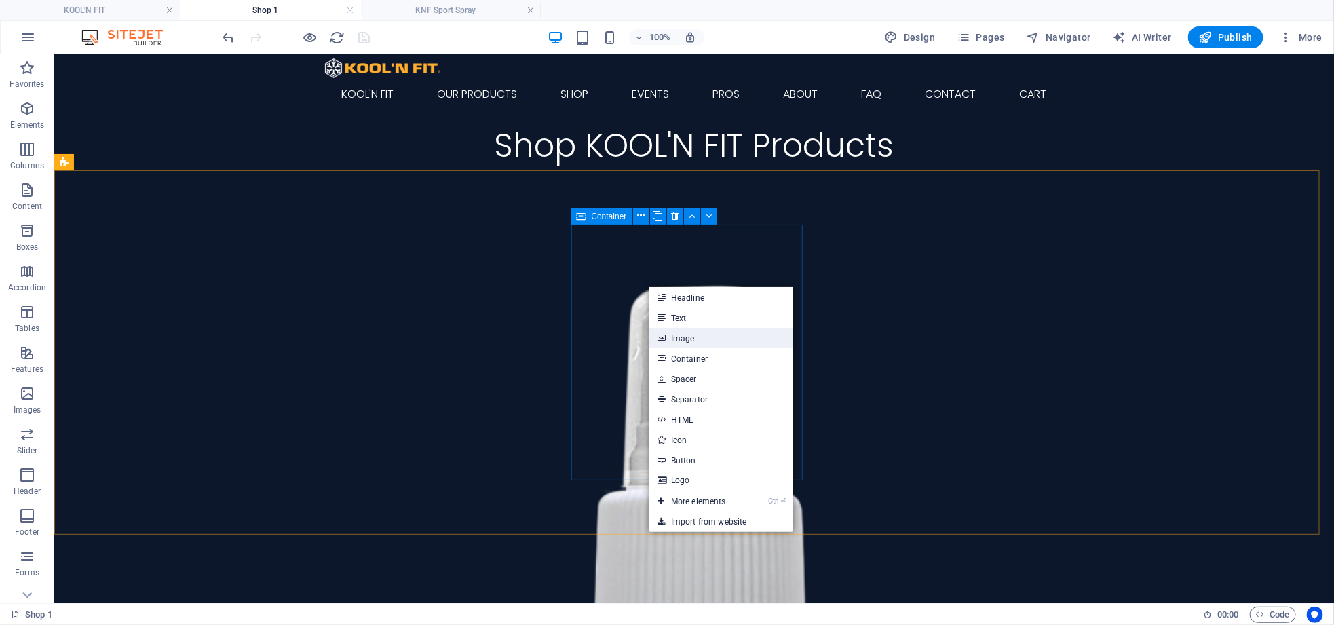
click at [680, 336] on link "Image" at bounding box center [721, 338] width 144 height 20
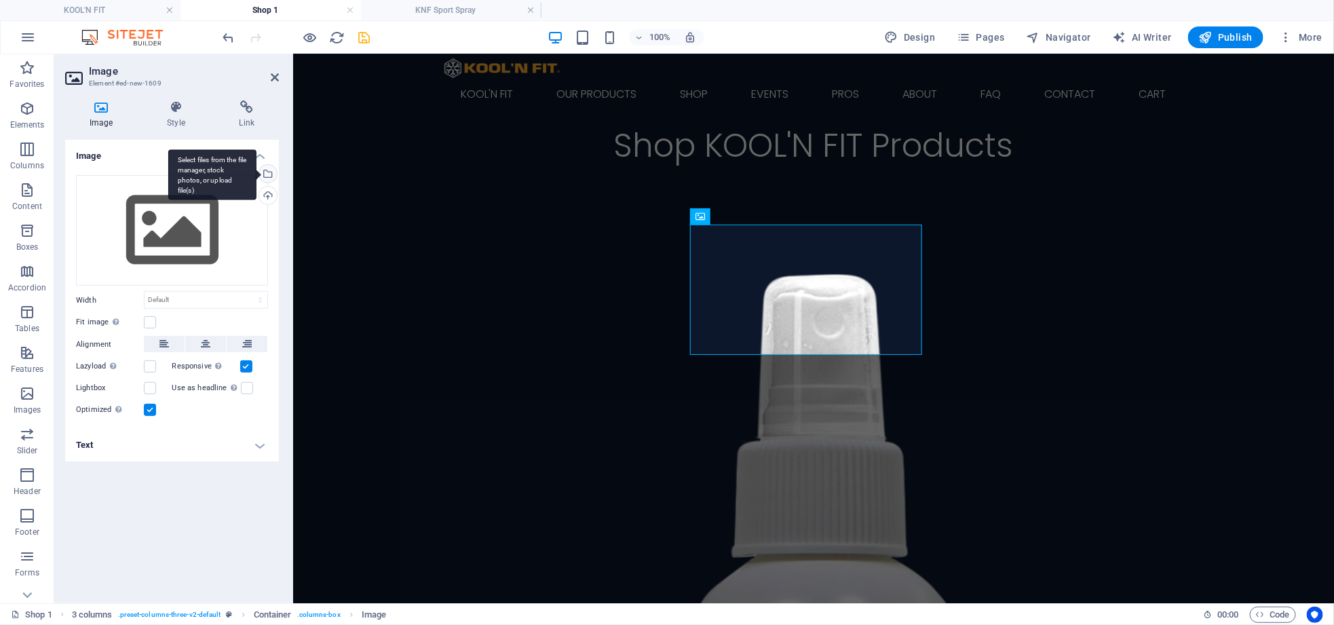
click at [269, 170] on div "Select files from the file manager, stock photos, or upload file(s)" at bounding box center [266, 175] width 20 height 20
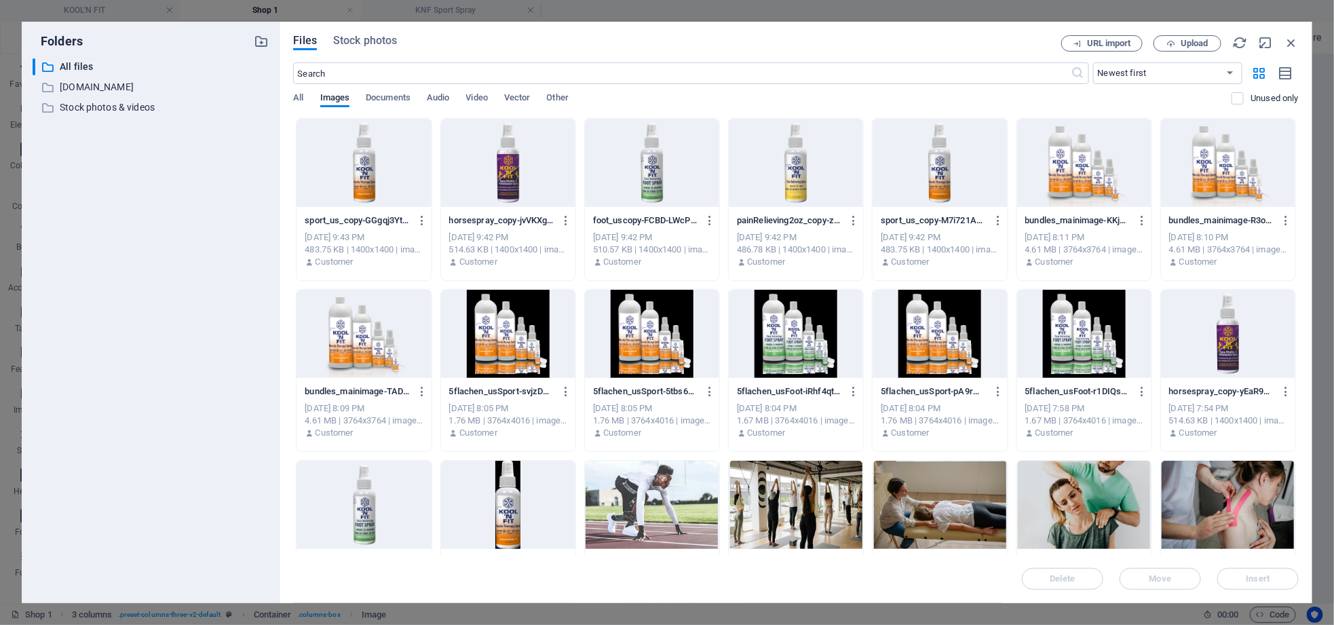
click at [777, 200] on div at bounding box center [796, 163] width 134 height 88
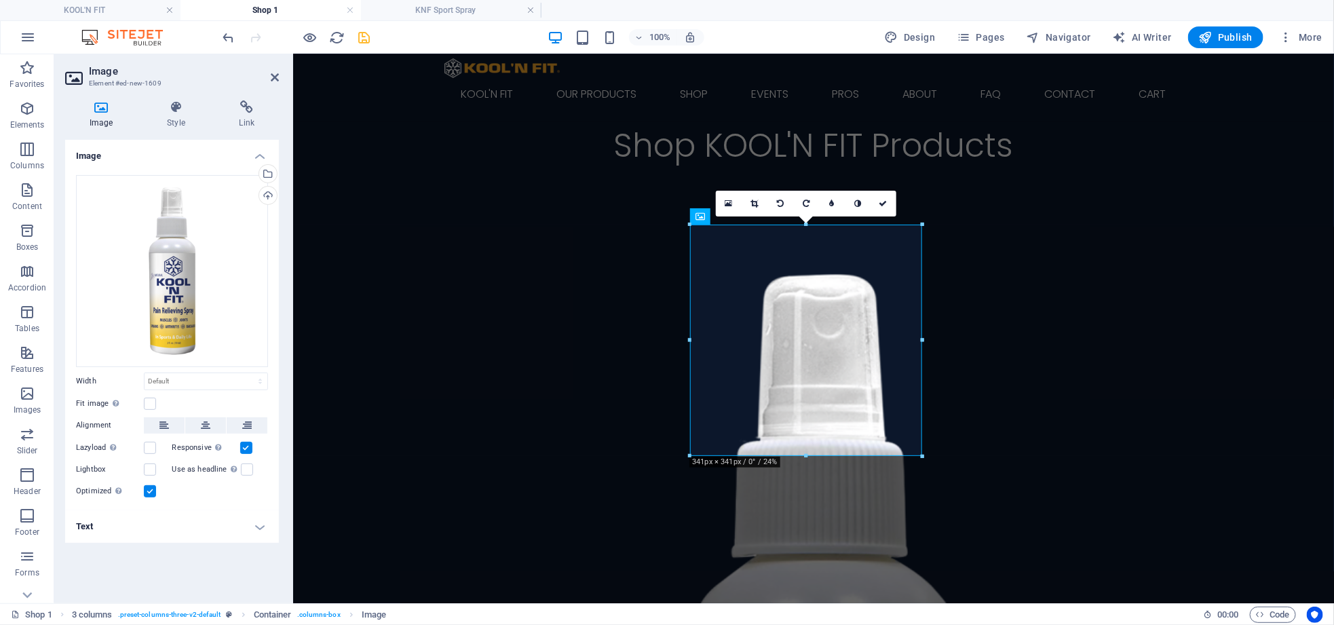
click at [109, 528] on h4 "Text" at bounding box center [172, 526] width 214 height 33
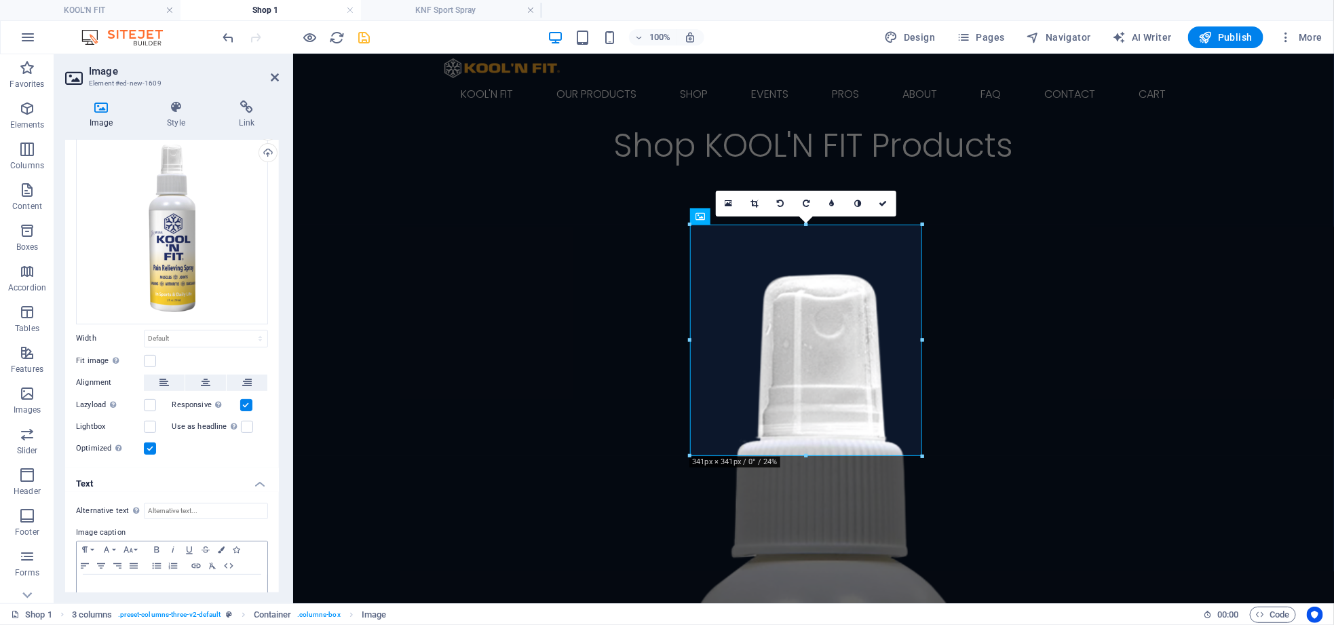
scroll to position [76, 0]
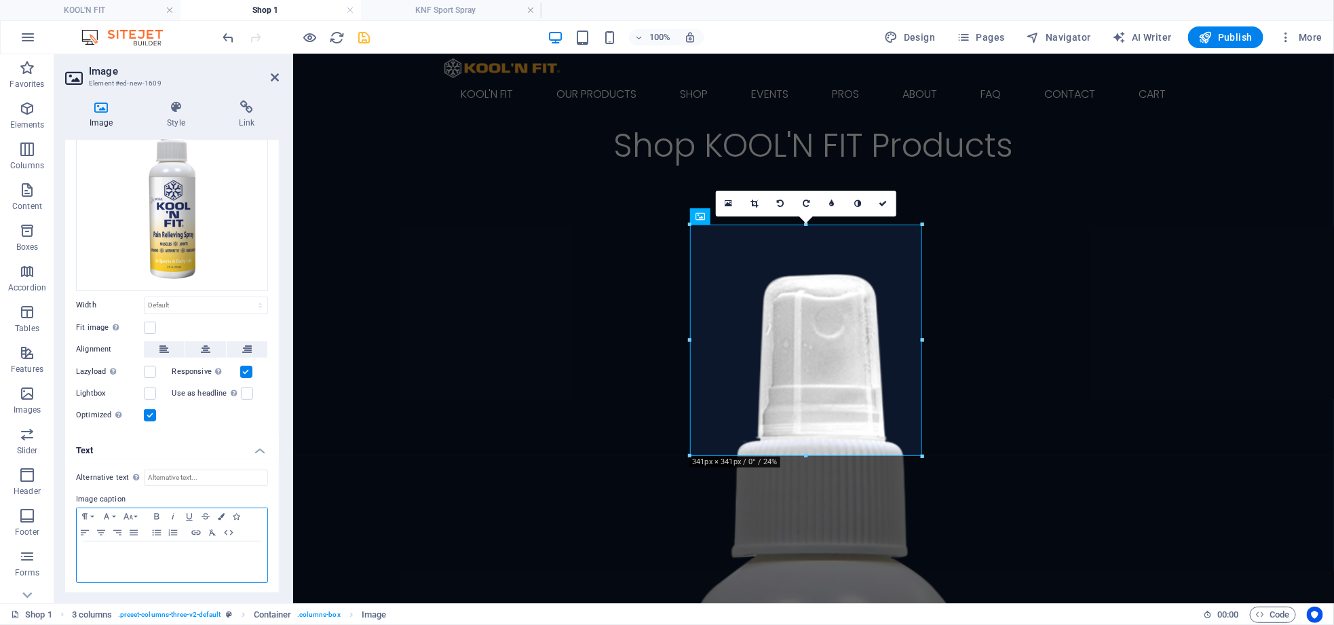
click at [111, 544] on div at bounding box center [172, 561] width 191 height 41
click at [132, 513] on icon "button" at bounding box center [128, 516] width 16 height 11
click at [141, 414] on link "24" at bounding box center [144, 424] width 49 height 20
click at [104, 534] on icon "button" at bounding box center [101, 532] width 16 height 11
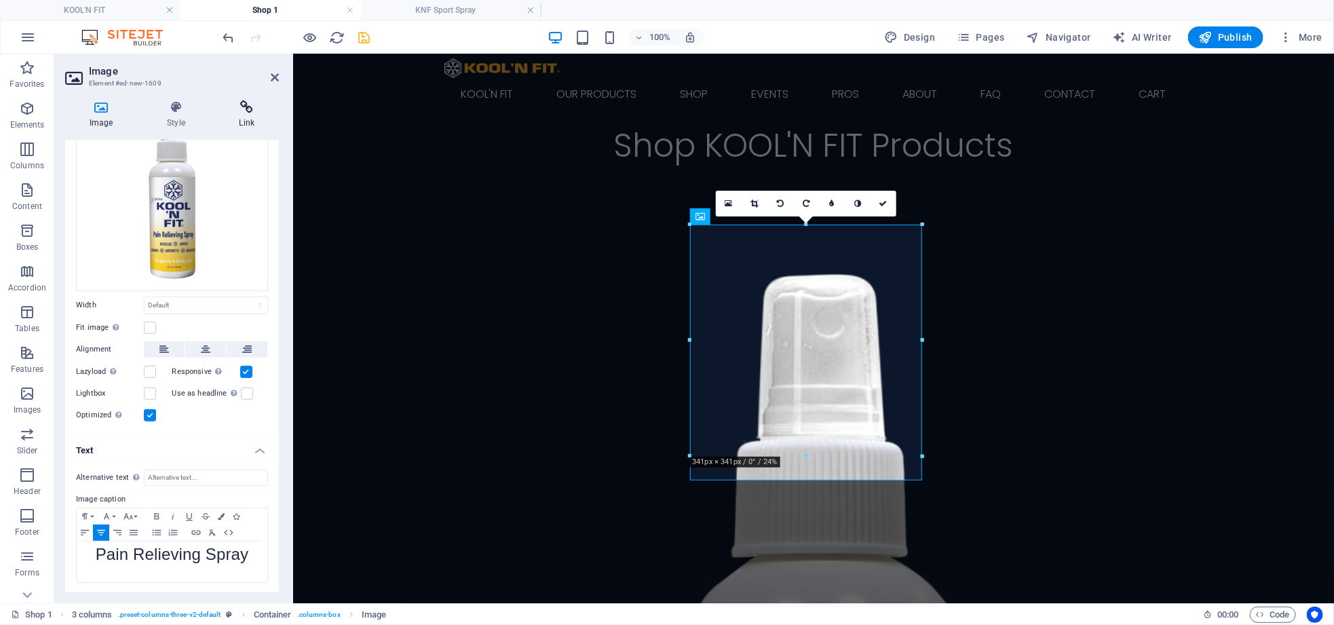
click at [247, 113] on icon at bounding box center [247, 107] width 64 height 14
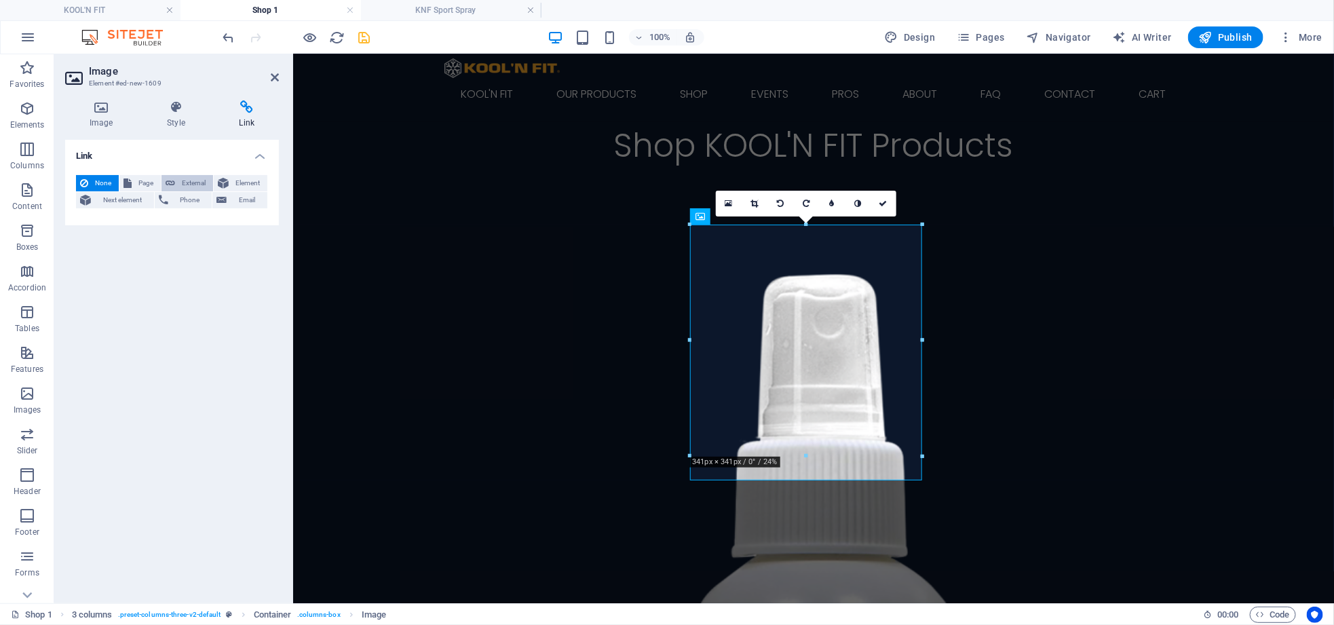
click at [184, 179] on span "External" at bounding box center [194, 183] width 30 height 16
select select "blank"
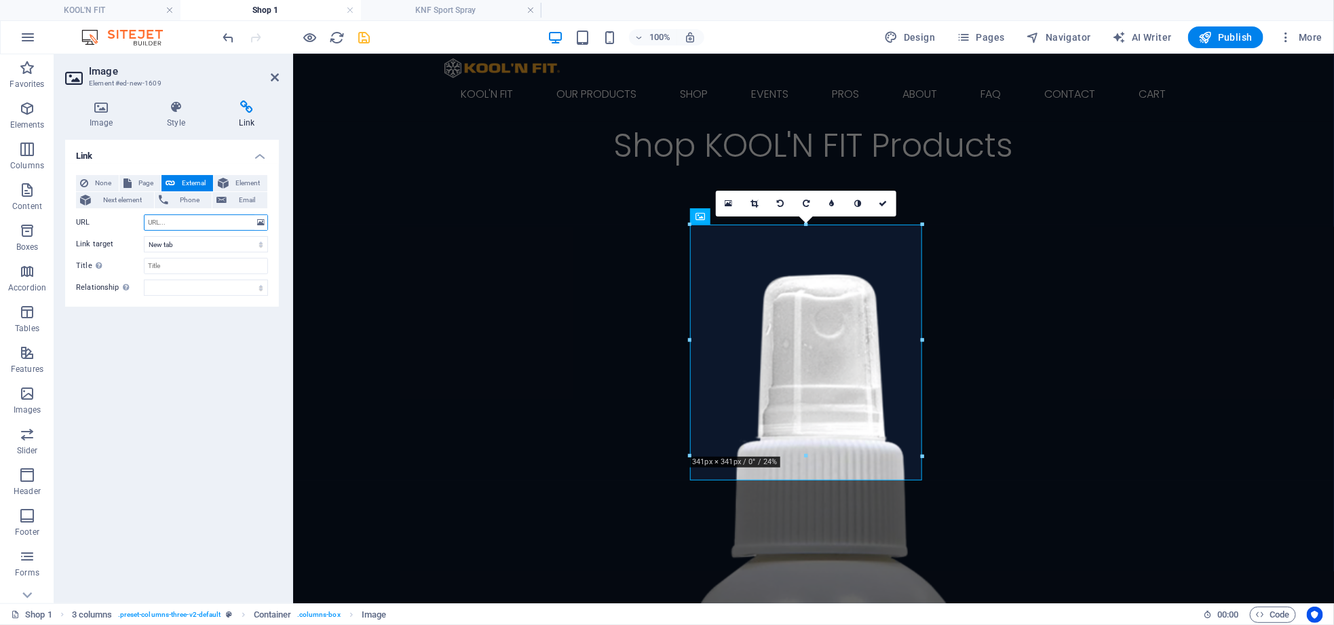
paste input "[URL][DOMAIN_NAME]"
type input "[URL][DOMAIN_NAME]"
click at [273, 74] on icon at bounding box center [275, 77] width 8 height 11
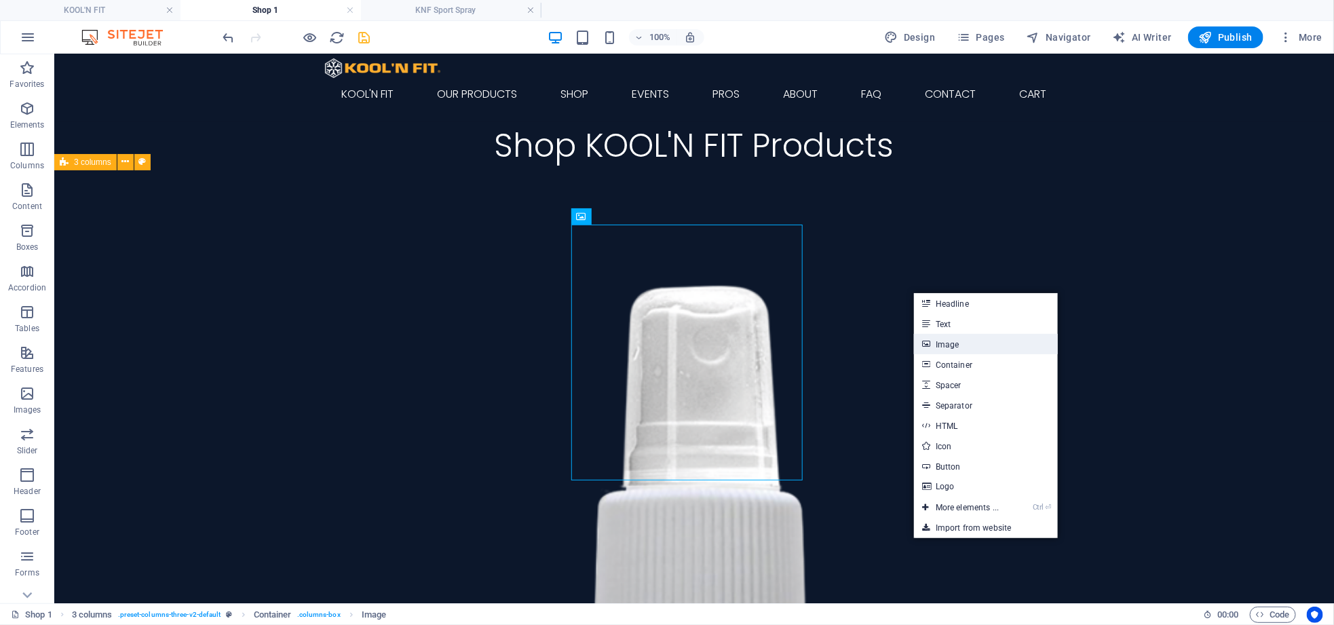
drag, startPoint x: 934, startPoint y: 347, endPoint x: 627, endPoint y: 294, distance: 311.2
click at [934, 347] on link "Image" at bounding box center [986, 344] width 144 height 20
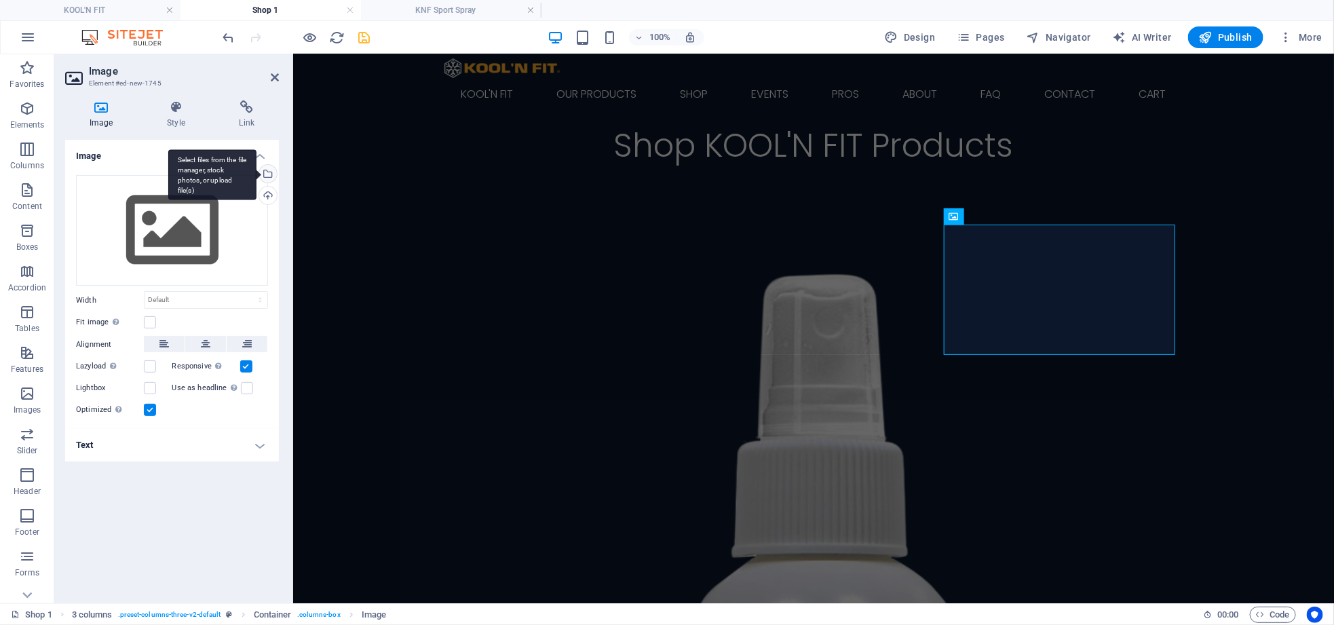
click at [267, 173] on div "Select files from the file manager, stock photos, or upload file(s)" at bounding box center [266, 175] width 20 height 20
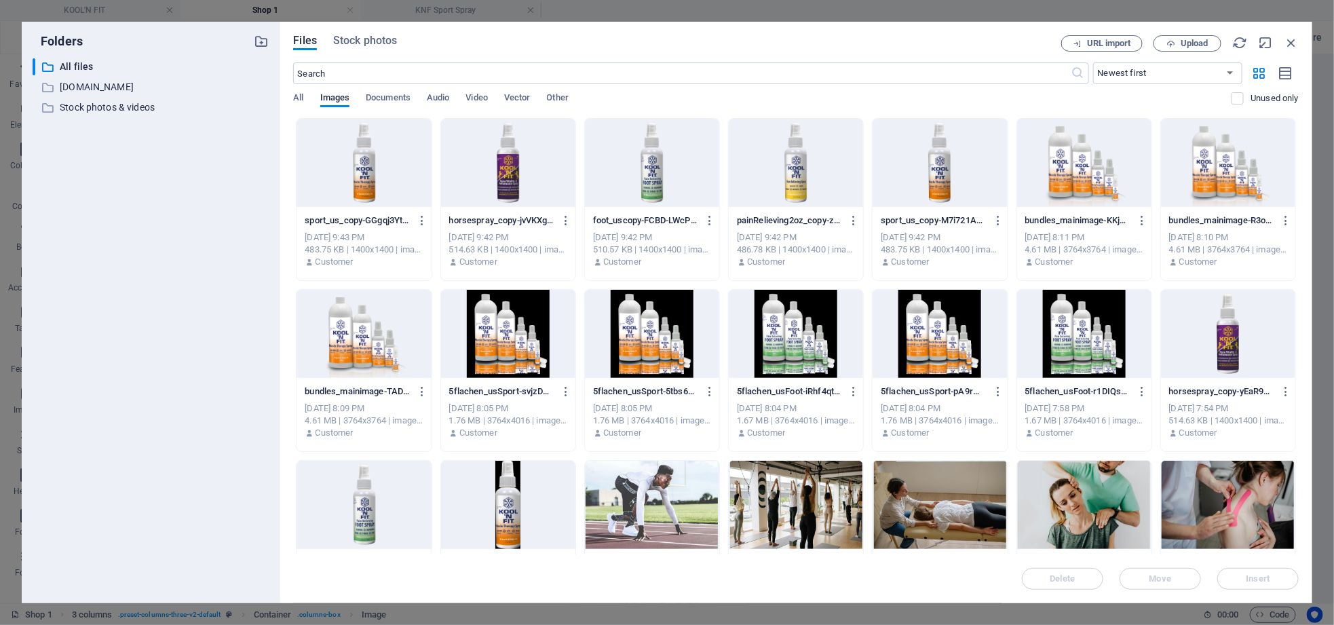
click at [663, 185] on div at bounding box center [652, 163] width 134 height 88
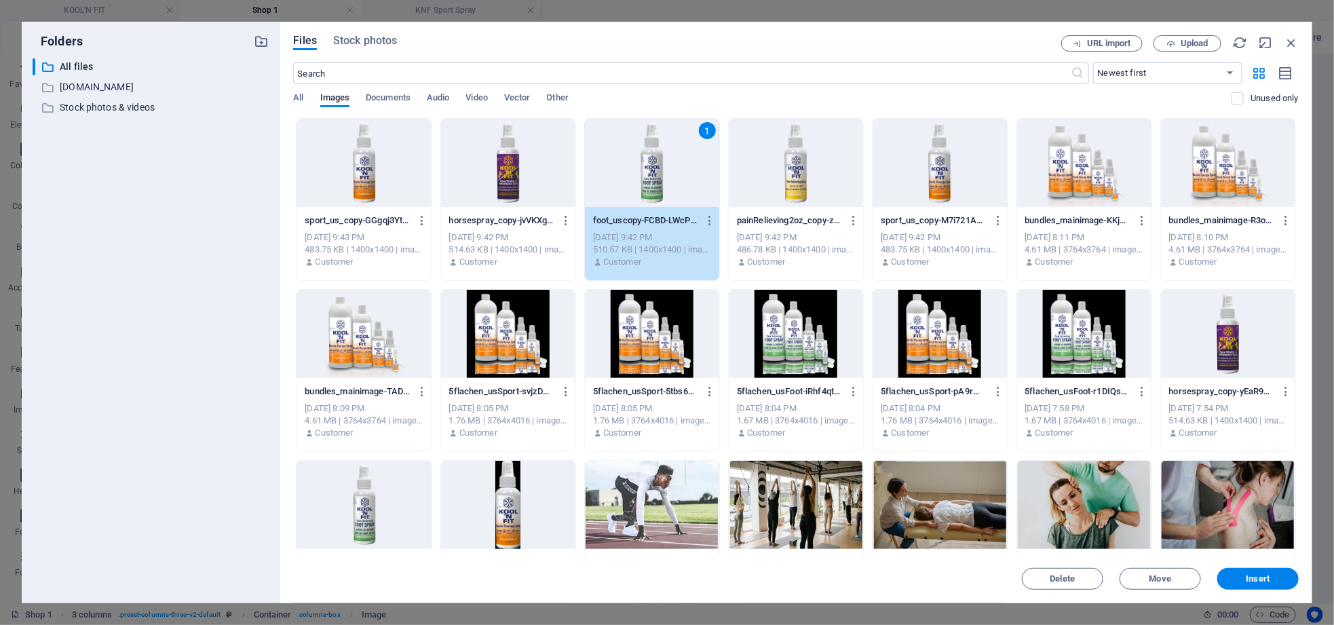
click at [663, 185] on div "1" at bounding box center [652, 163] width 134 height 88
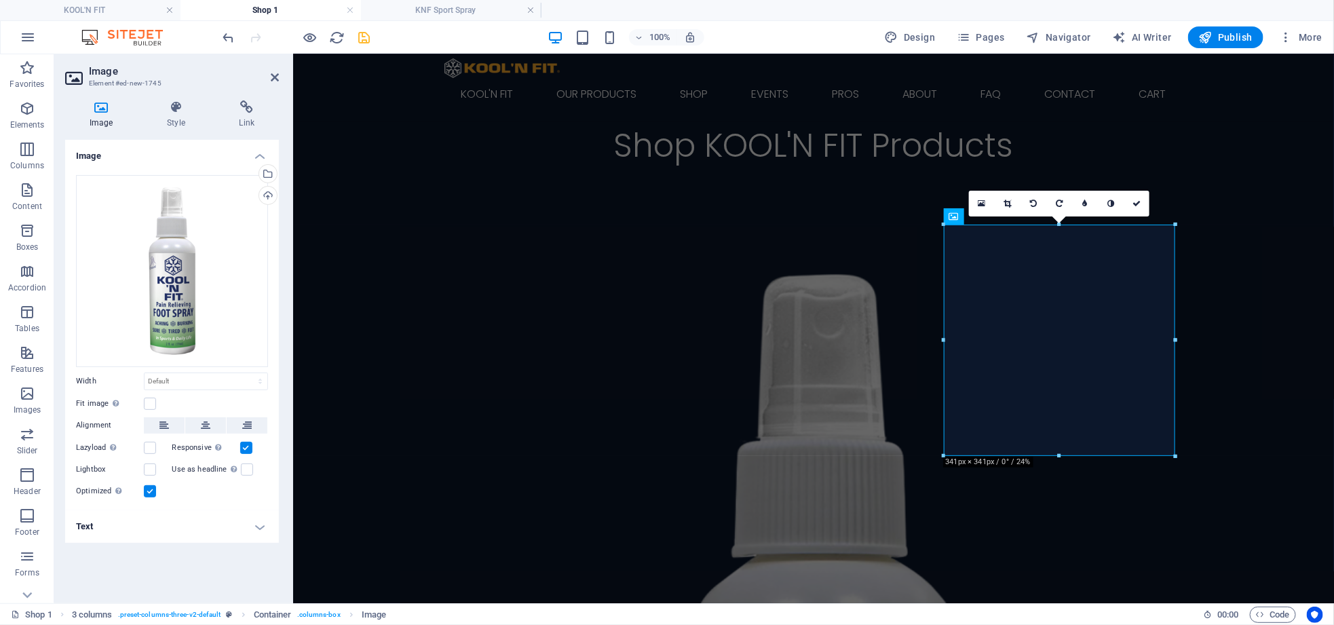
click at [121, 528] on h4 "Text" at bounding box center [172, 526] width 214 height 33
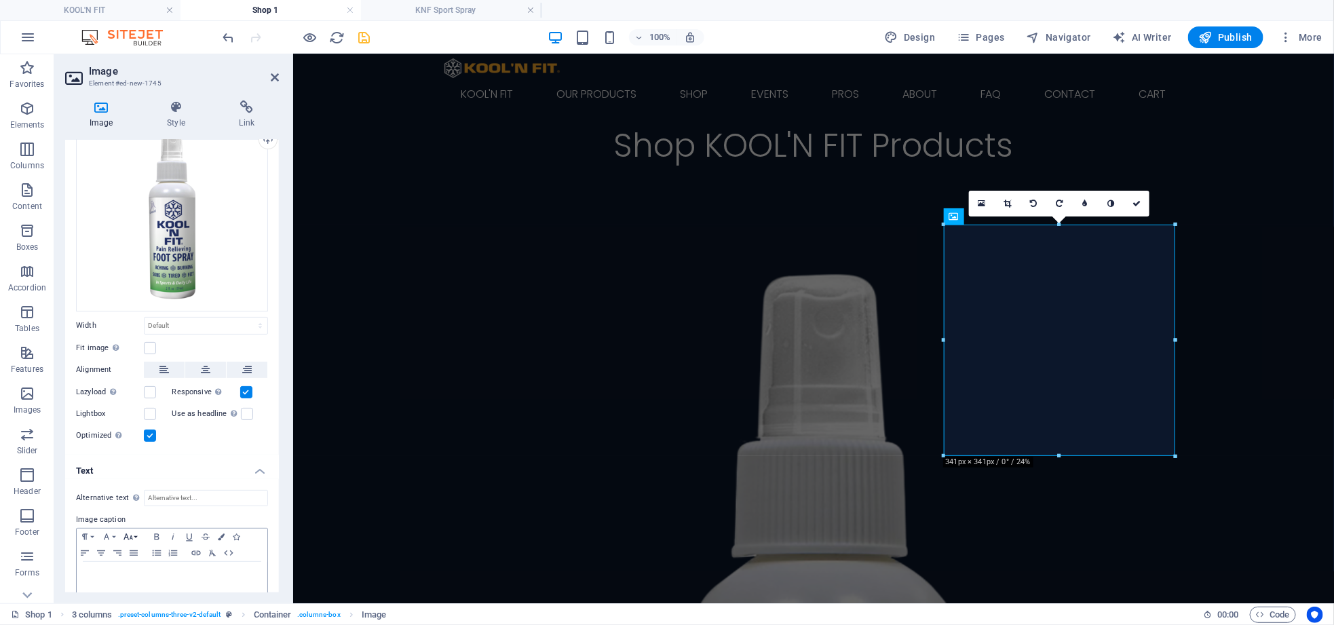
scroll to position [76, 0]
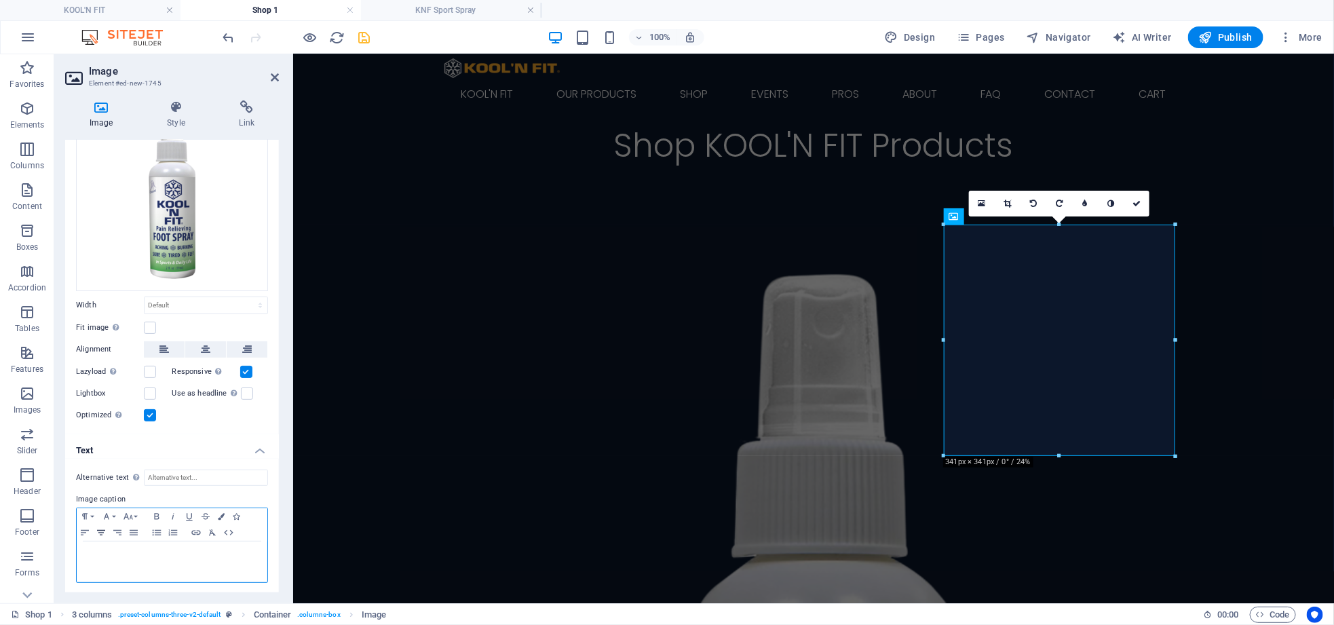
click at [100, 531] on icon "button" at bounding box center [101, 532] width 16 height 11
click at [132, 516] on icon "button" at bounding box center [127, 516] width 9 height 6
click at [141, 419] on link "24" at bounding box center [144, 424] width 49 height 20
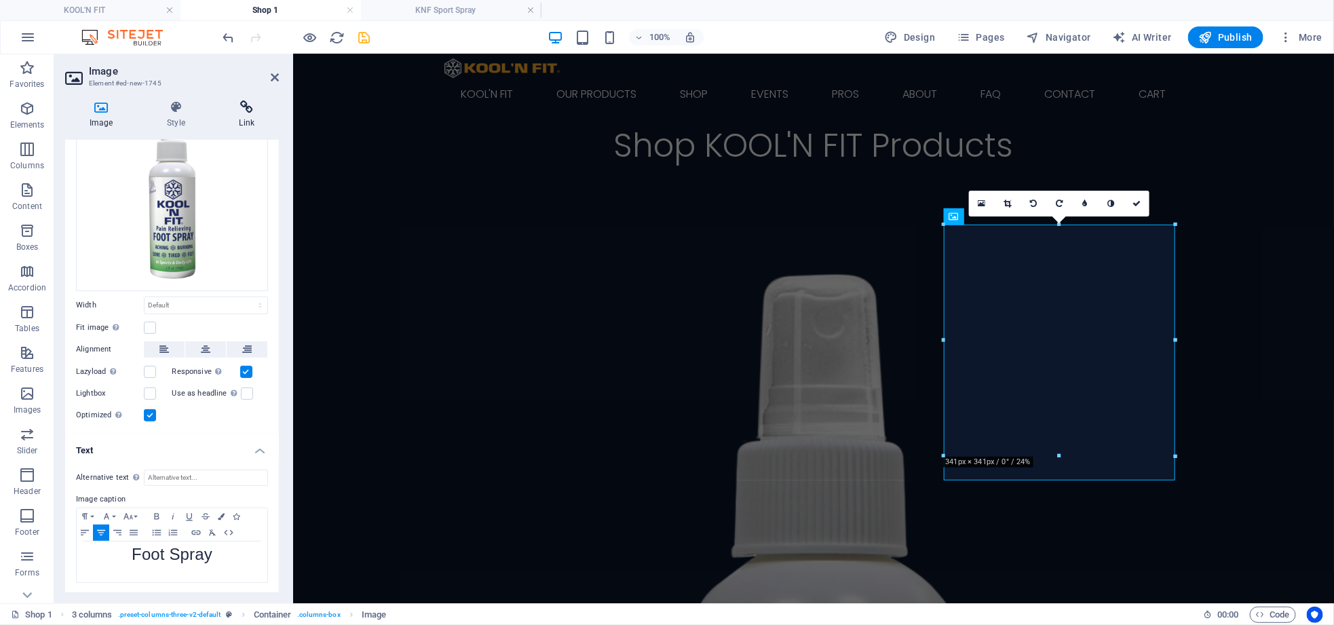
click at [246, 111] on icon at bounding box center [247, 107] width 64 height 14
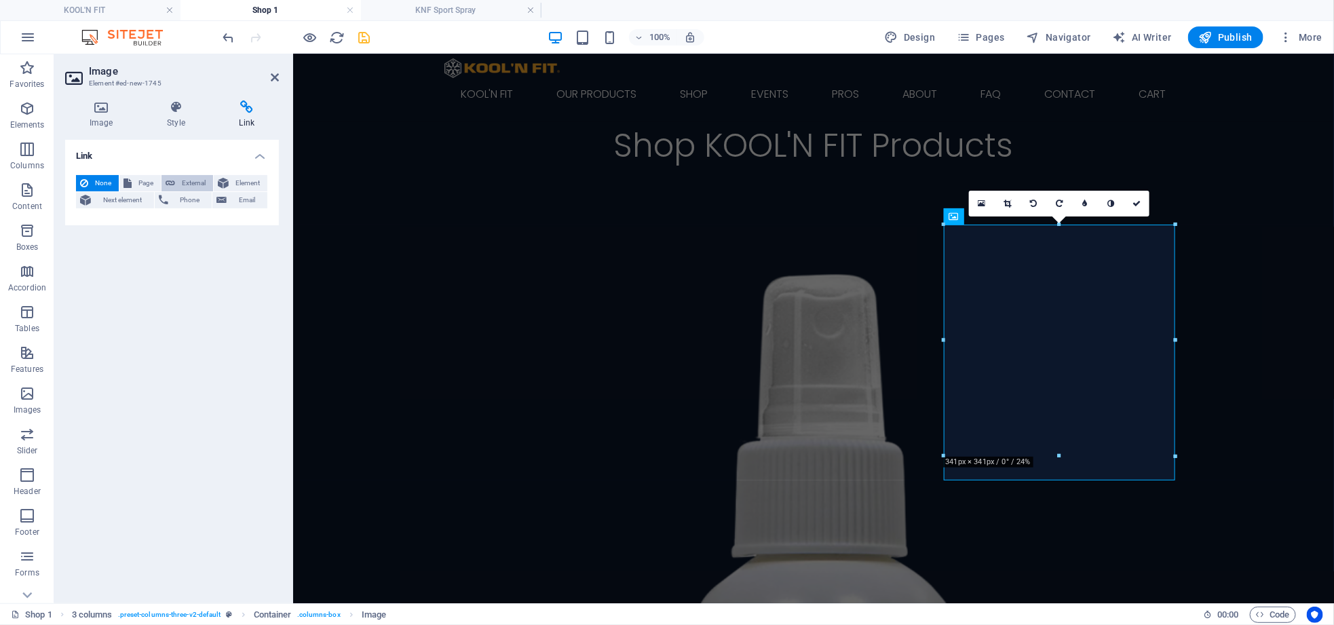
click at [190, 183] on span "External" at bounding box center [194, 183] width 30 height 16
select select "blank"
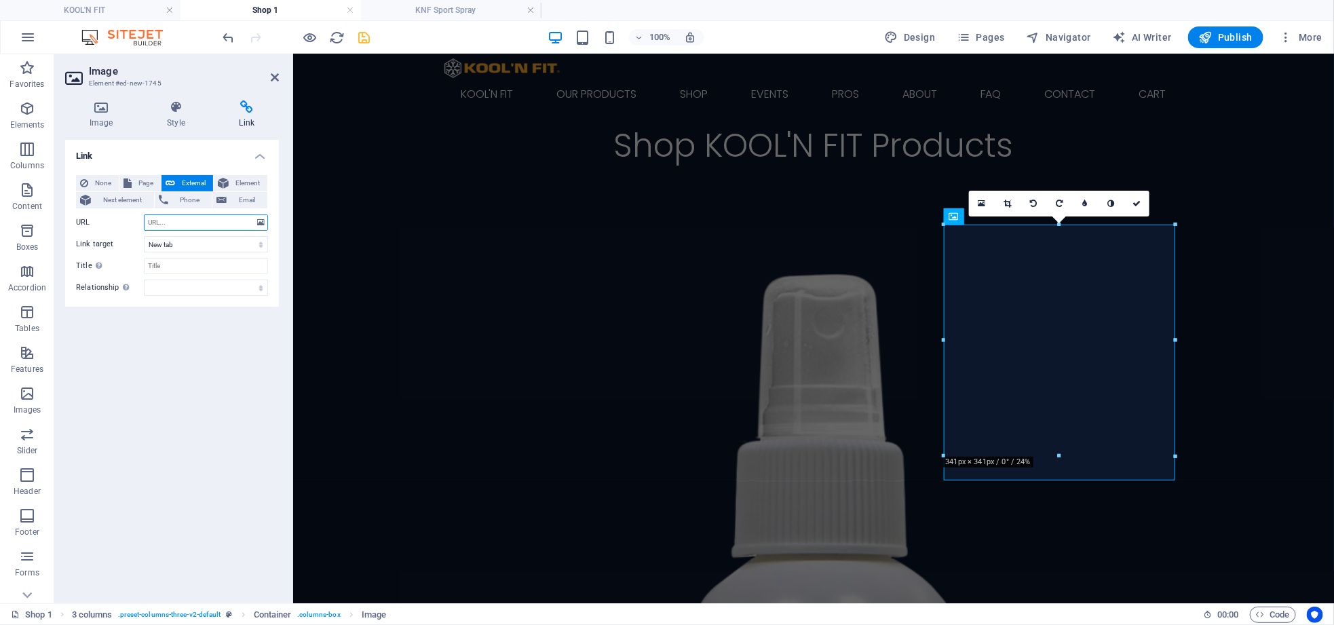
click at [198, 222] on input "URL" at bounding box center [206, 222] width 124 height 16
paste input "[URL][DOMAIN_NAME]"
type input "[URL][DOMAIN_NAME]"
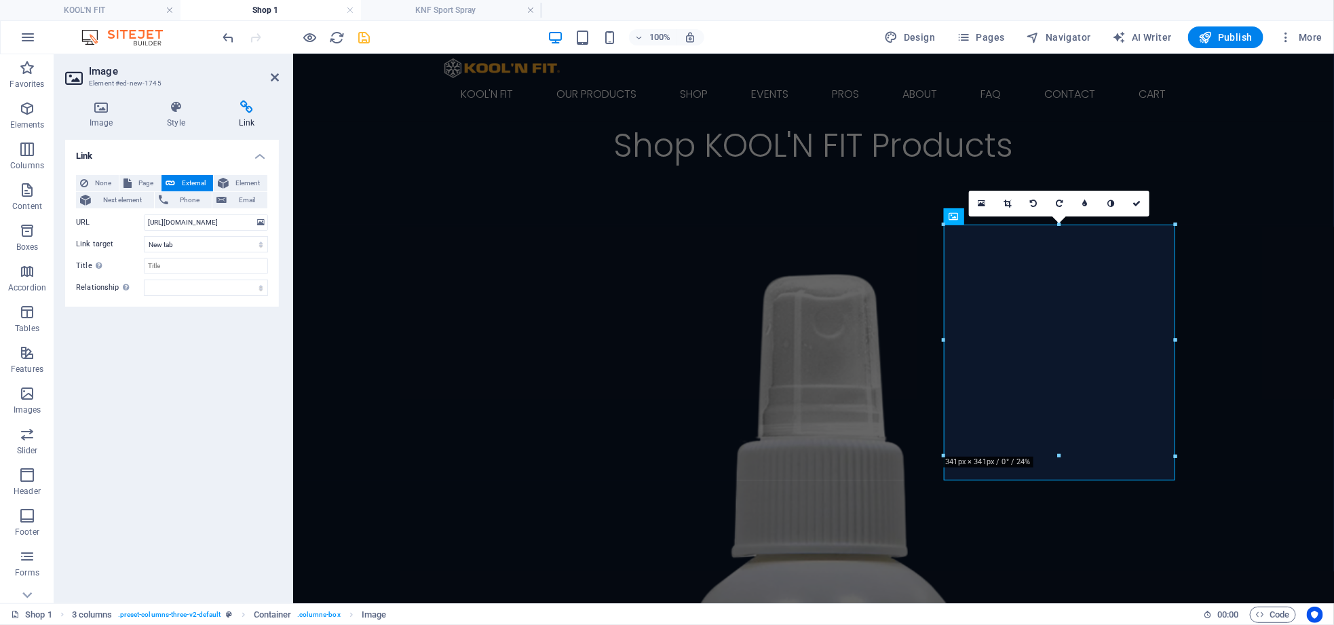
click at [204, 324] on div "Link None Page External Element Next element Phone Email Page KOOL&#39;N FIT Ou…" at bounding box center [172, 366] width 214 height 452
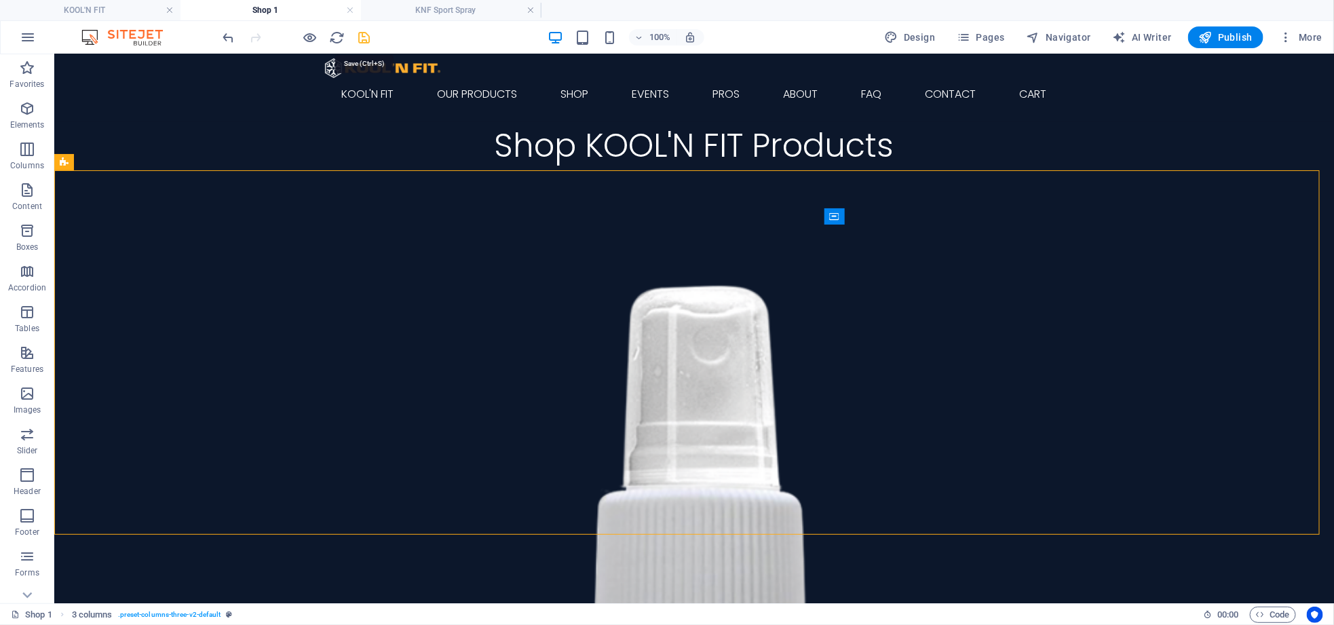
click at [368, 39] on icon "save" at bounding box center [365, 38] width 16 height 16
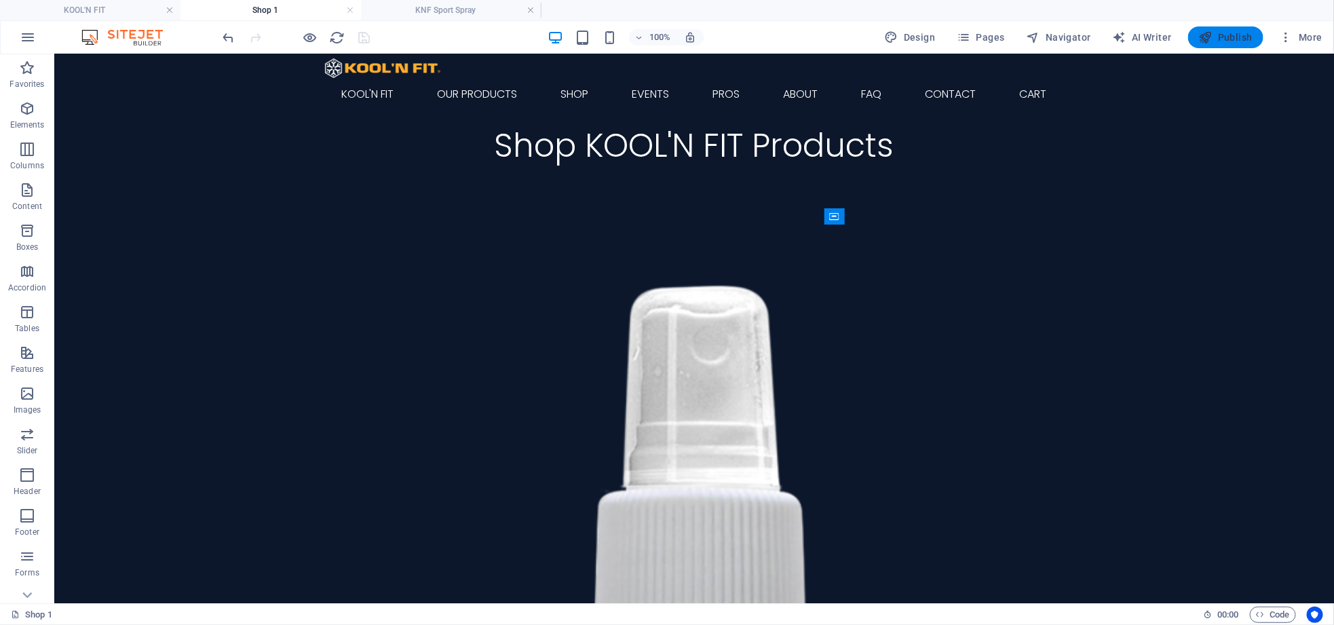
click at [1246, 35] on span "Publish" at bounding box center [1226, 38] width 54 height 14
